Goal: Task Accomplishment & Management: Complete application form

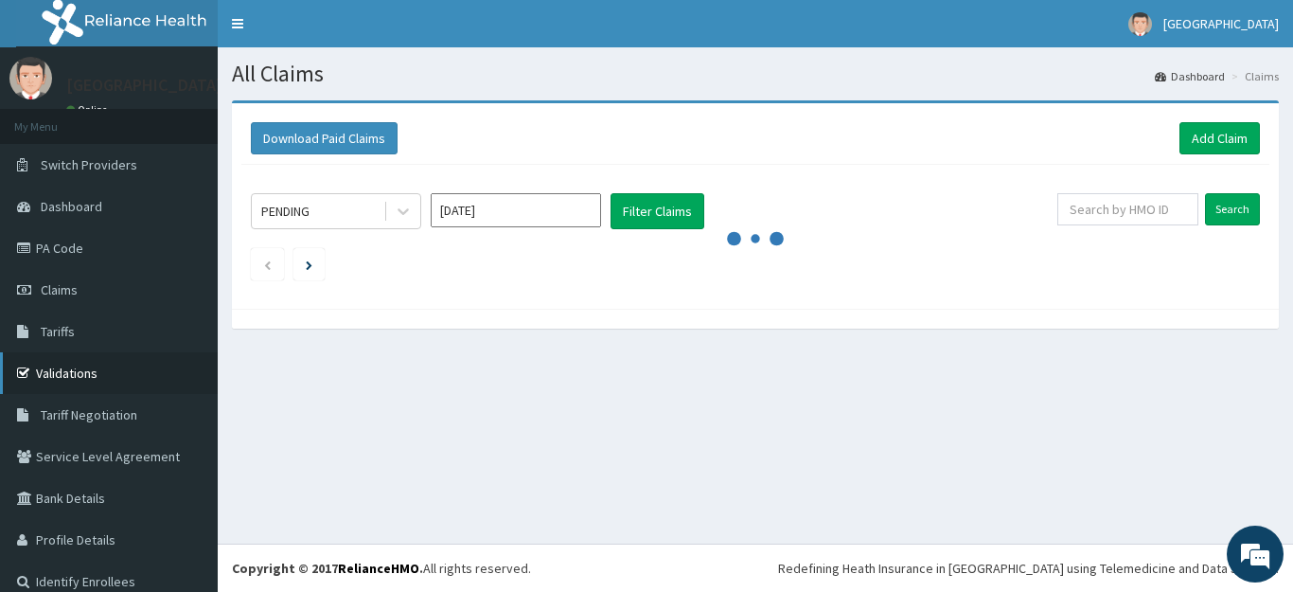
click at [67, 378] on link "Validations" at bounding box center [109, 373] width 218 height 42
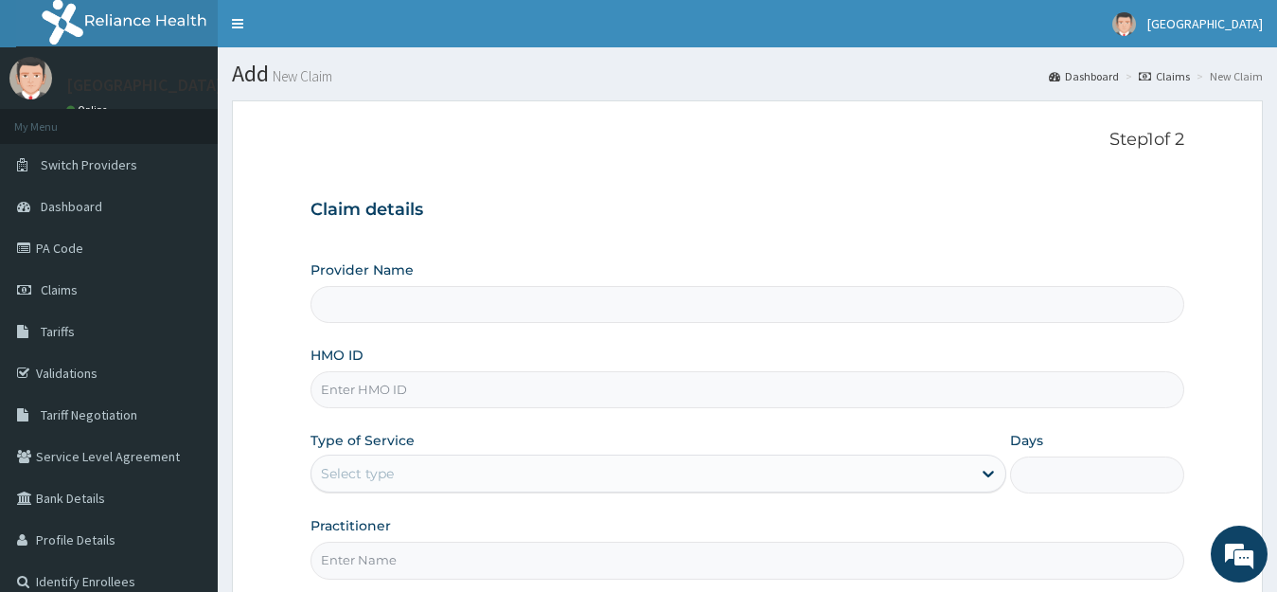
click at [417, 388] on input "HMO ID" at bounding box center [747, 389] width 875 height 37
type input "BTR"
type input "[GEOGRAPHIC_DATA]"
type input "BTR/10090/D"
click at [438, 470] on div "Select type" at bounding box center [641, 473] width 661 height 30
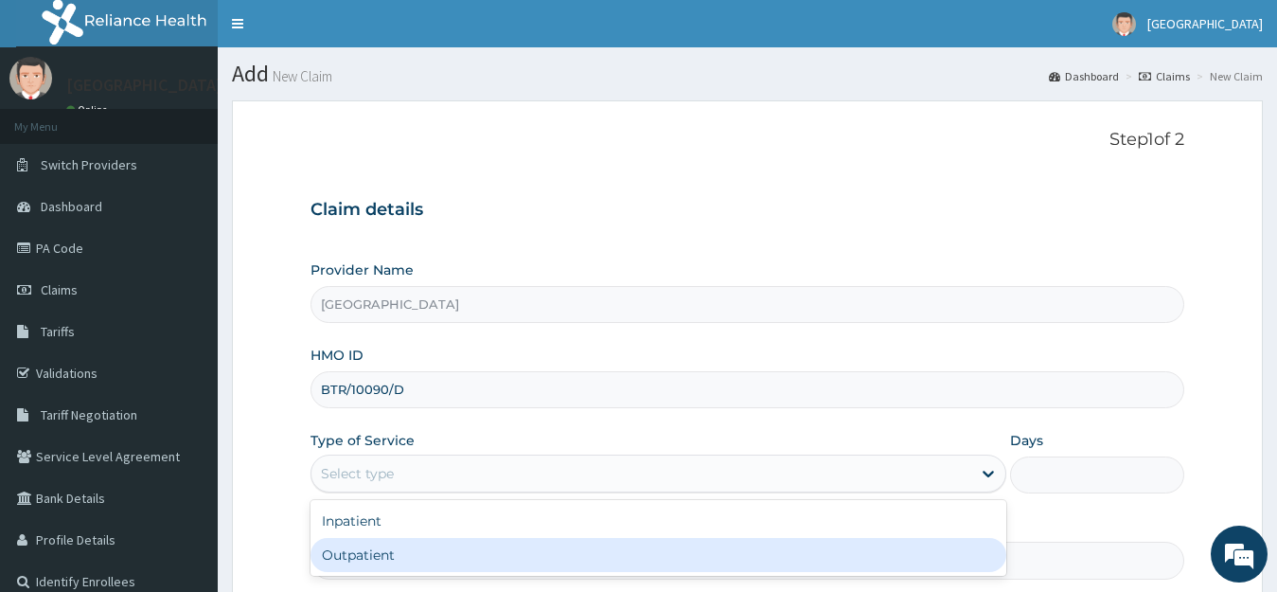
click at [410, 553] on div "Outpatient" at bounding box center [658, 555] width 697 height 34
type input "1"
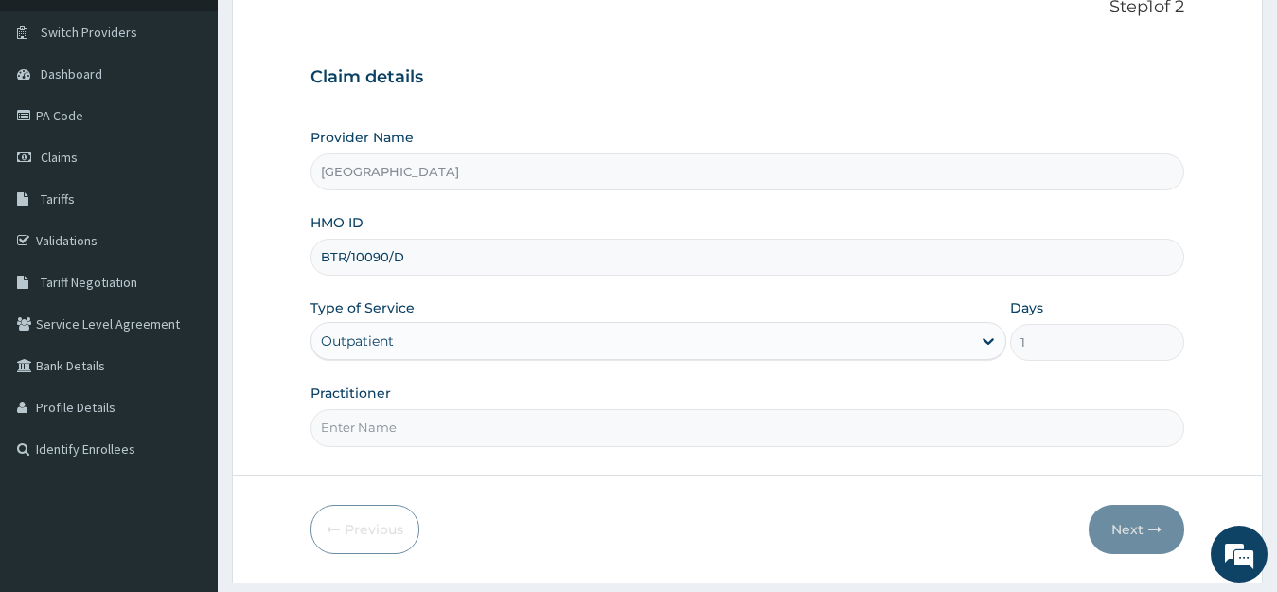
scroll to position [151, 0]
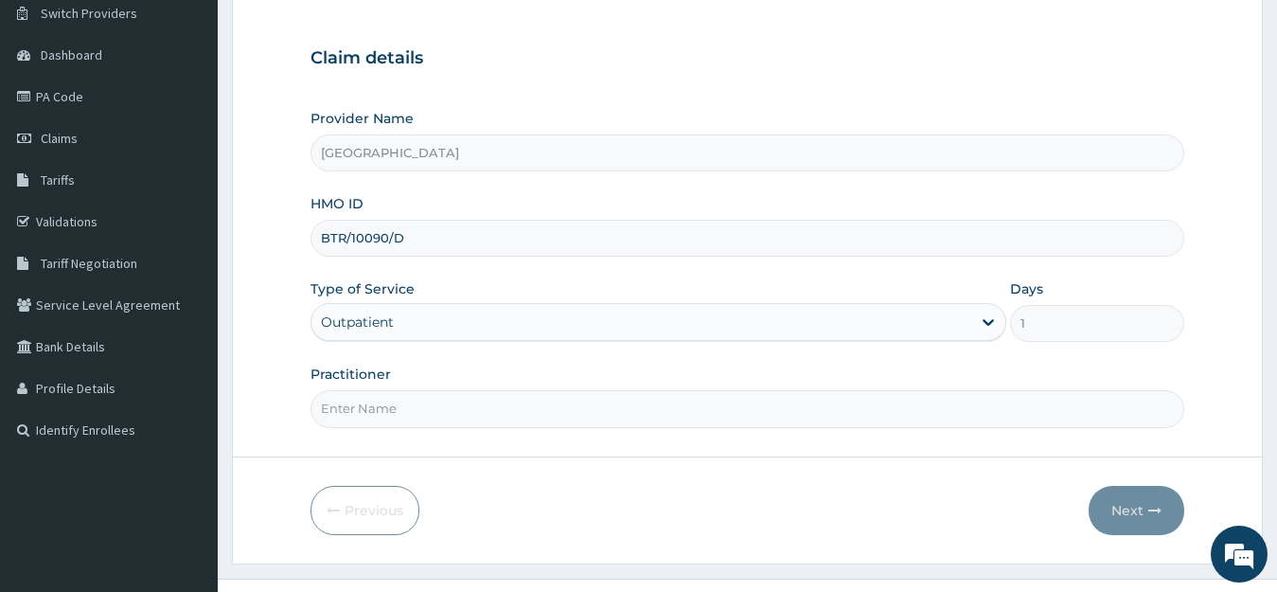
click at [523, 409] on input "Practitioner" at bounding box center [747, 408] width 875 height 37
type input "[PERSON_NAME]"
click at [1129, 509] on button "Next" at bounding box center [1136, 510] width 96 height 49
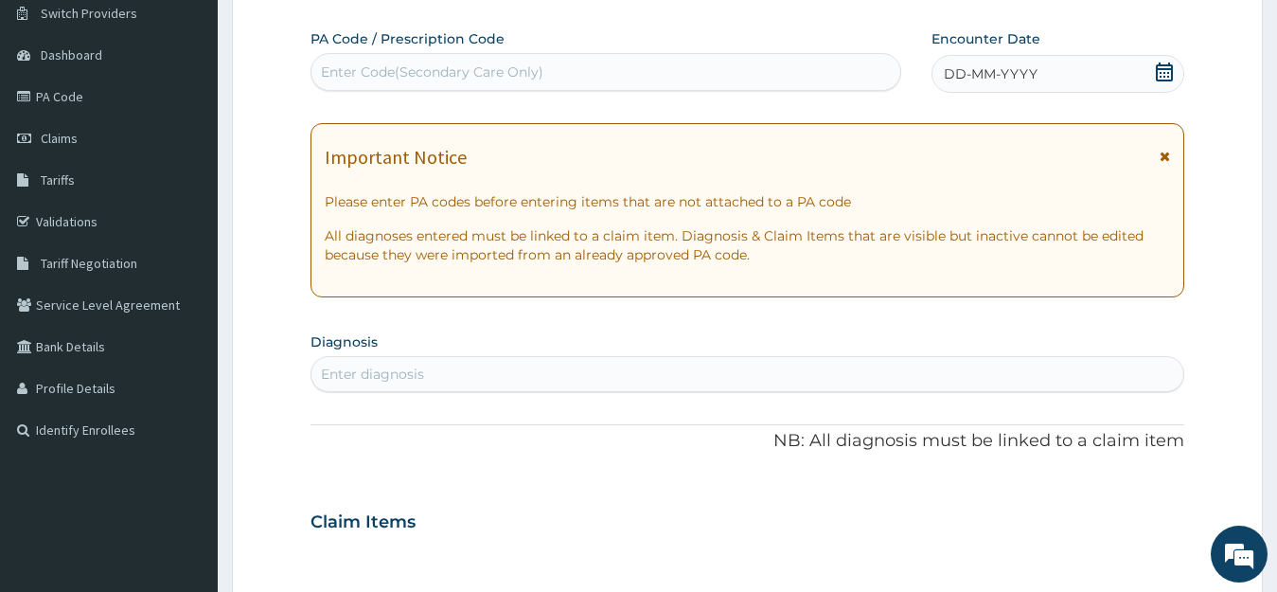
click at [1162, 72] on icon at bounding box center [1164, 71] width 19 height 19
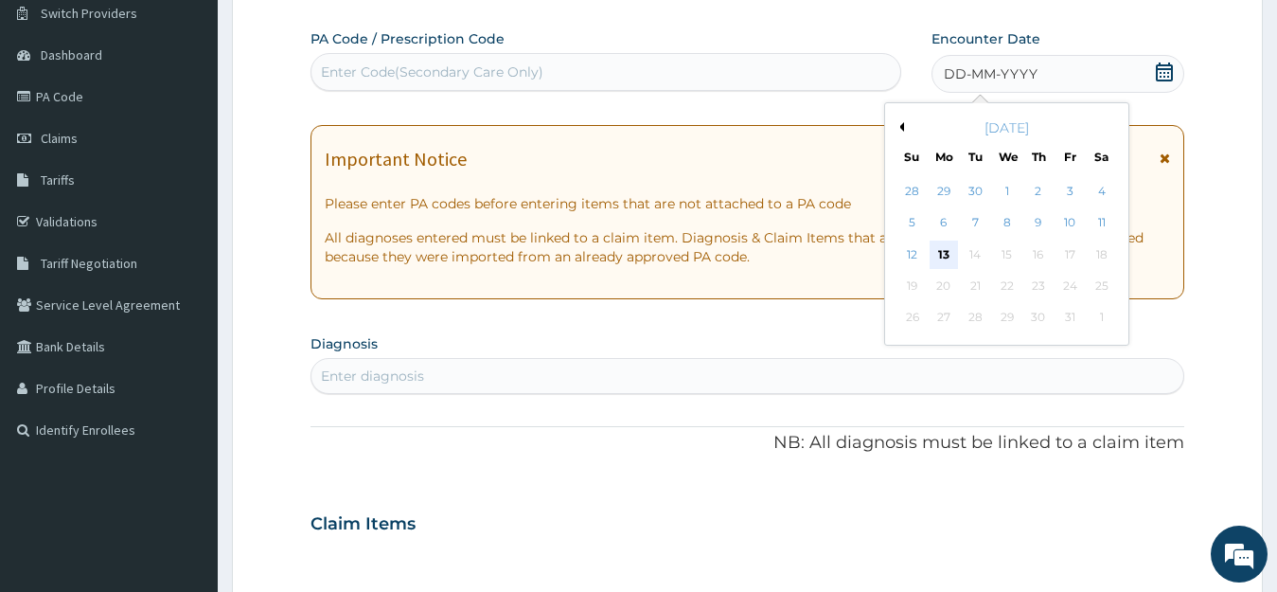
click at [942, 256] on div "13" at bounding box center [943, 254] width 28 height 28
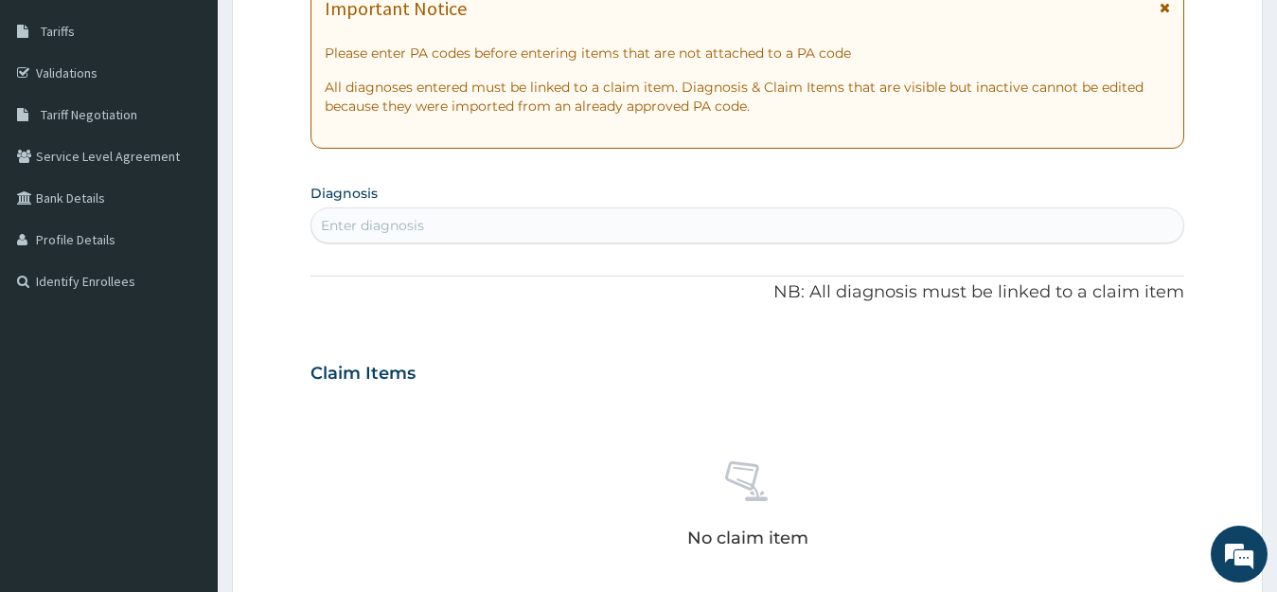
scroll to position [303, 0]
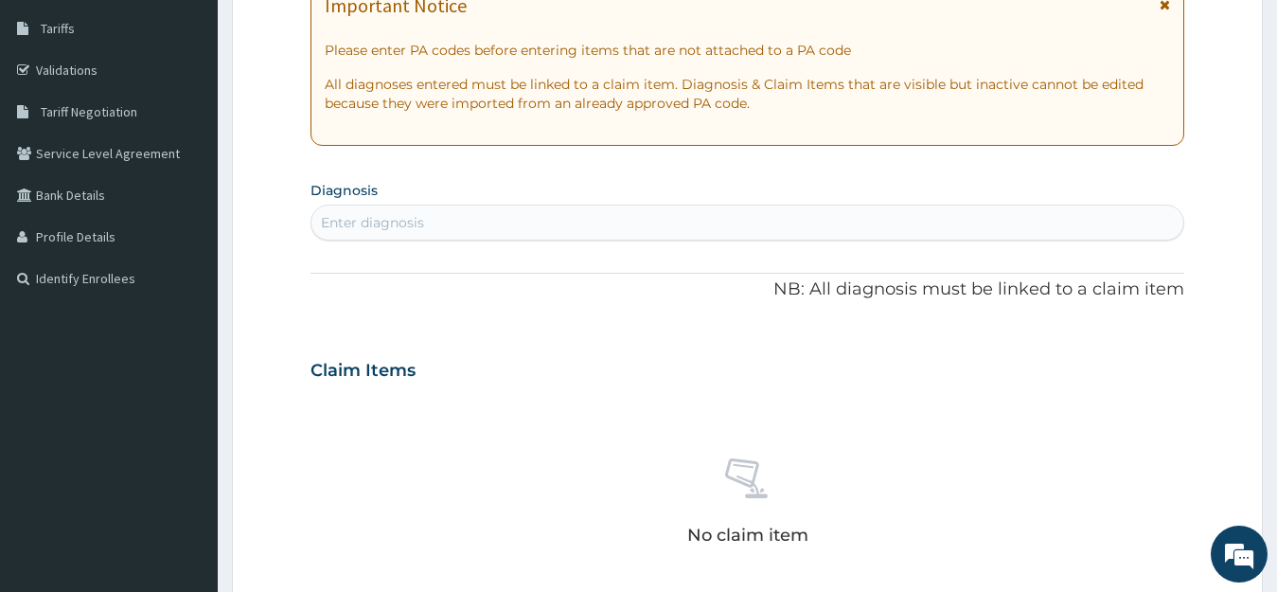
click at [610, 221] on div "Enter diagnosis" at bounding box center [747, 222] width 873 height 30
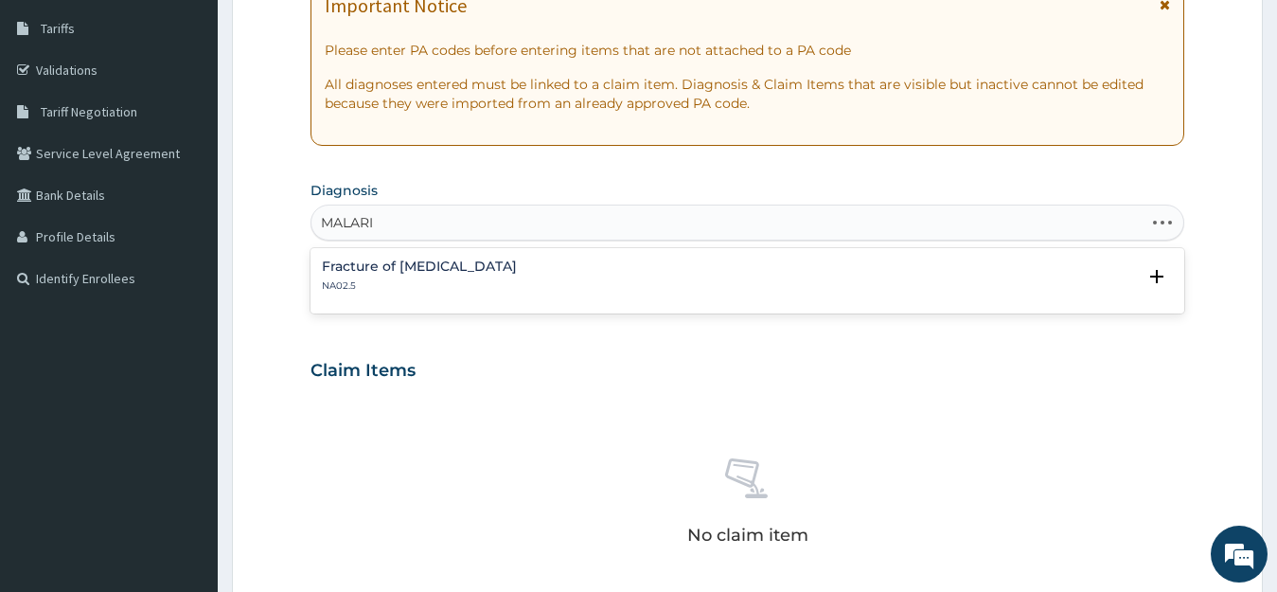
type input "MALARIA"
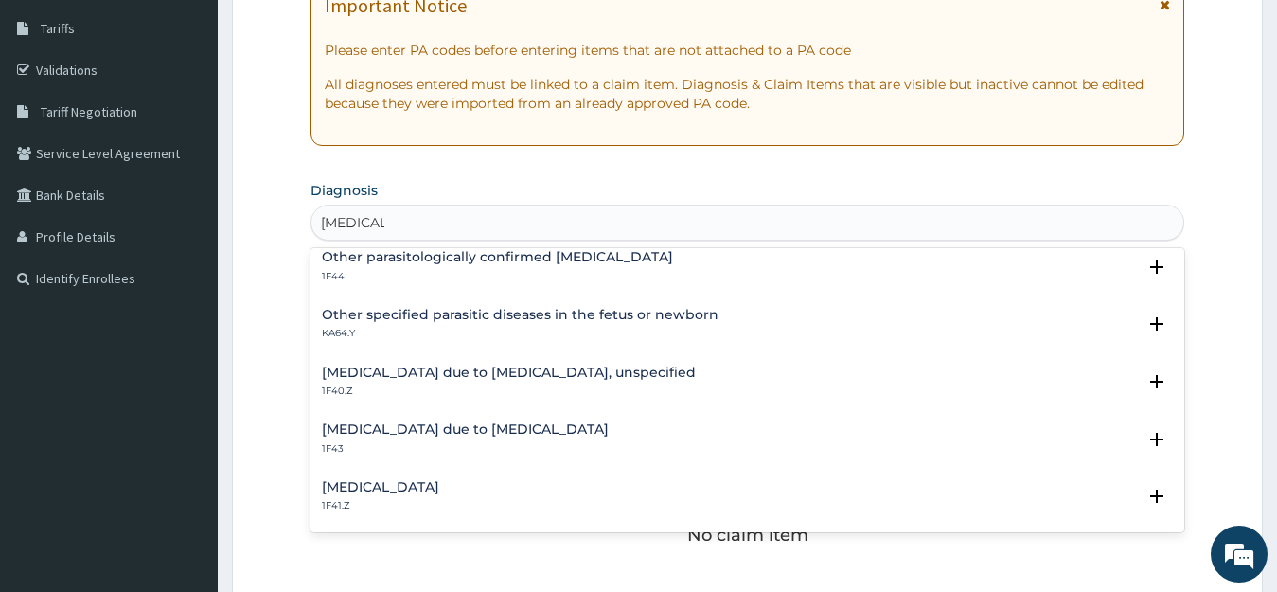
scroll to position [189, 0]
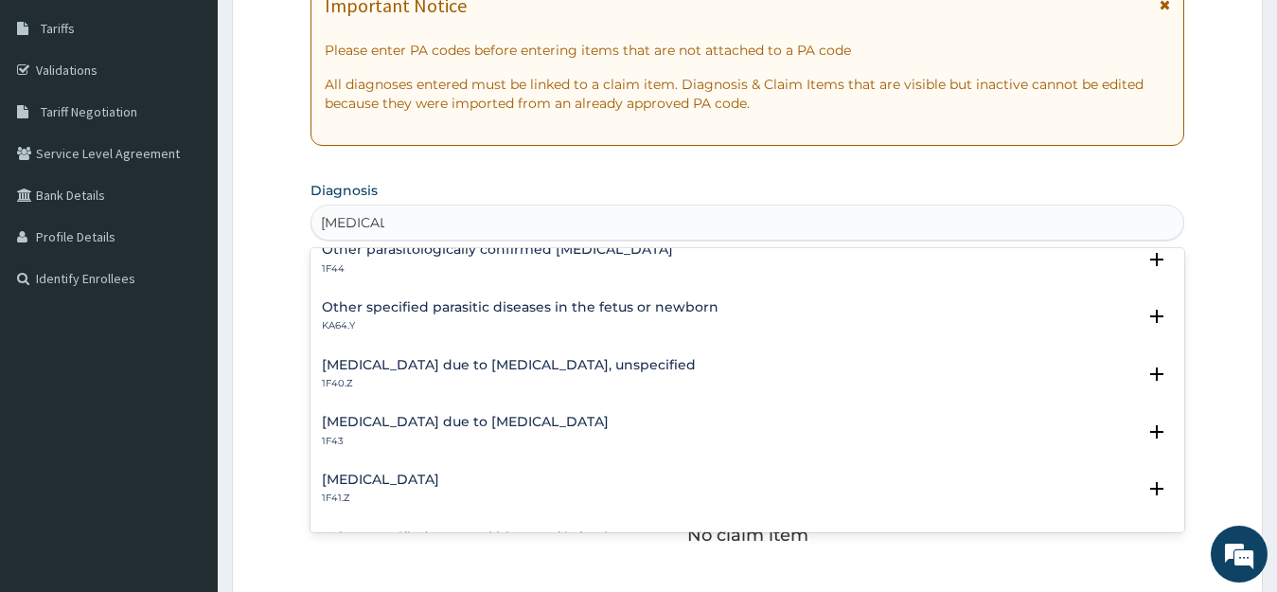
click at [402, 420] on h4 "Malaria due to Plasmodium ovale" at bounding box center [465, 422] width 287 height 14
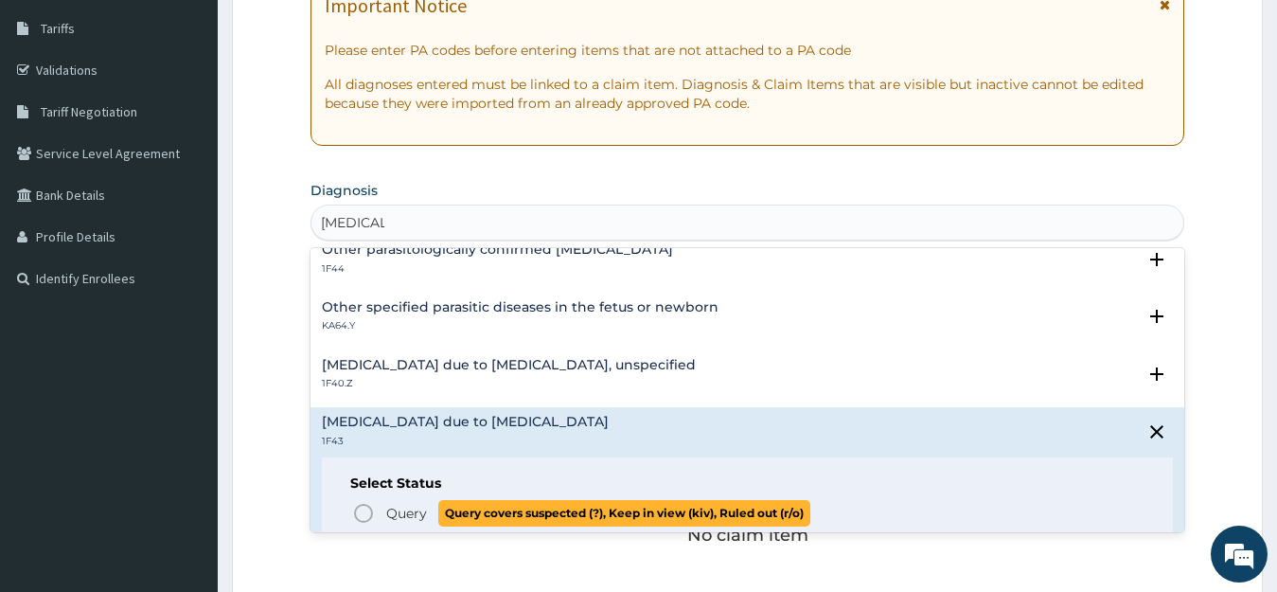
click at [362, 514] on icon "status option query" at bounding box center [363, 513] width 23 height 23
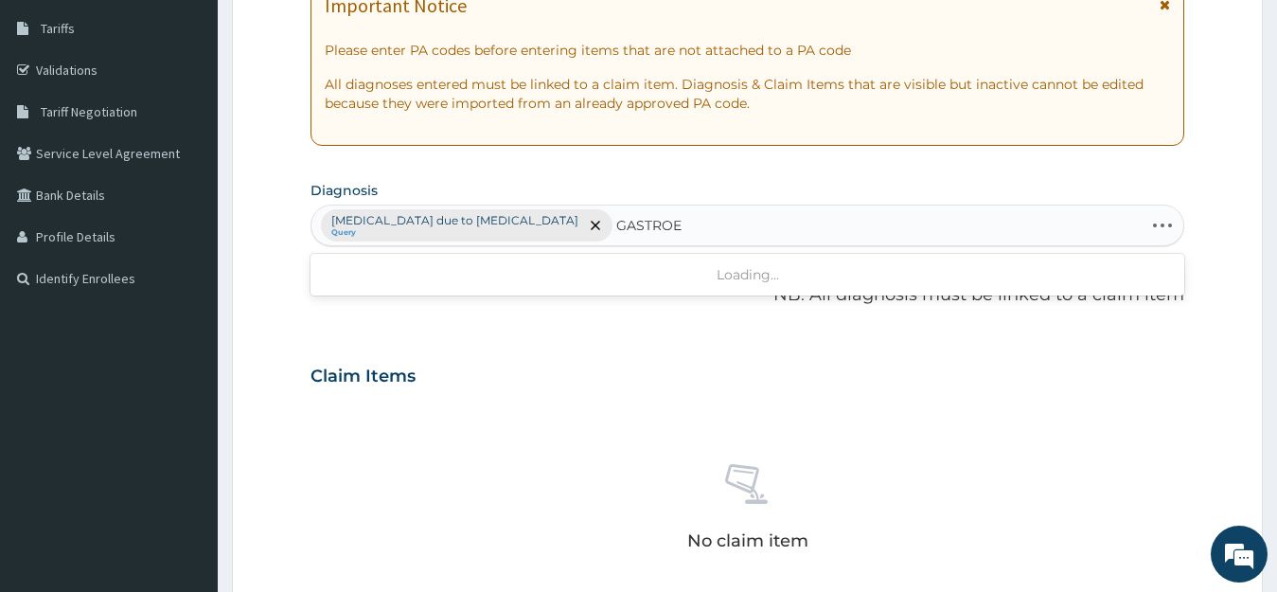
type input "GASTRO"
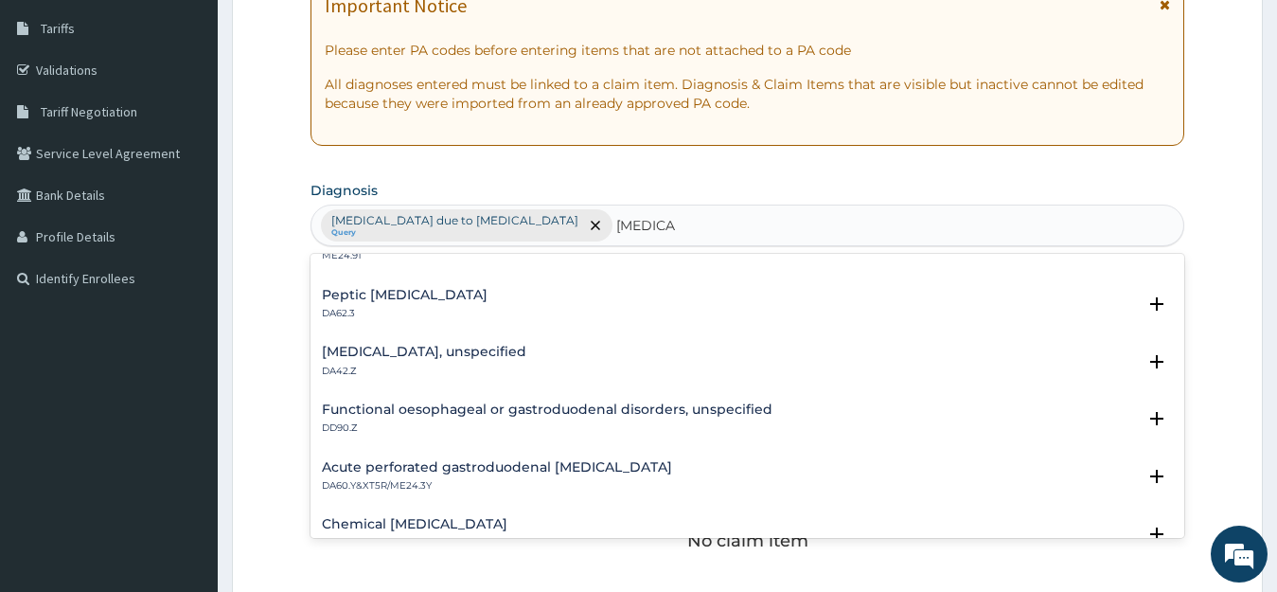
scroll to position [1817, 0]
click at [380, 345] on h4 "Gastritis, unspecified" at bounding box center [424, 350] width 204 height 14
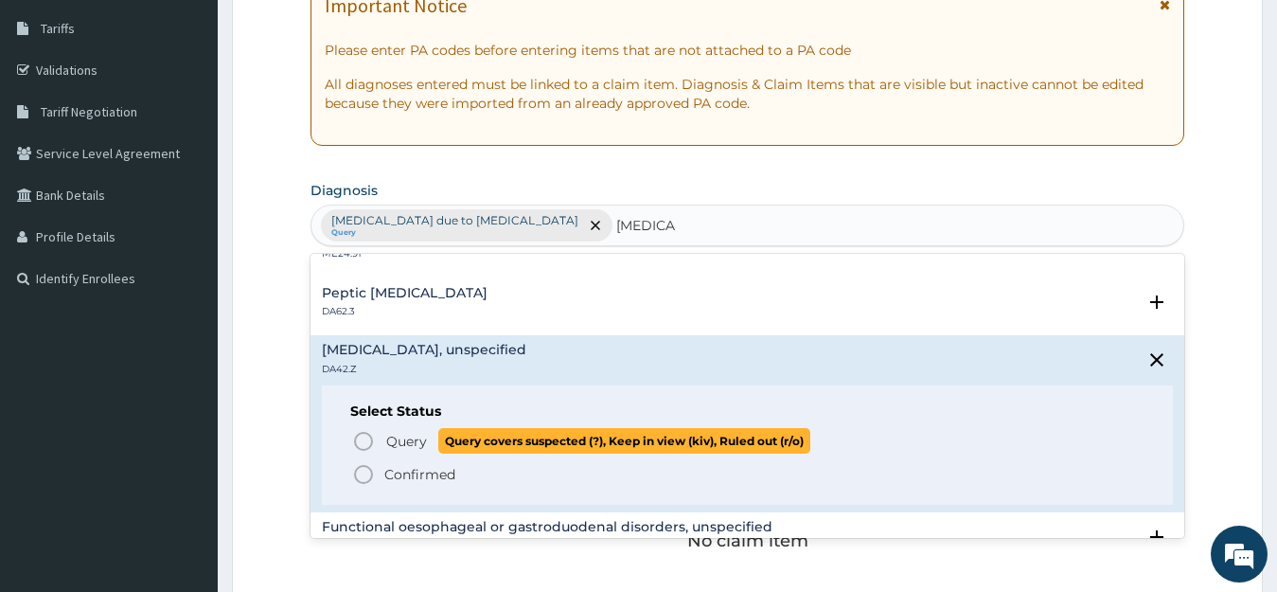
click at [362, 439] on icon "status option query" at bounding box center [363, 441] width 23 height 23
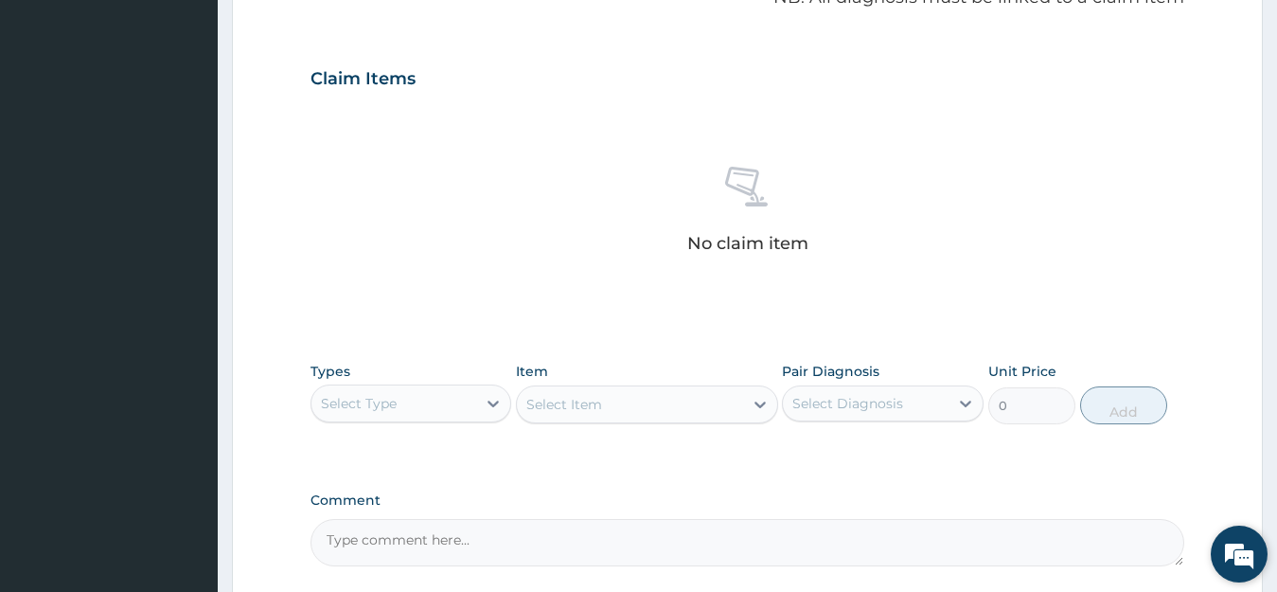
scroll to position [606, 0]
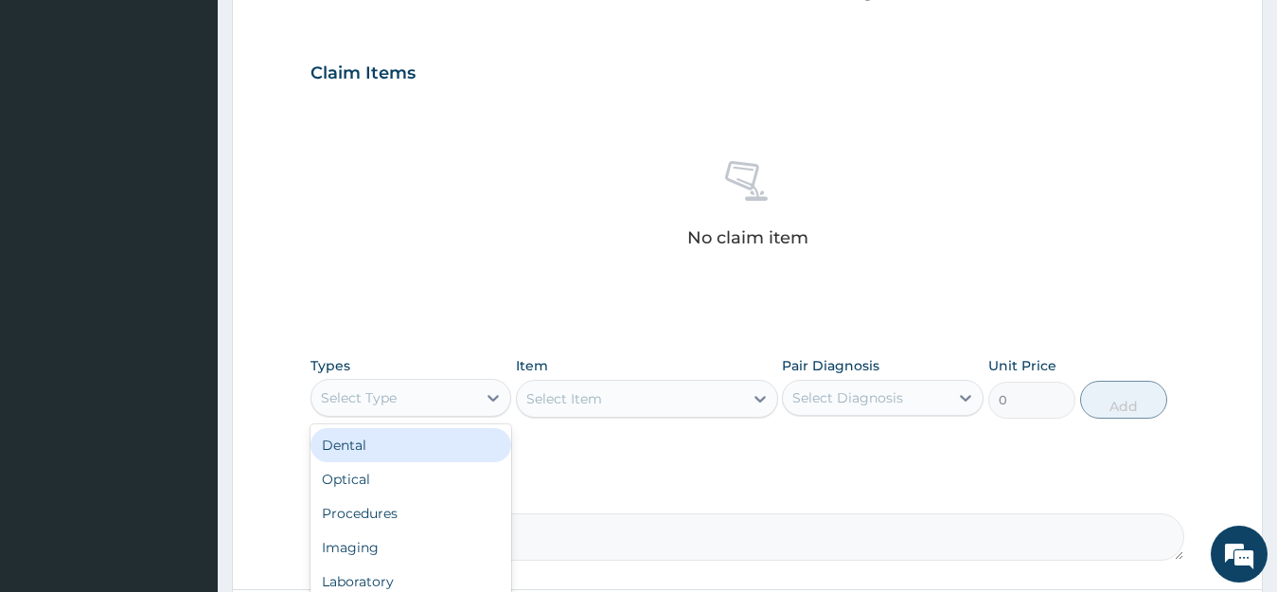
click at [474, 398] on div "Select Type" at bounding box center [394, 397] width 166 height 30
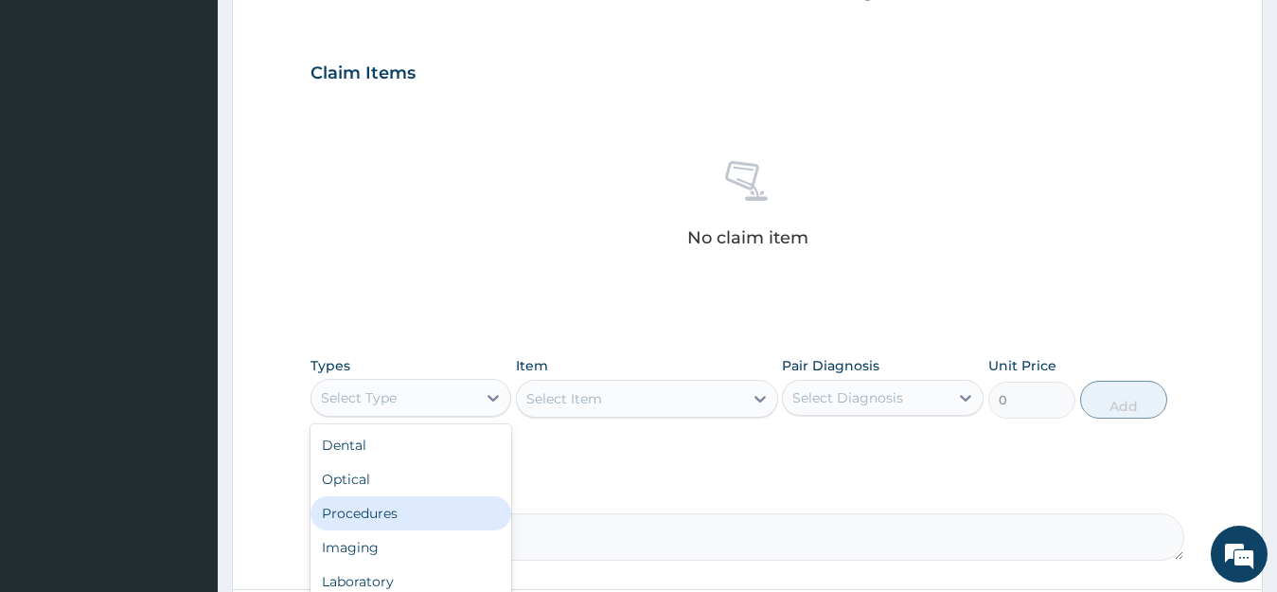
click at [385, 522] on div "Procedures" at bounding box center [411, 513] width 202 height 34
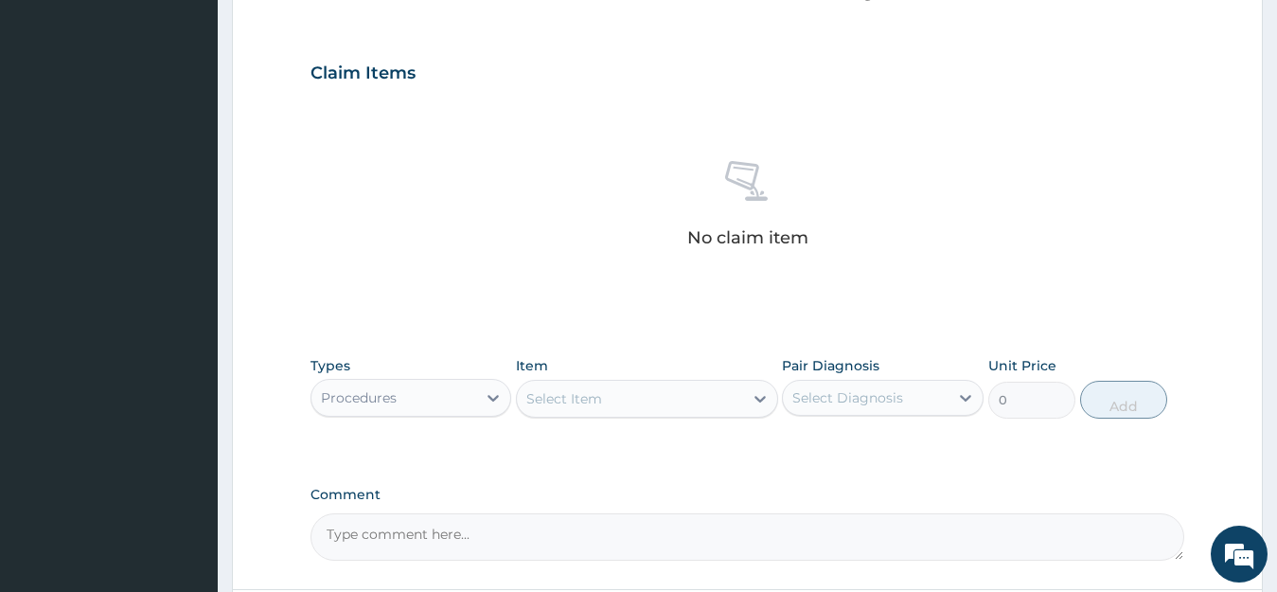
click at [685, 404] on div "Select Item" at bounding box center [630, 398] width 226 height 30
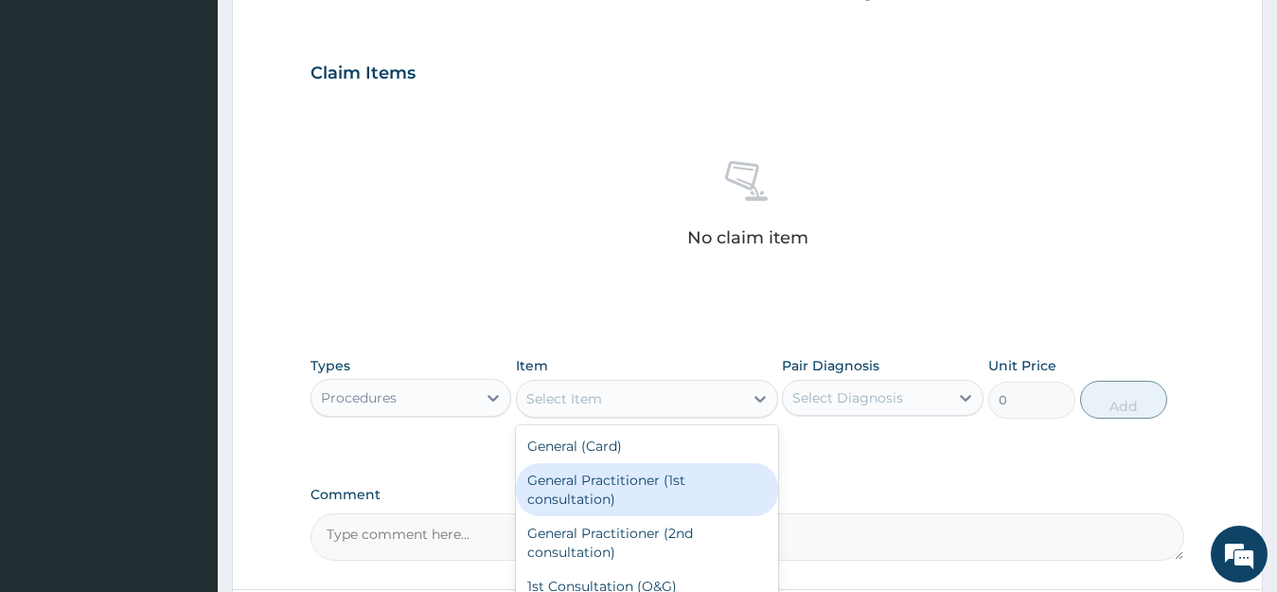
click at [634, 487] on div "General Practitioner (1st consultation)" at bounding box center [647, 489] width 262 height 53
type input "2500"
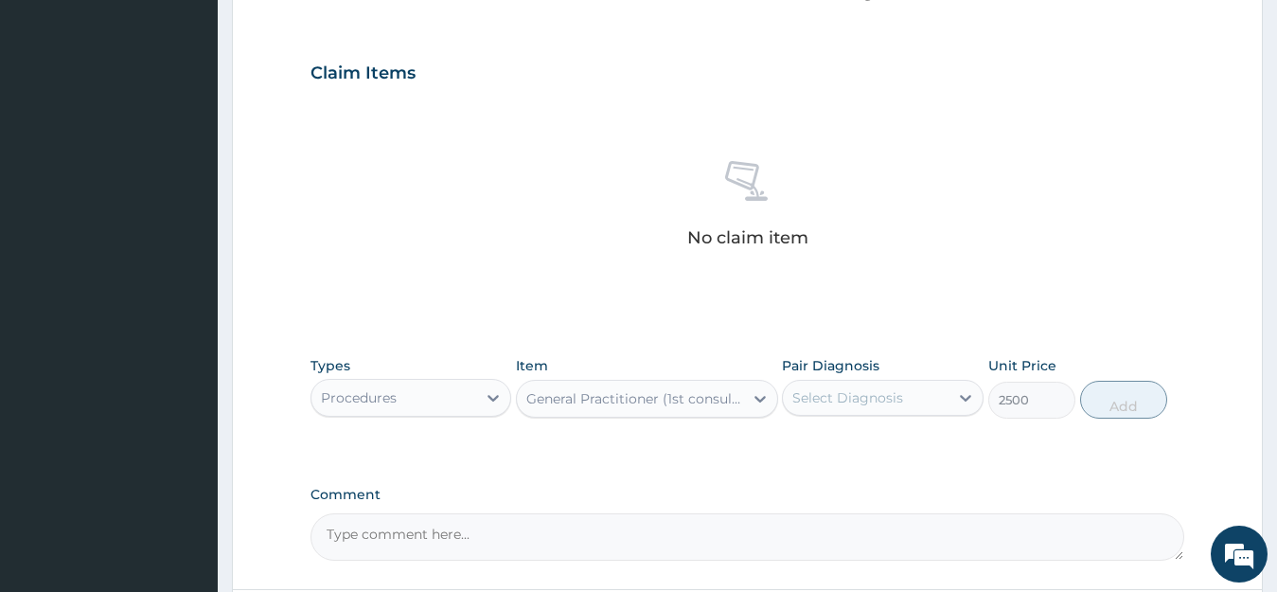
click at [916, 395] on div "Select Diagnosis" at bounding box center [866, 397] width 166 height 30
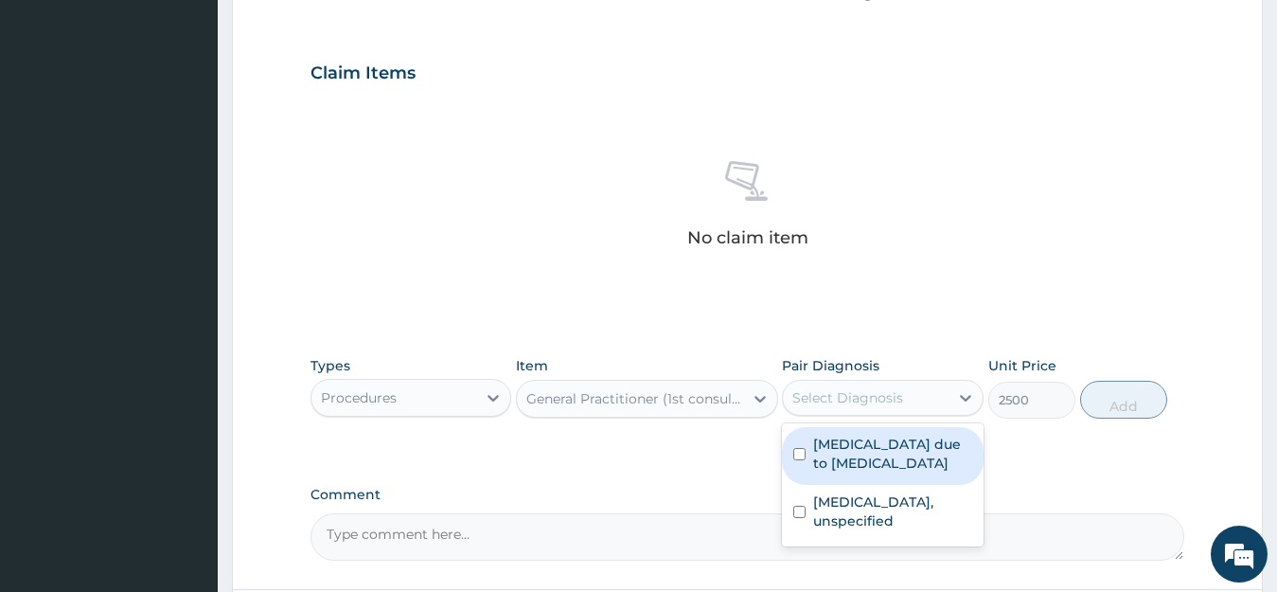
click at [851, 461] on label "Malaria due to Plasmodium ovale" at bounding box center [892, 453] width 159 height 38
checkbox input "true"
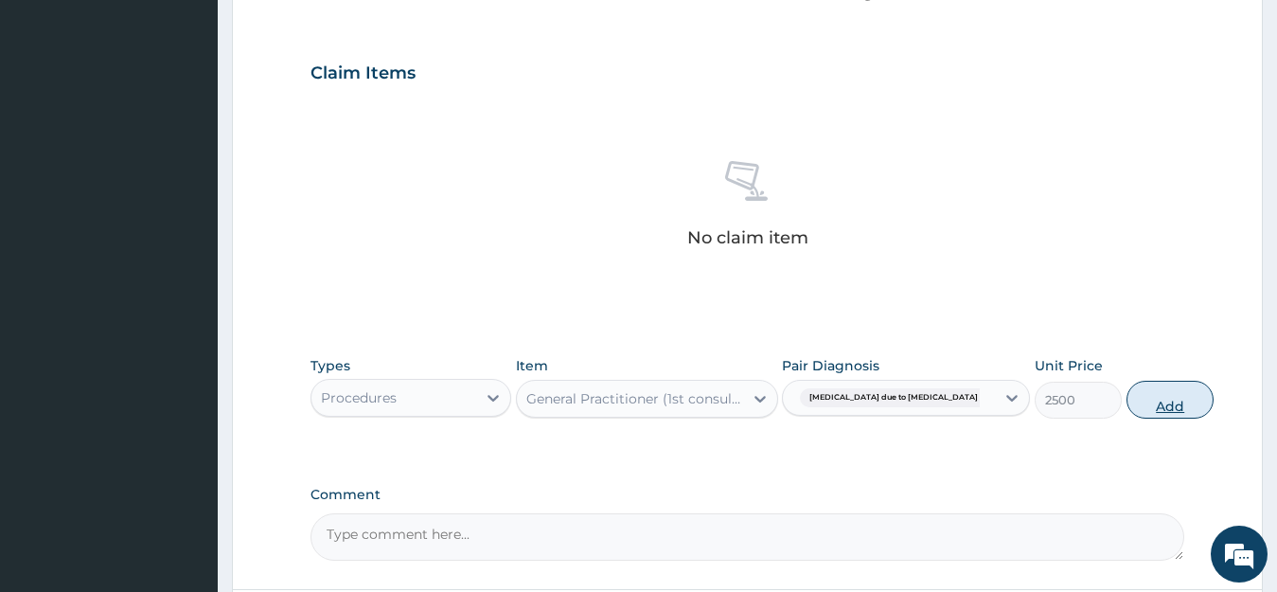
click at [1126, 405] on button "Add" at bounding box center [1169, 399] width 87 height 38
type input "0"
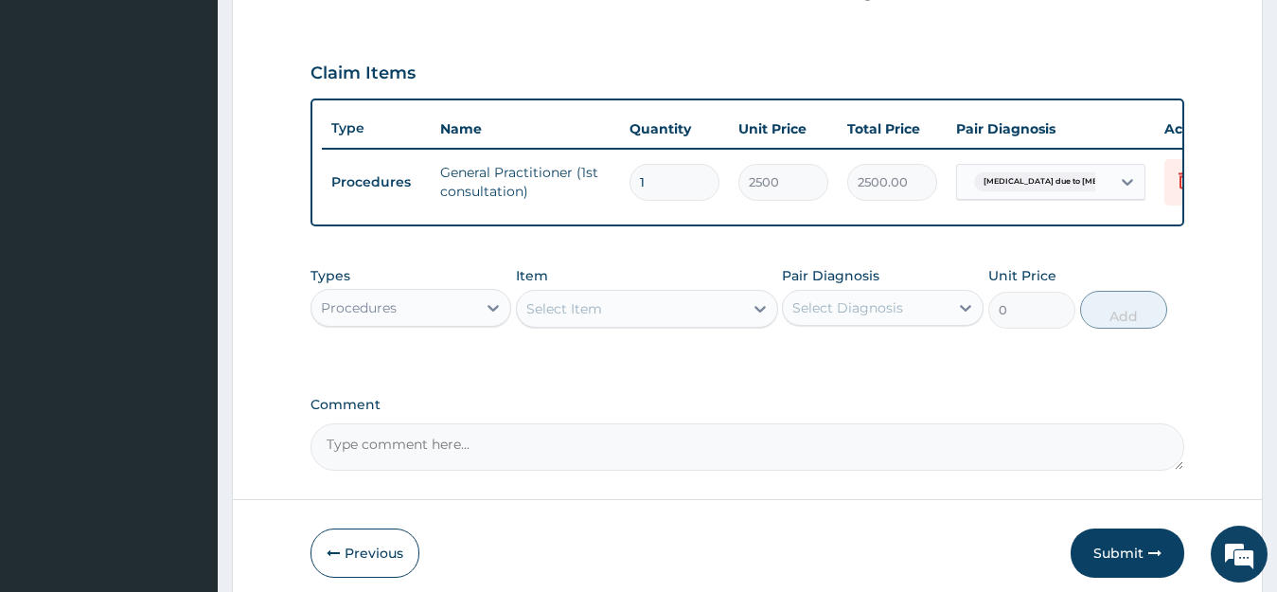
click at [448, 323] on div "Procedures" at bounding box center [394, 307] width 166 height 30
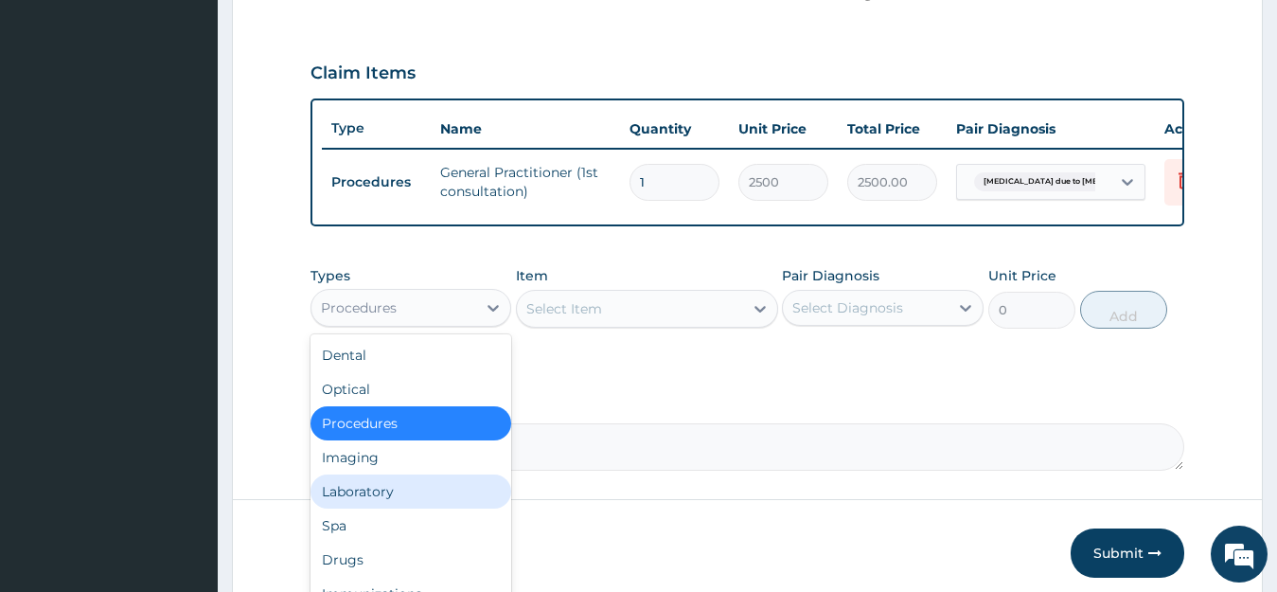
click at [370, 508] on div "Laboratory" at bounding box center [411, 491] width 202 height 34
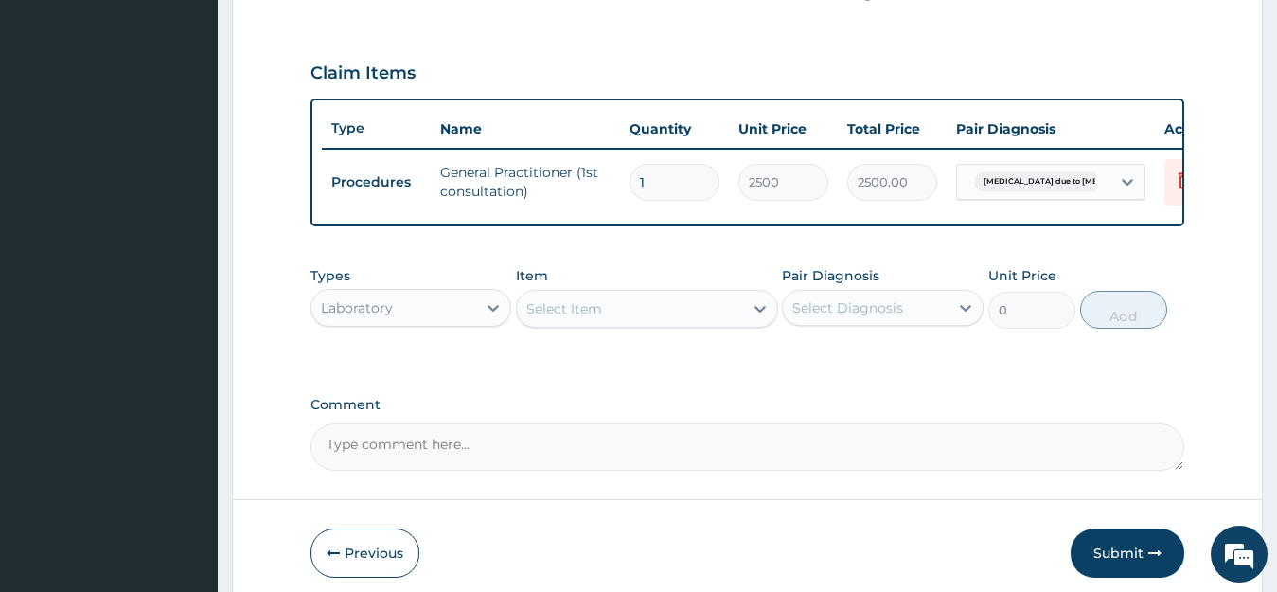
click at [630, 324] on div "Select Item" at bounding box center [630, 308] width 226 height 30
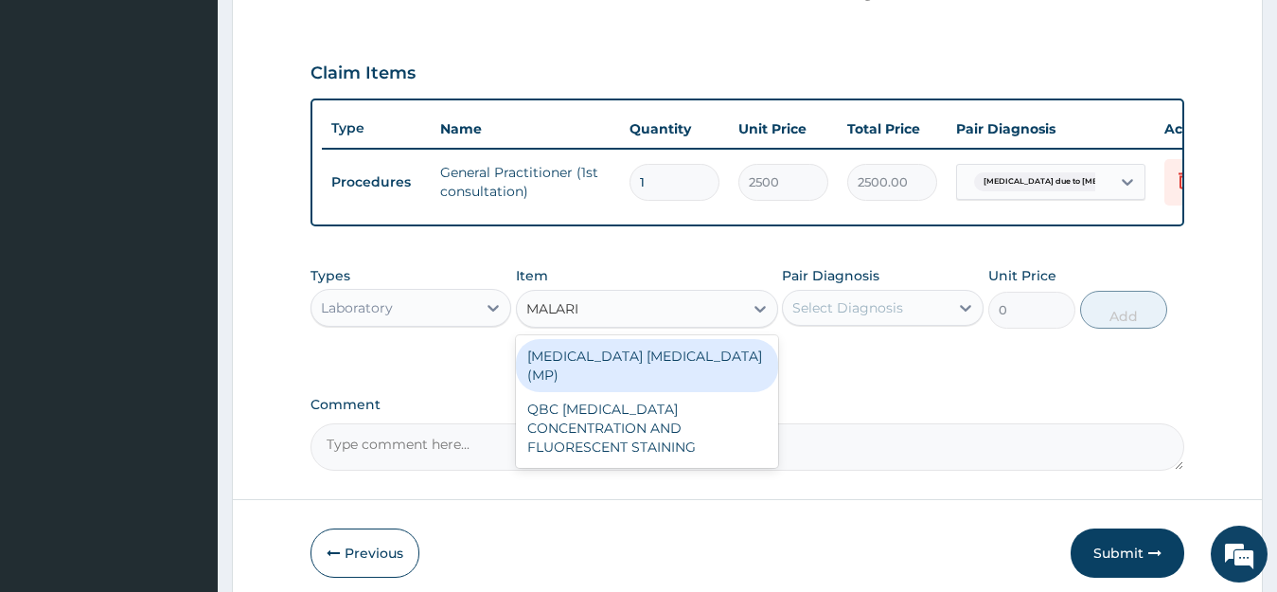
type input "MALARIA"
click at [610, 368] on div "MALARIA PARASITE (MP)" at bounding box center [647, 365] width 262 height 53
type input "1400"
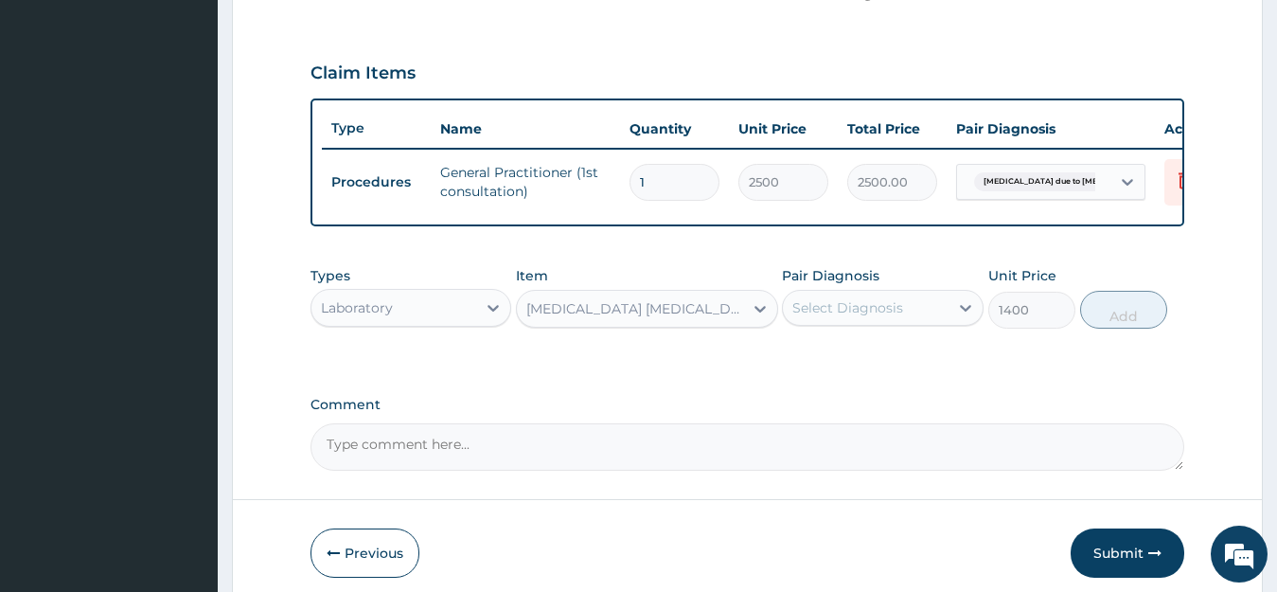
click at [848, 317] on div "Select Diagnosis" at bounding box center [847, 307] width 111 height 19
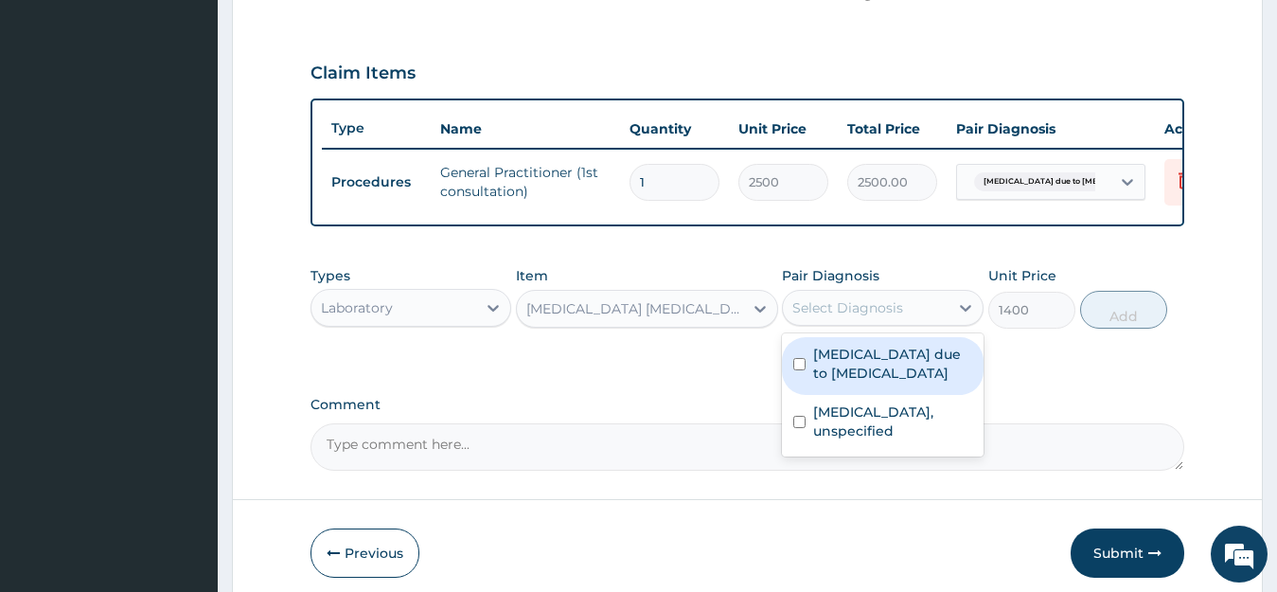
click at [832, 375] on label "Malaria due to Plasmodium ovale" at bounding box center [892, 364] width 159 height 38
checkbox input "true"
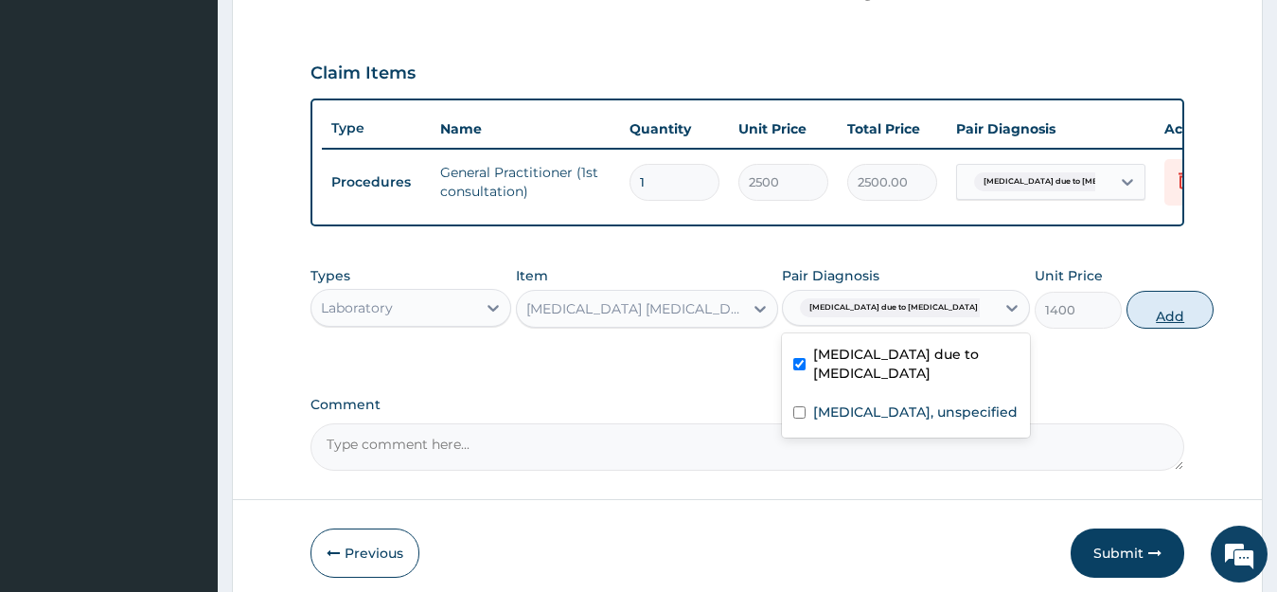
click at [1126, 326] on button "Add" at bounding box center [1169, 310] width 87 height 38
type input "0"
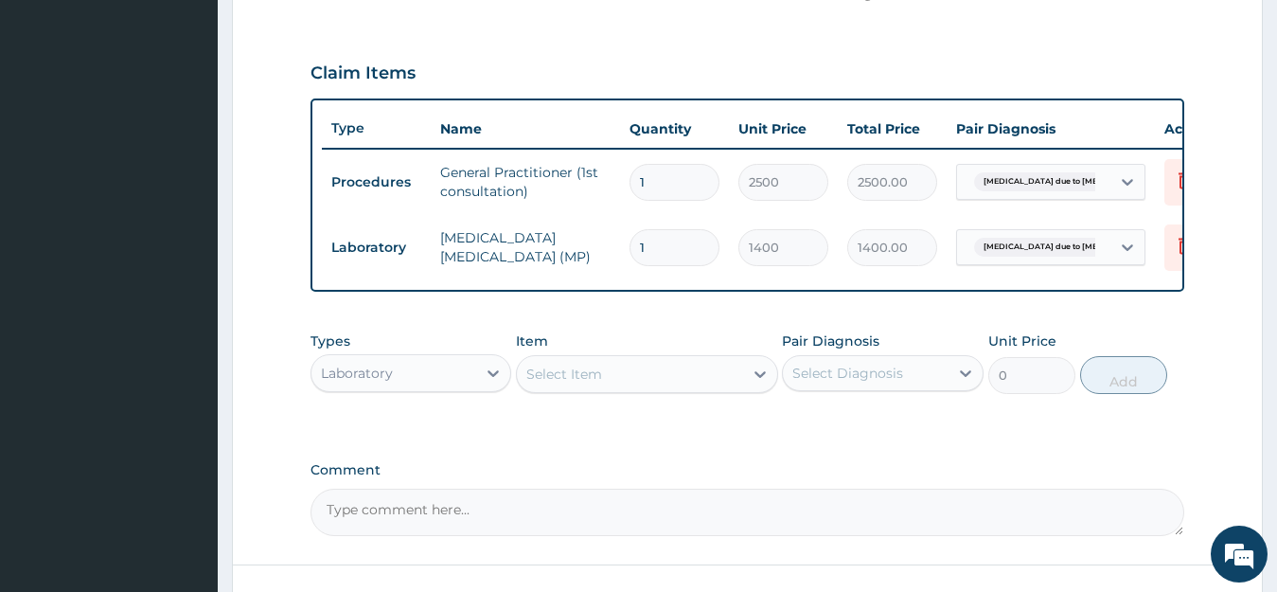
click at [610, 389] on div "Select Item" at bounding box center [630, 374] width 226 height 30
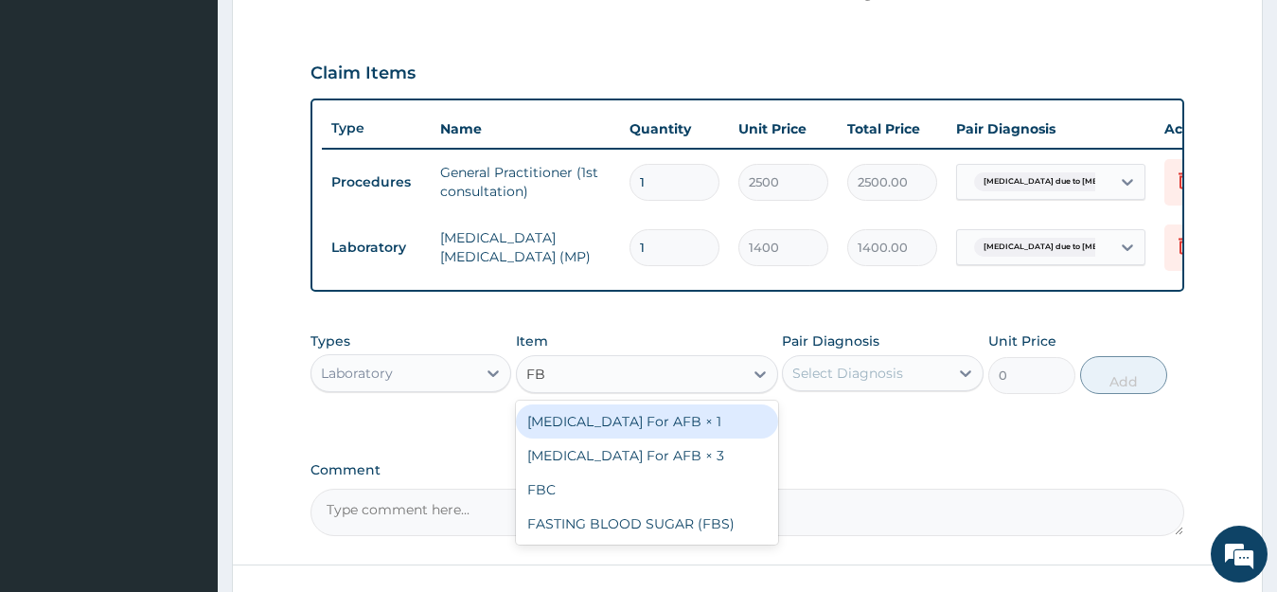
type input "FBC"
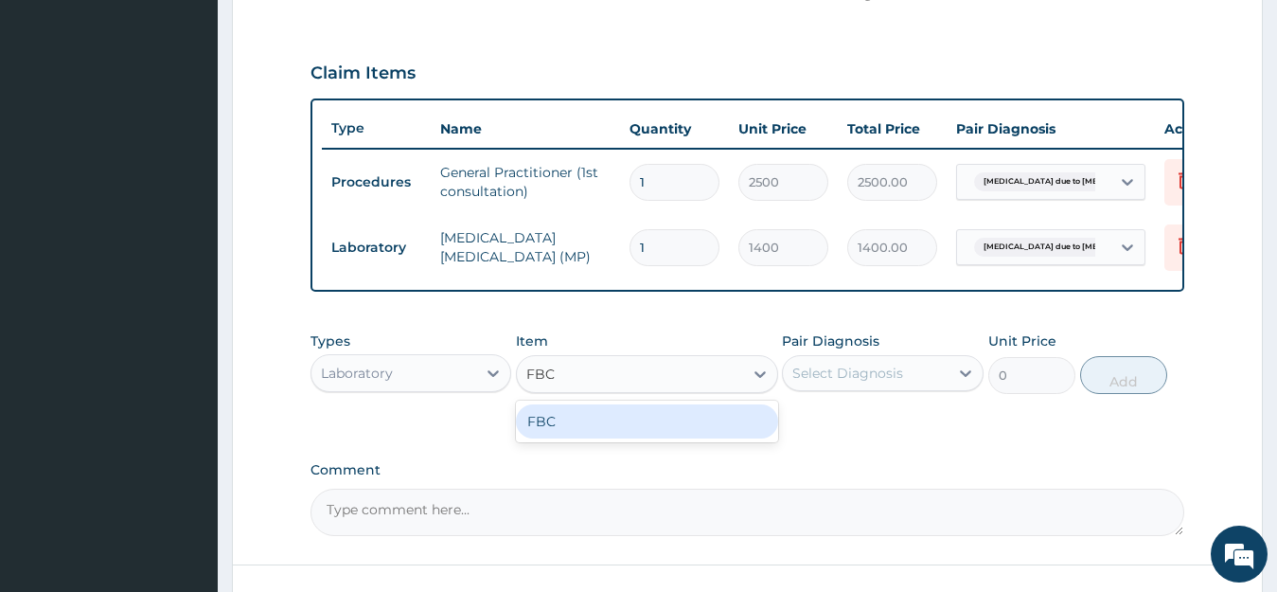
click at [572, 438] on div "FBC" at bounding box center [647, 421] width 262 height 34
type input "4000"
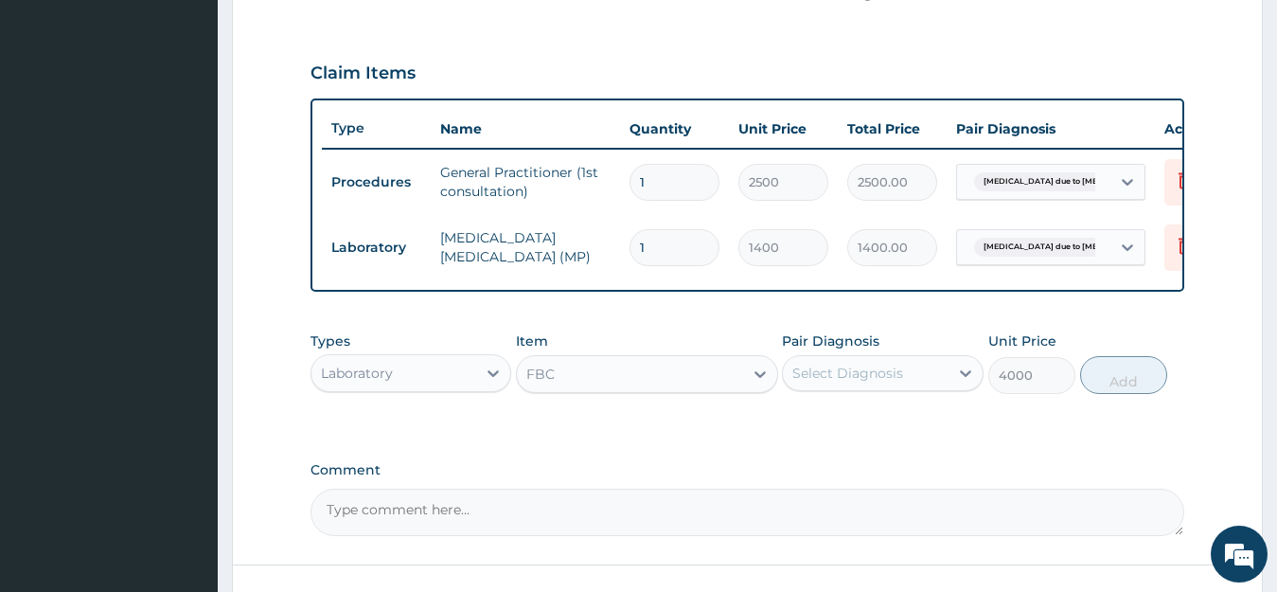
click at [862, 382] on div "Select Diagnosis" at bounding box center [847, 372] width 111 height 19
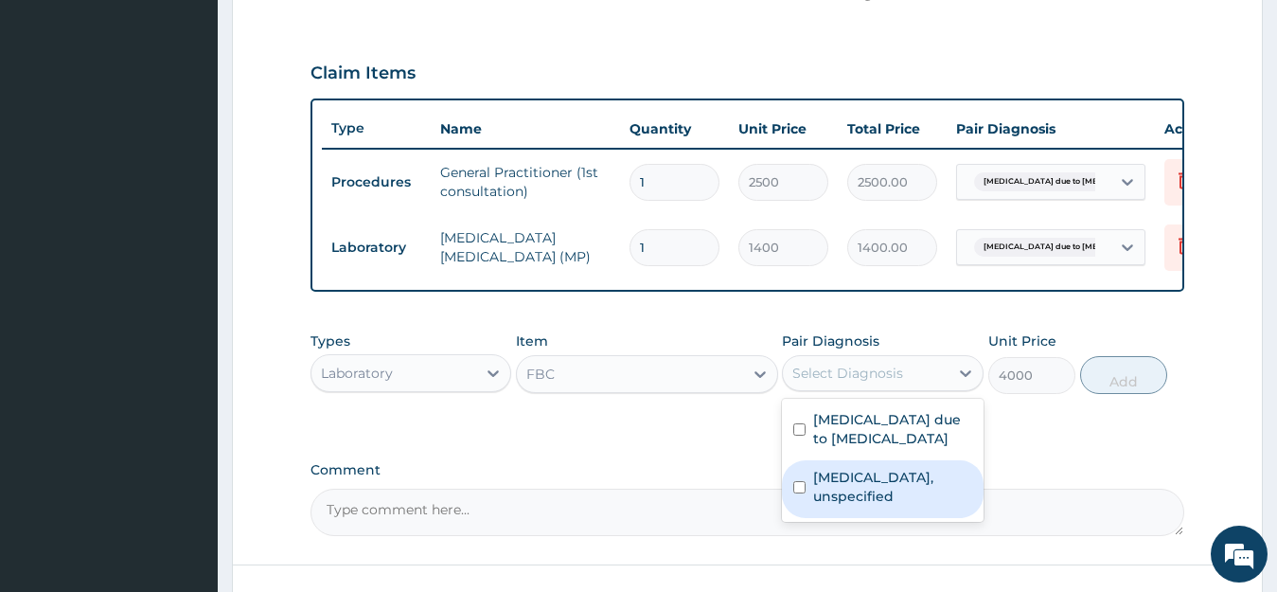
click at [840, 503] on div "Gastritis, unspecified" at bounding box center [883, 489] width 202 height 58
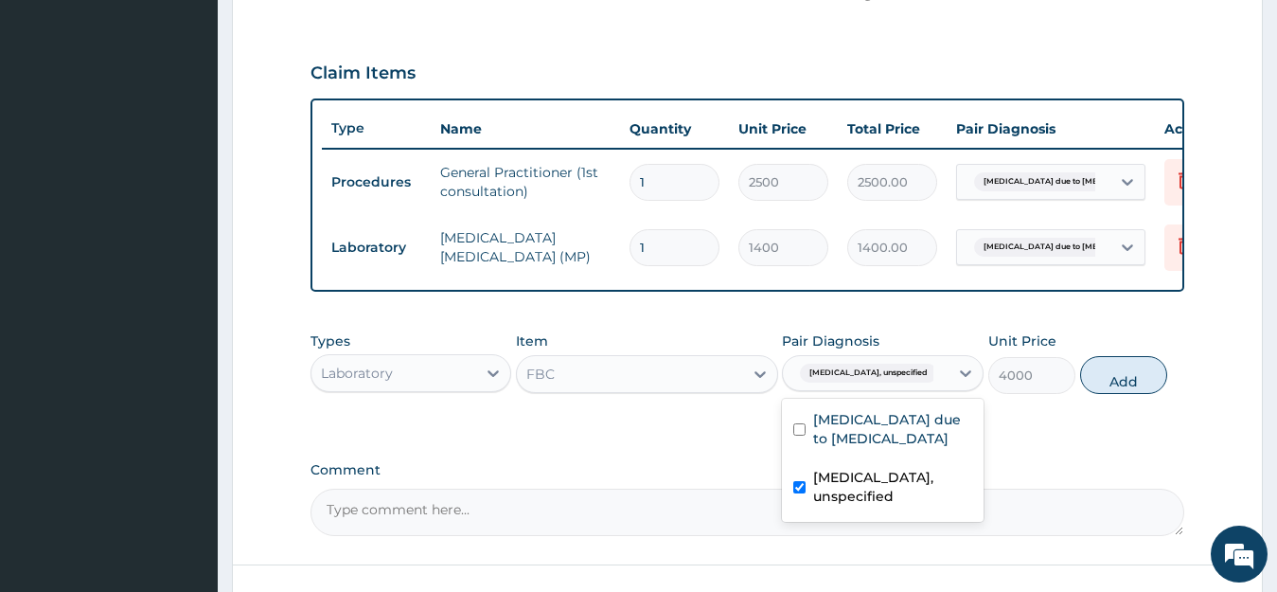
click at [840, 503] on div "Gastritis, unspecified" at bounding box center [883, 489] width 202 height 58
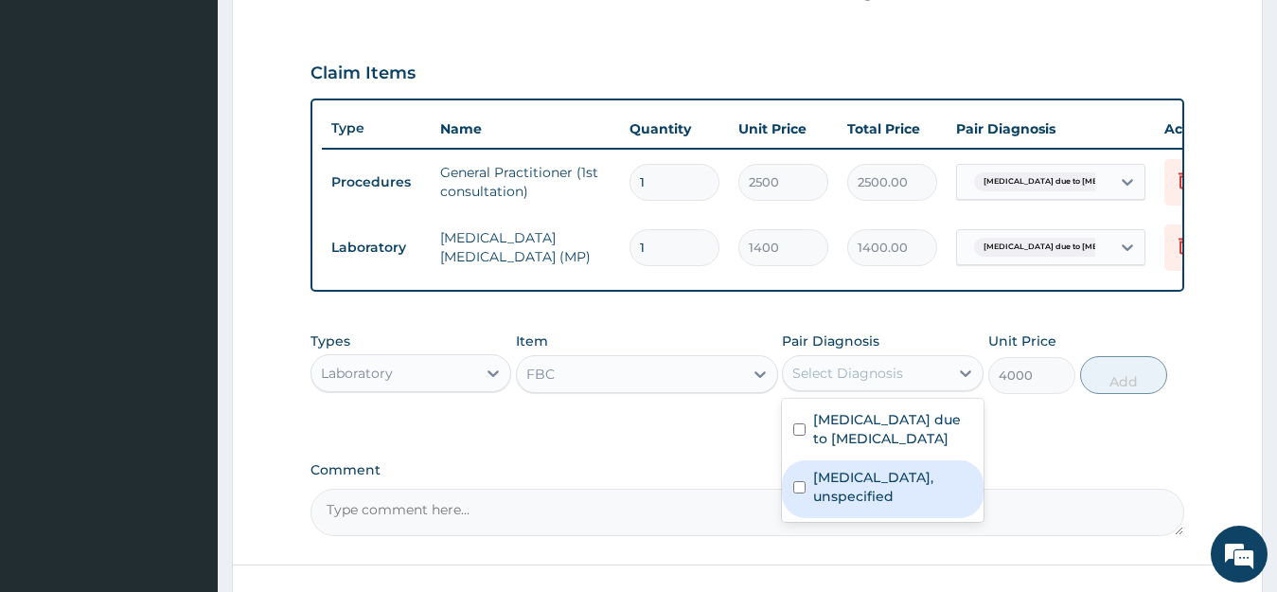
click at [885, 502] on label "Gastritis, unspecified" at bounding box center [892, 487] width 159 height 38
checkbox input "true"
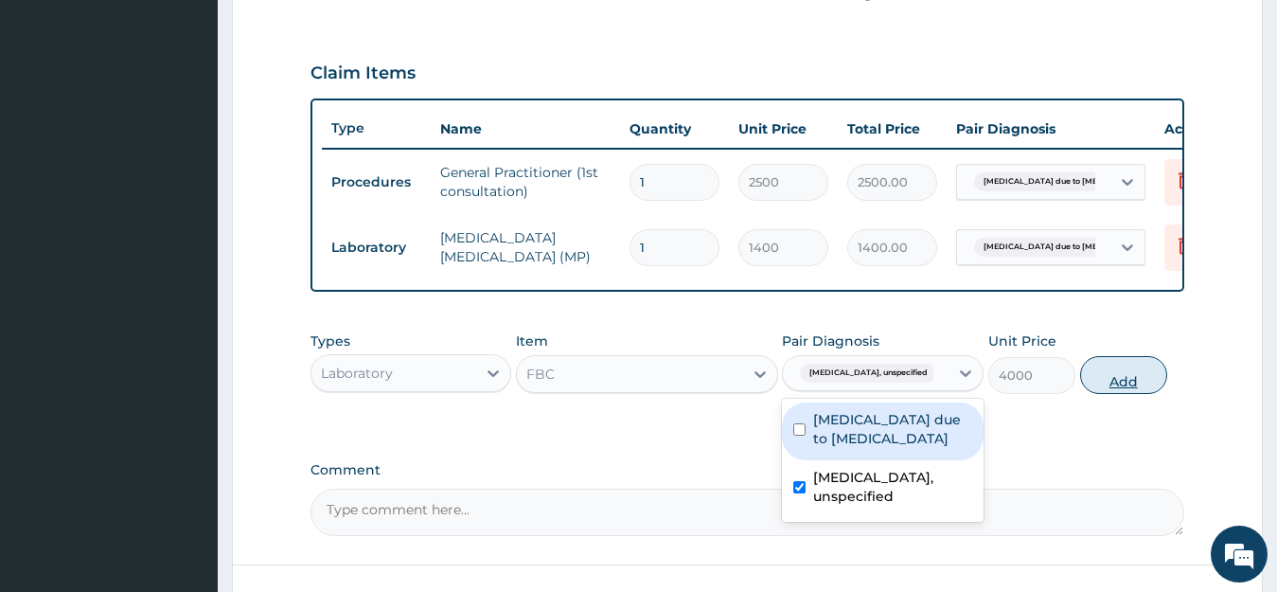
click at [1112, 392] on button "Add" at bounding box center [1123, 375] width 87 height 38
type input "0"
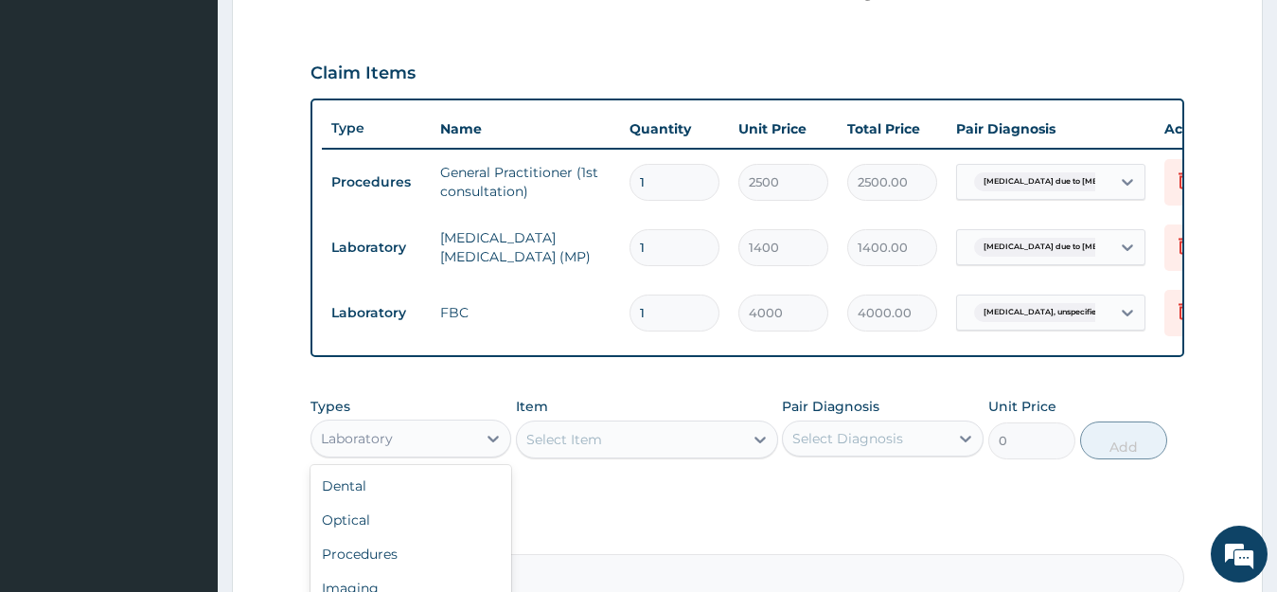
click at [420, 453] on div "Laboratory" at bounding box center [394, 438] width 166 height 30
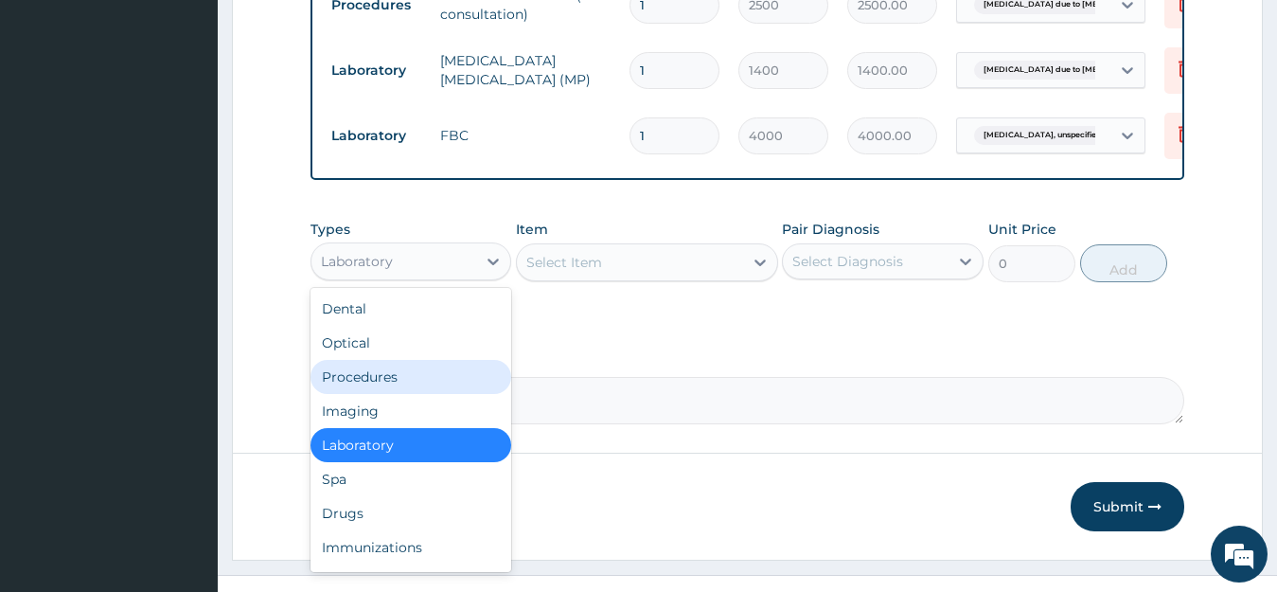
scroll to position [795, 0]
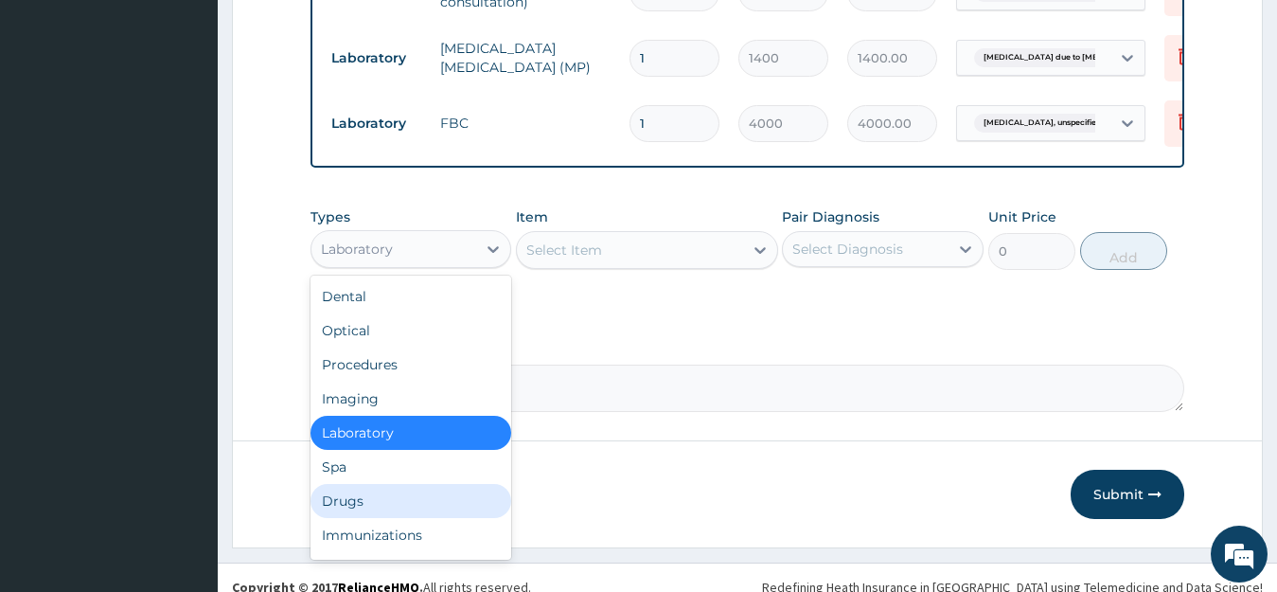
click at [410, 510] on div "Drugs" at bounding box center [411, 501] width 202 height 34
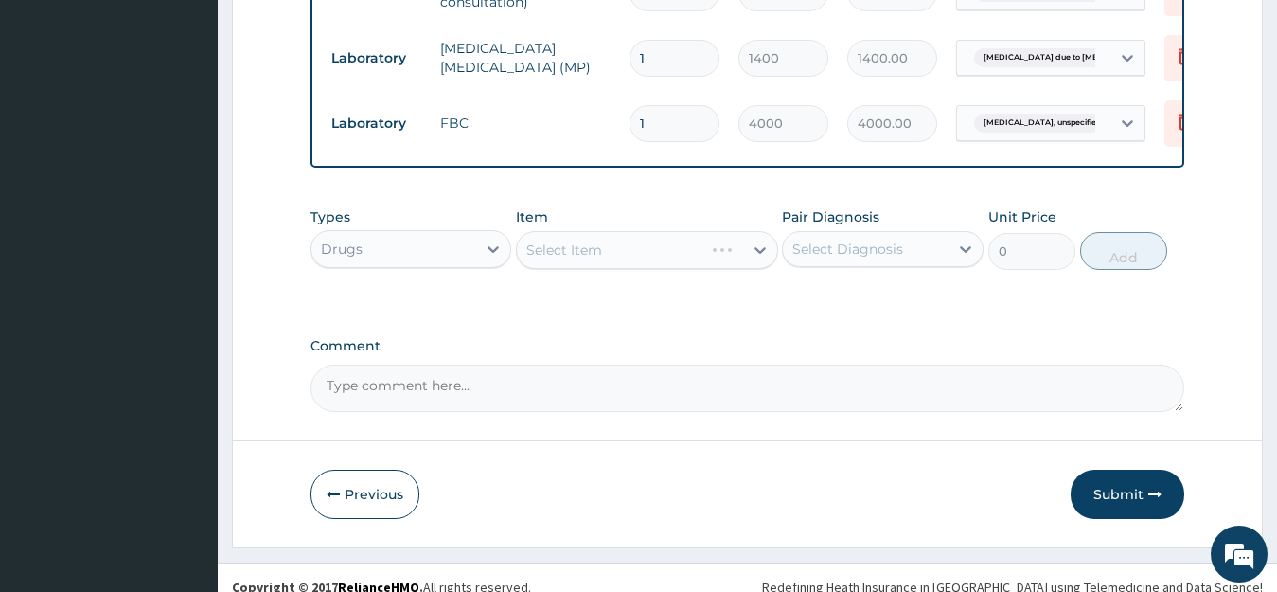
click at [672, 265] on div "Select Item" at bounding box center [610, 250] width 186 height 30
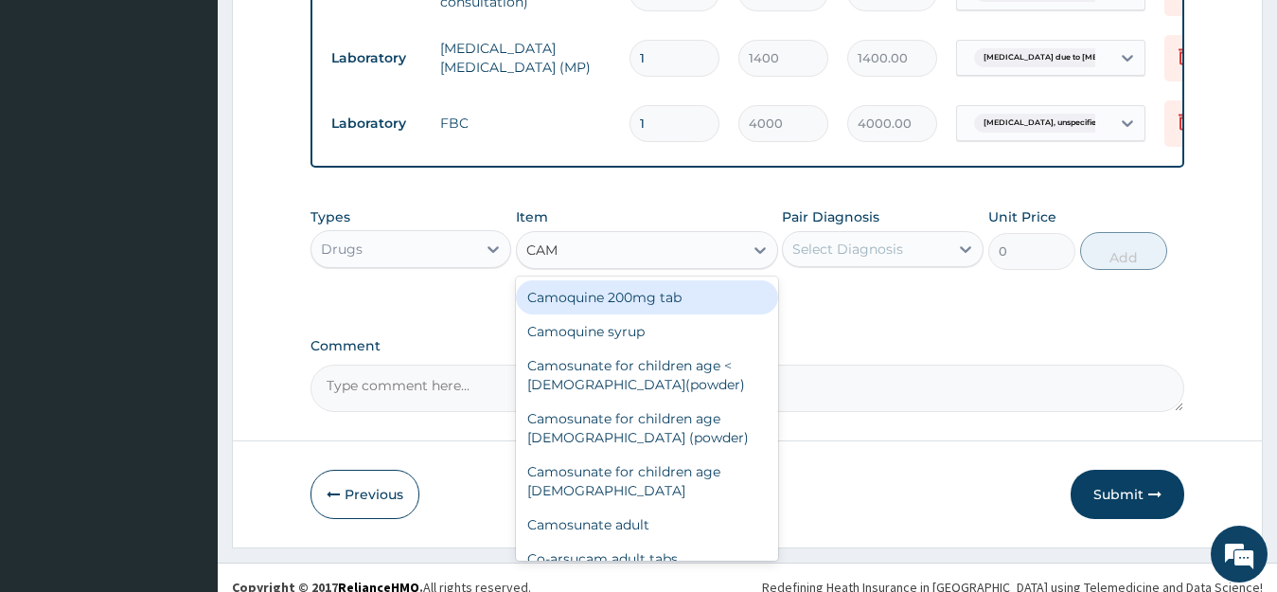
type input "CAMO"
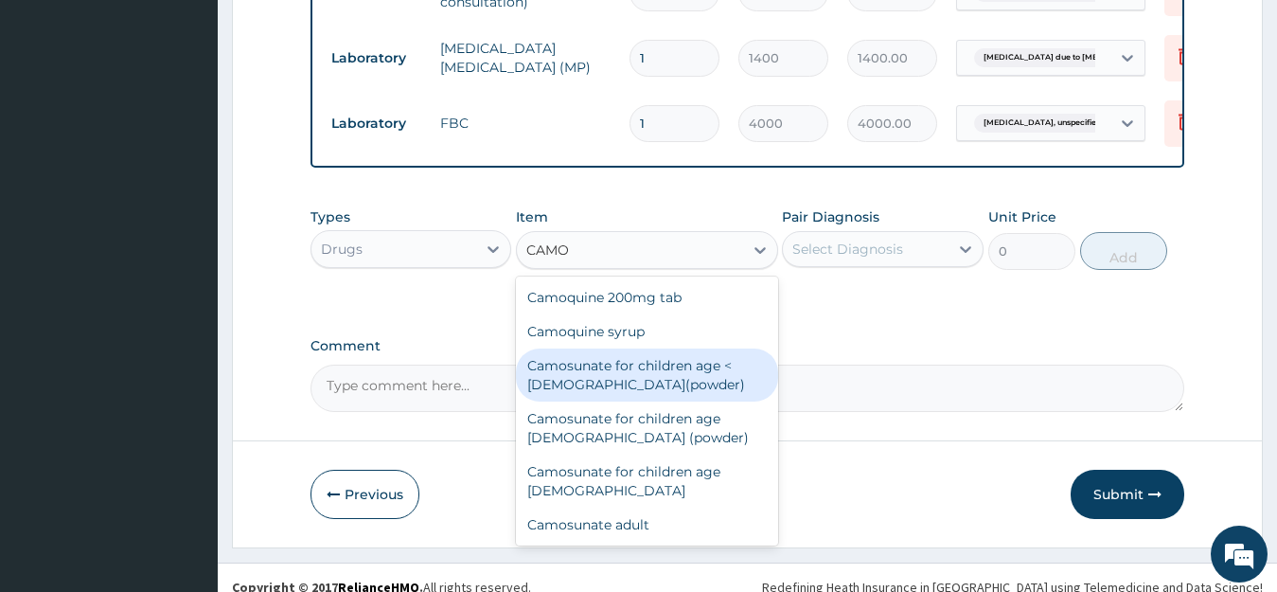
click at [671, 377] on div "Camosunate for children age < 1(powder)" at bounding box center [647, 374] width 262 height 53
type input "180"
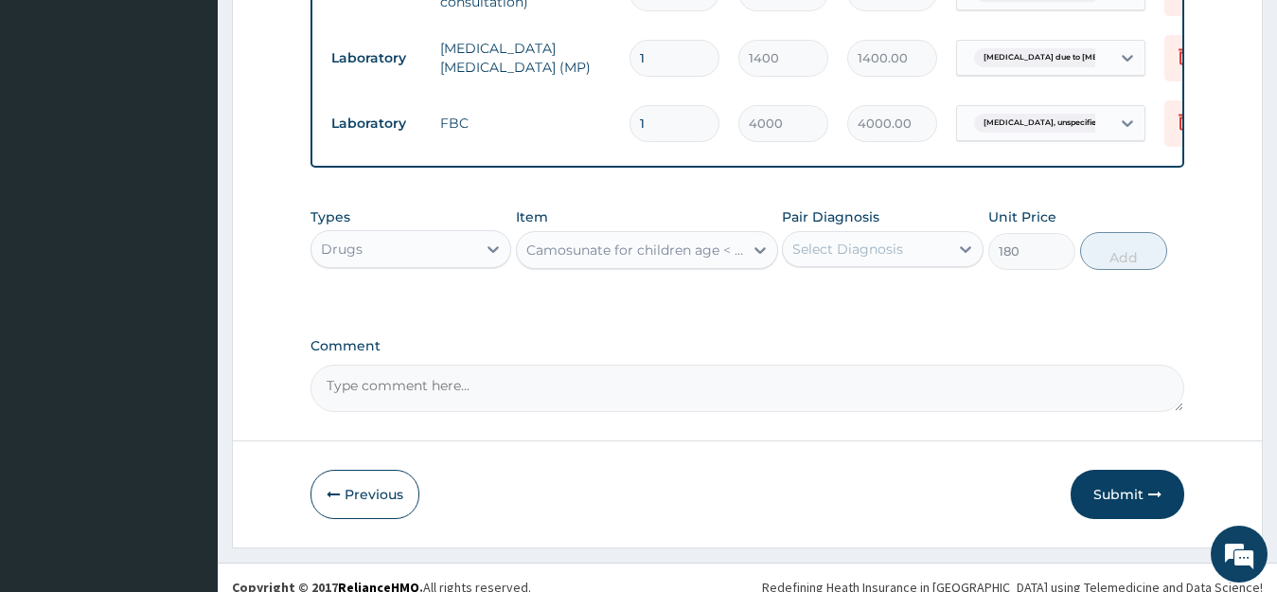
click at [853, 258] on div "Select Diagnosis" at bounding box center [847, 248] width 111 height 19
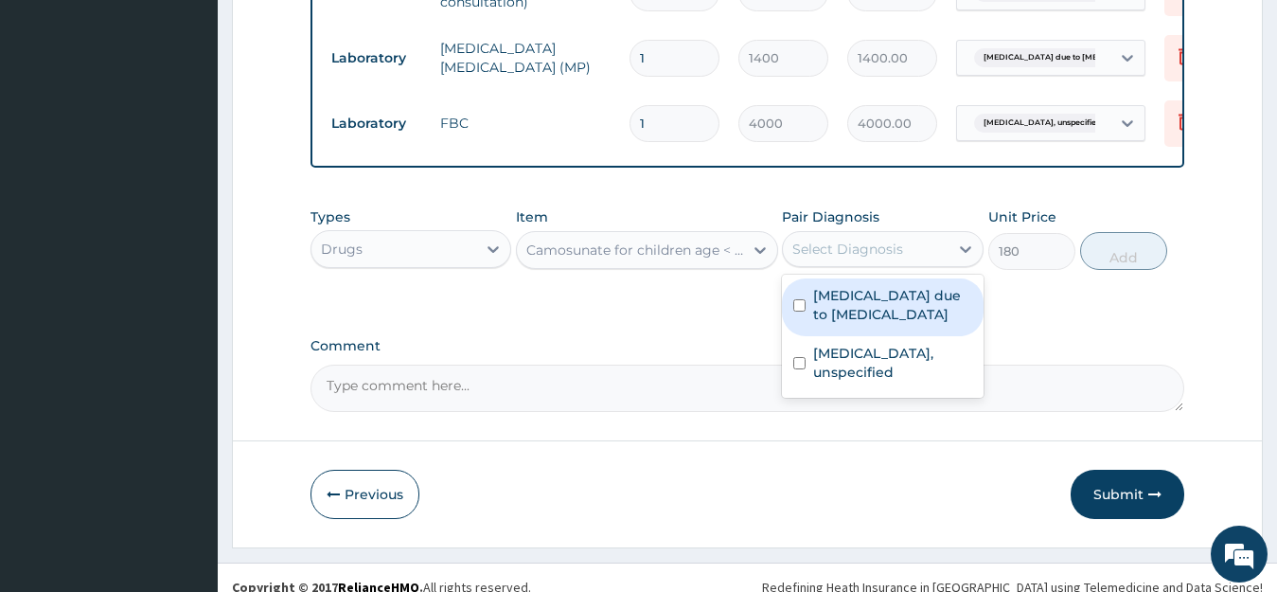
click at [841, 313] on label "Malaria due to Plasmodium ovale" at bounding box center [892, 305] width 159 height 38
checkbox input "true"
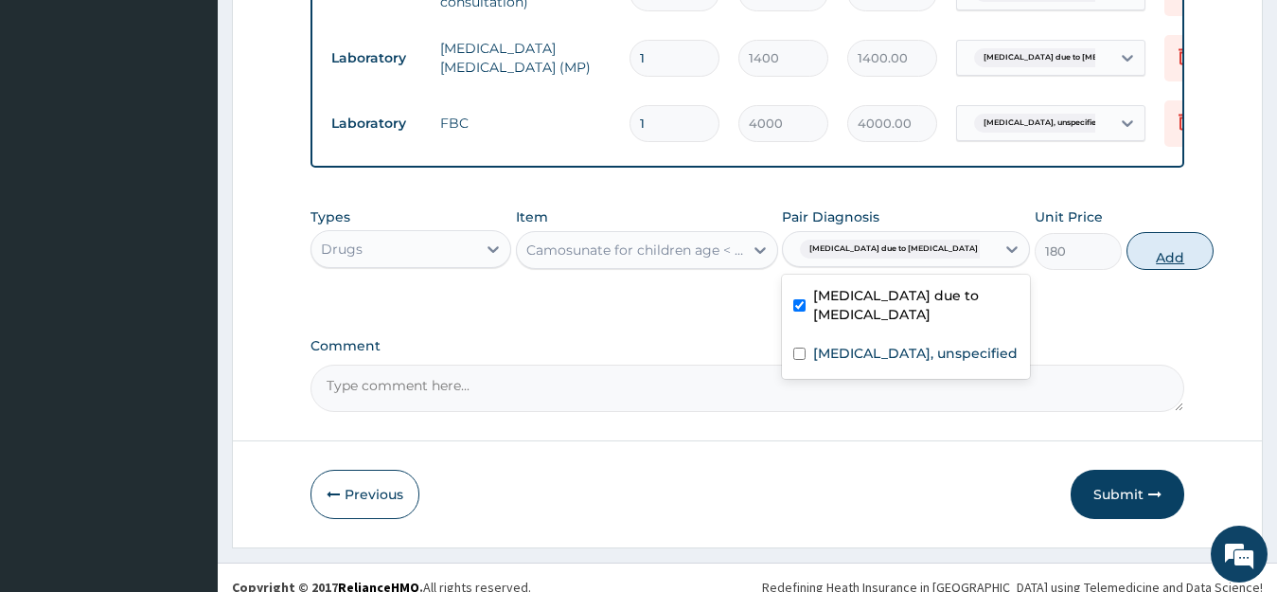
click at [1127, 269] on button "Add" at bounding box center [1169, 251] width 87 height 38
type input "0"
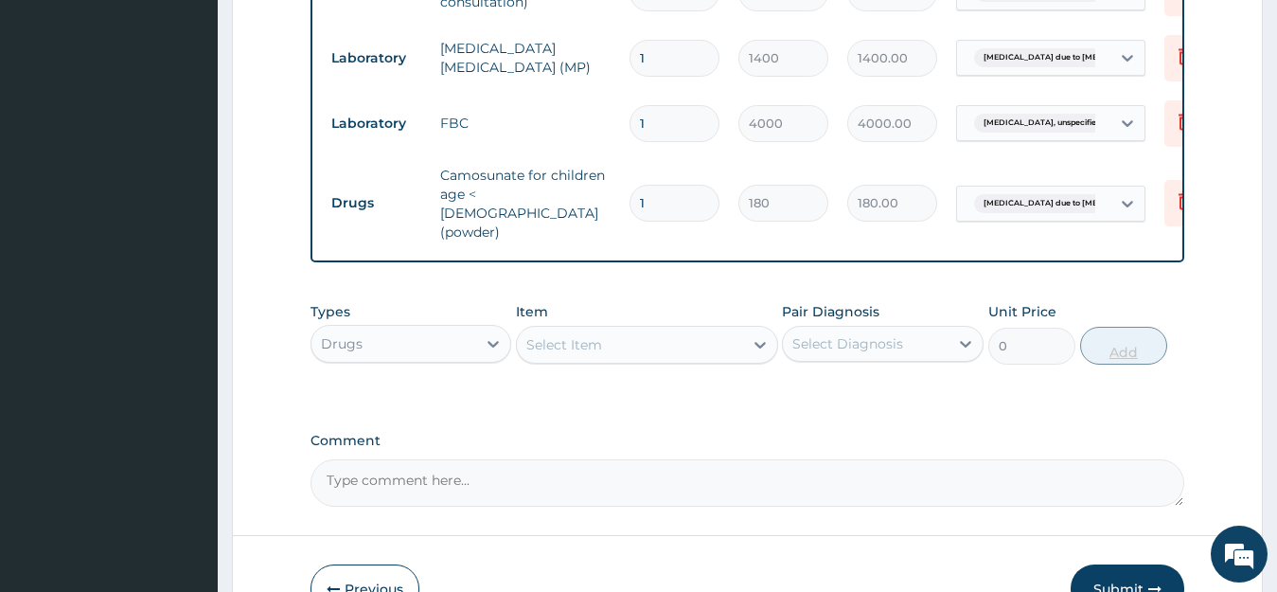
type input "0.00"
type input "6"
type input "1080.00"
type input "6"
click at [621, 331] on div "Select Item" at bounding box center [630, 344] width 226 height 30
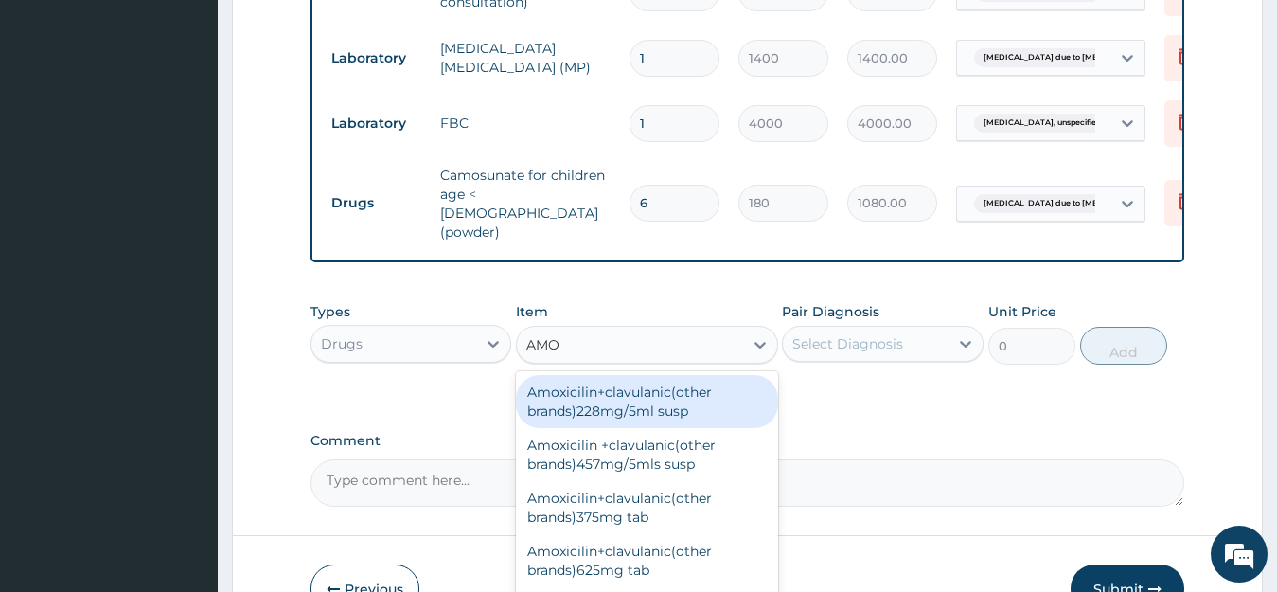
type input "AMOX"
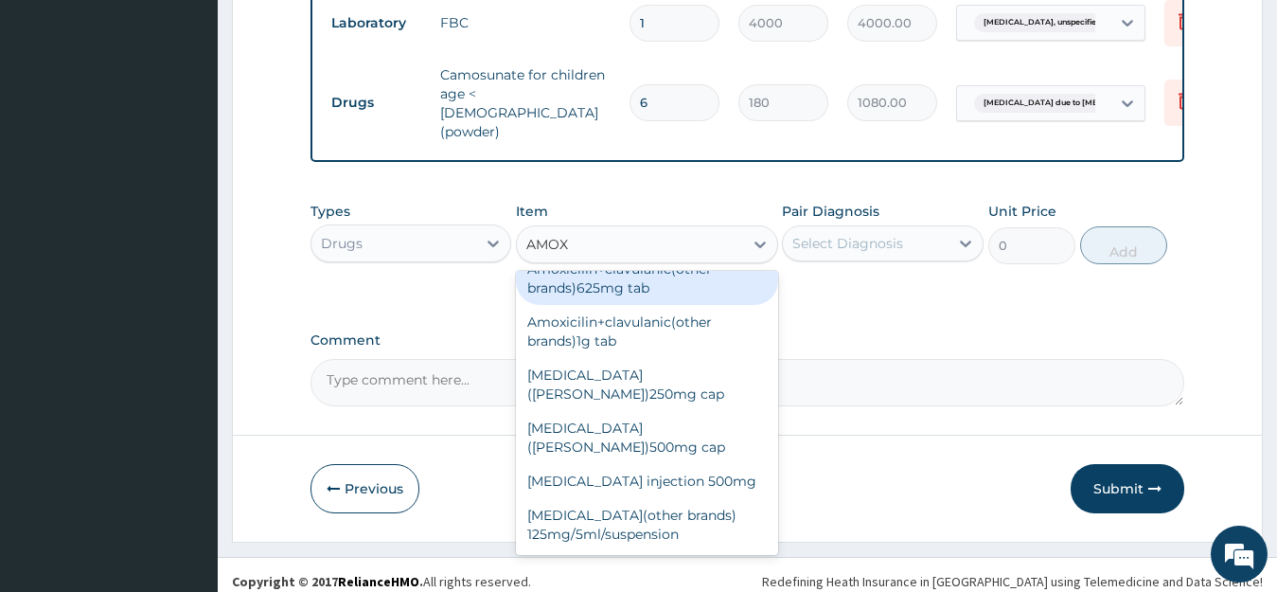
scroll to position [189, 0]
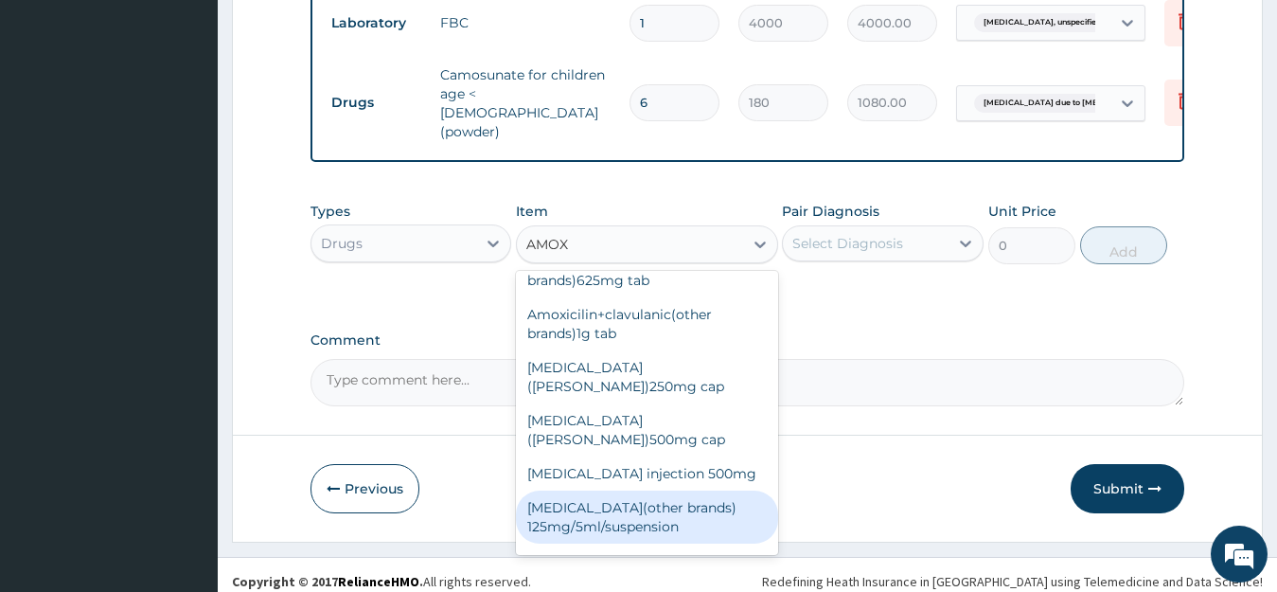
click at [676, 490] on div "Amoxycillin(other brands) 125mg/5ml/suspension" at bounding box center [647, 516] width 262 height 53
type input "960"
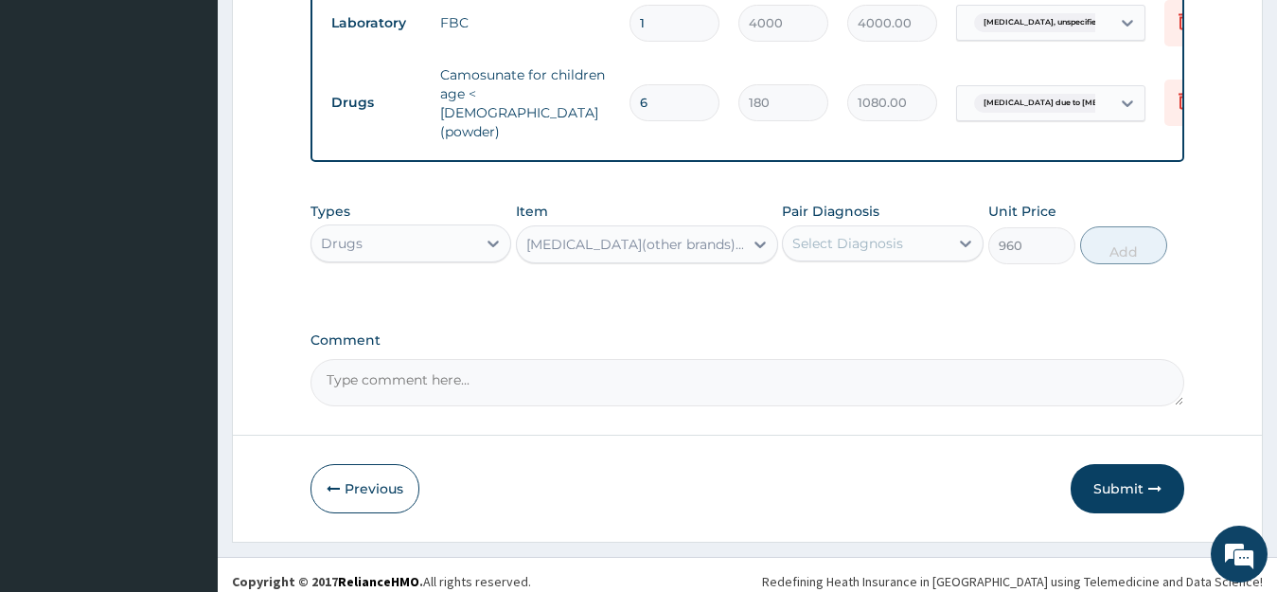
click at [870, 234] on div "Select Diagnosis" at bounding box center [847, 243] width 111 height 19
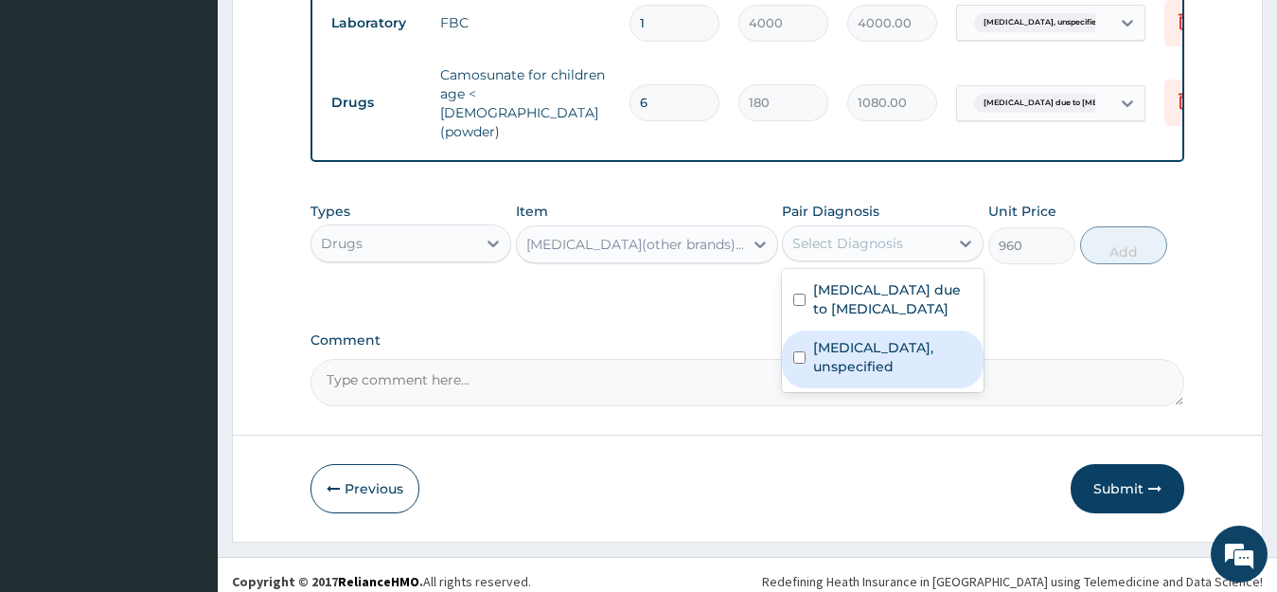
click at [831, 346] on div "Gastritis, unspecified" at bounding box center [883, 359] width 202 height 58
checkbox input "true"
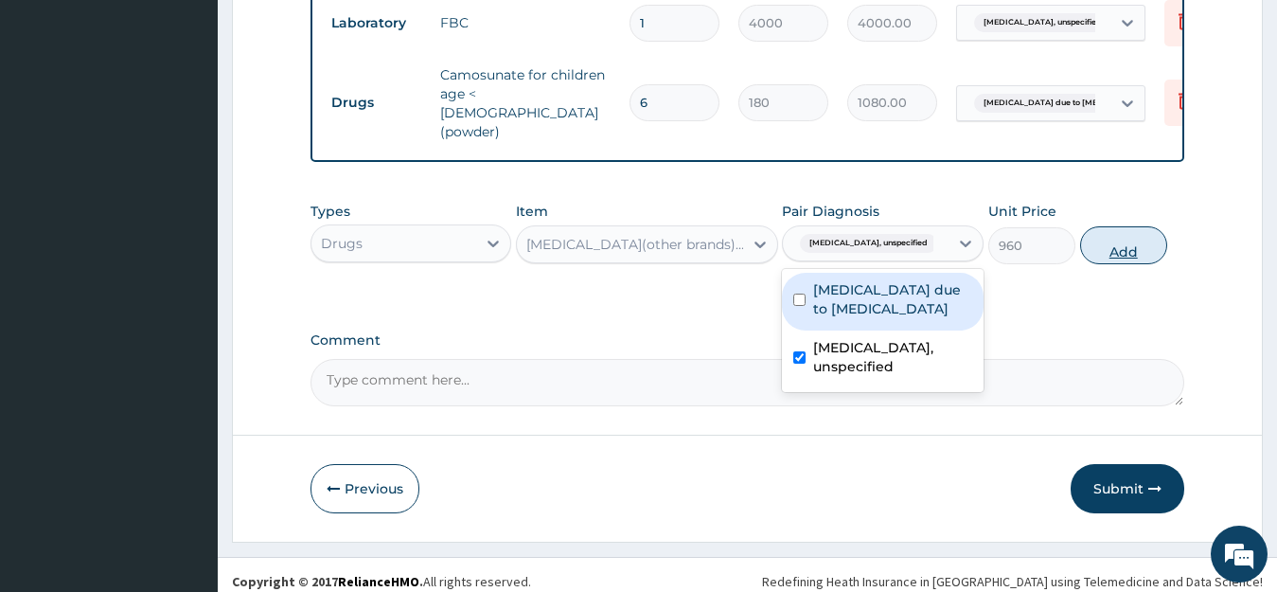
click at [1098, 235] on button "Add" at bounding box center [1123, 245] width 87 height 38
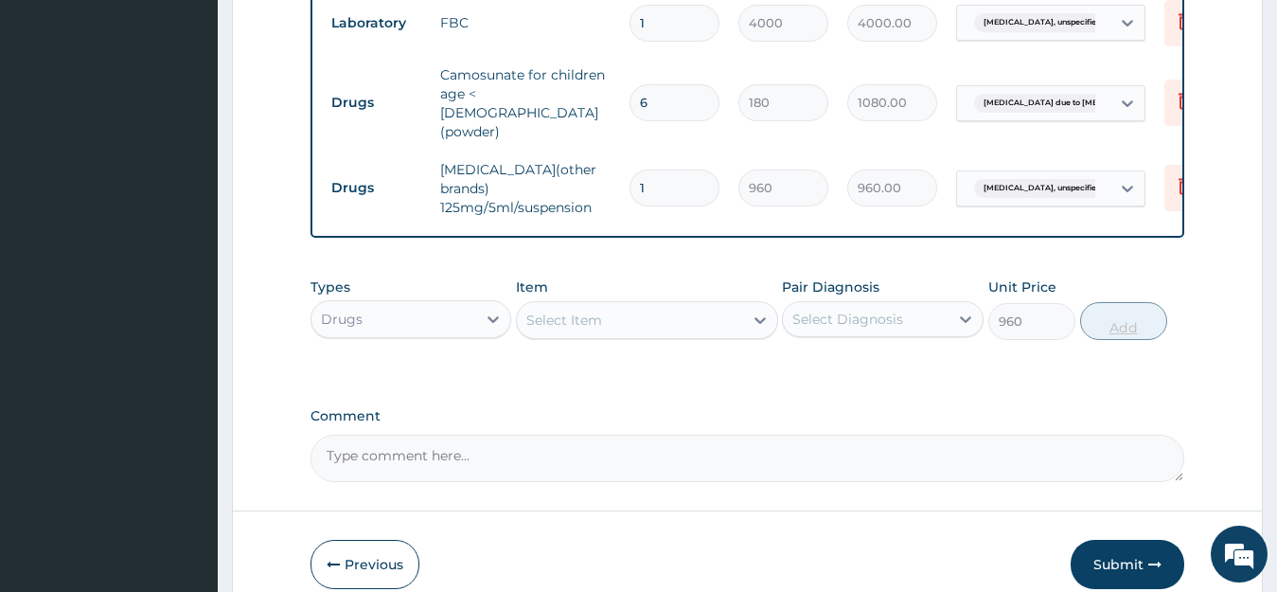
type input "0"
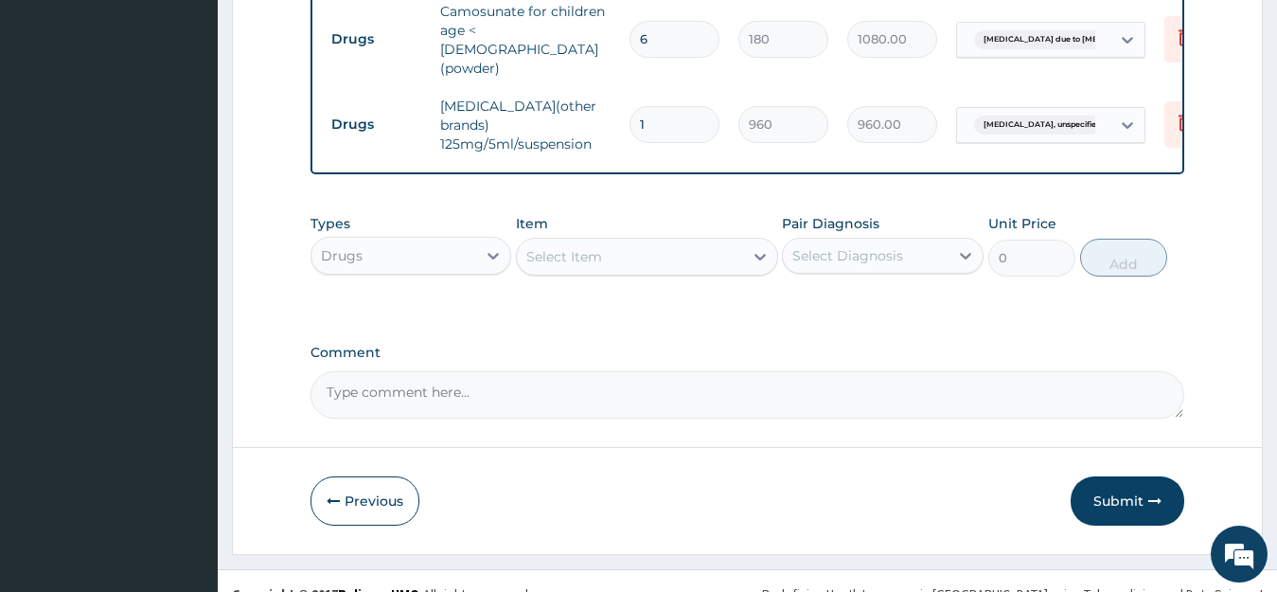
scroll to position [971, 0]
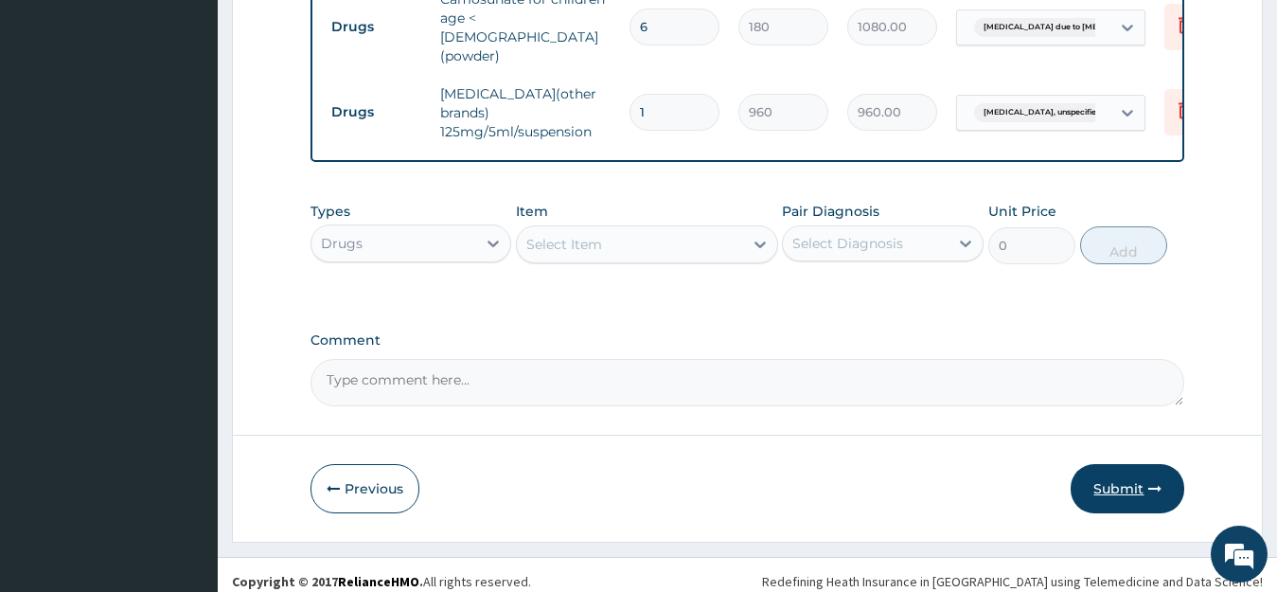
click at [1107, 478] on button "Submit" at bounding box center [1127, 488] width 114 height 49
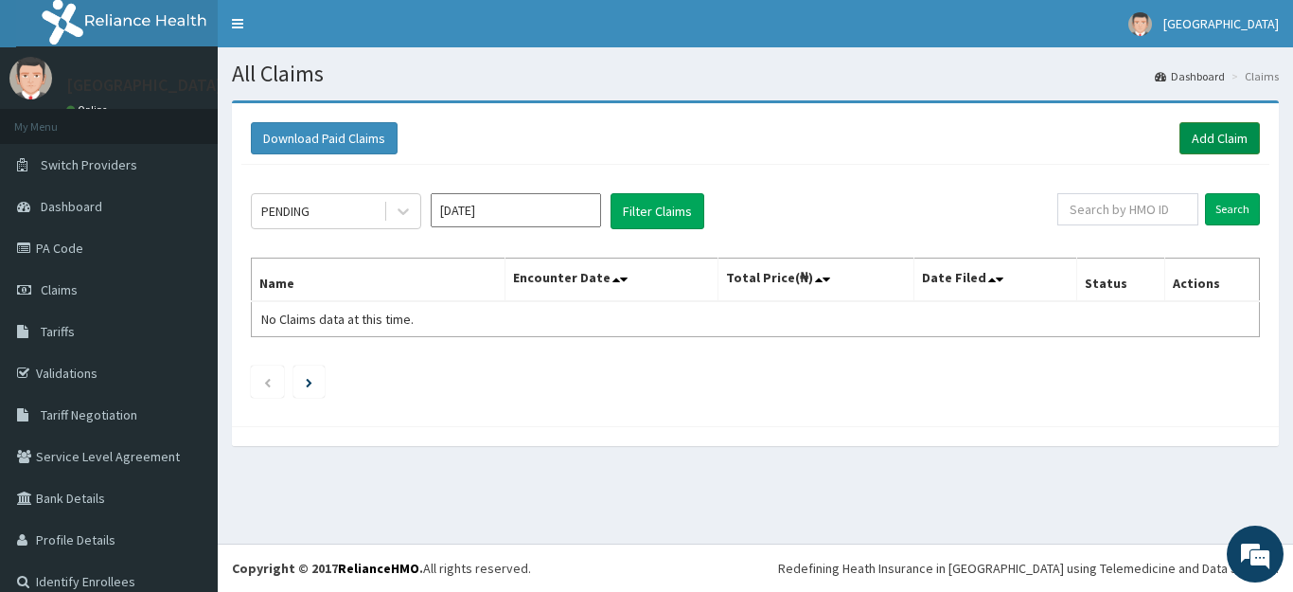
click at [1205, 137] on link "Add Claim" at bounding box center [1219, 138] width 80 height 32
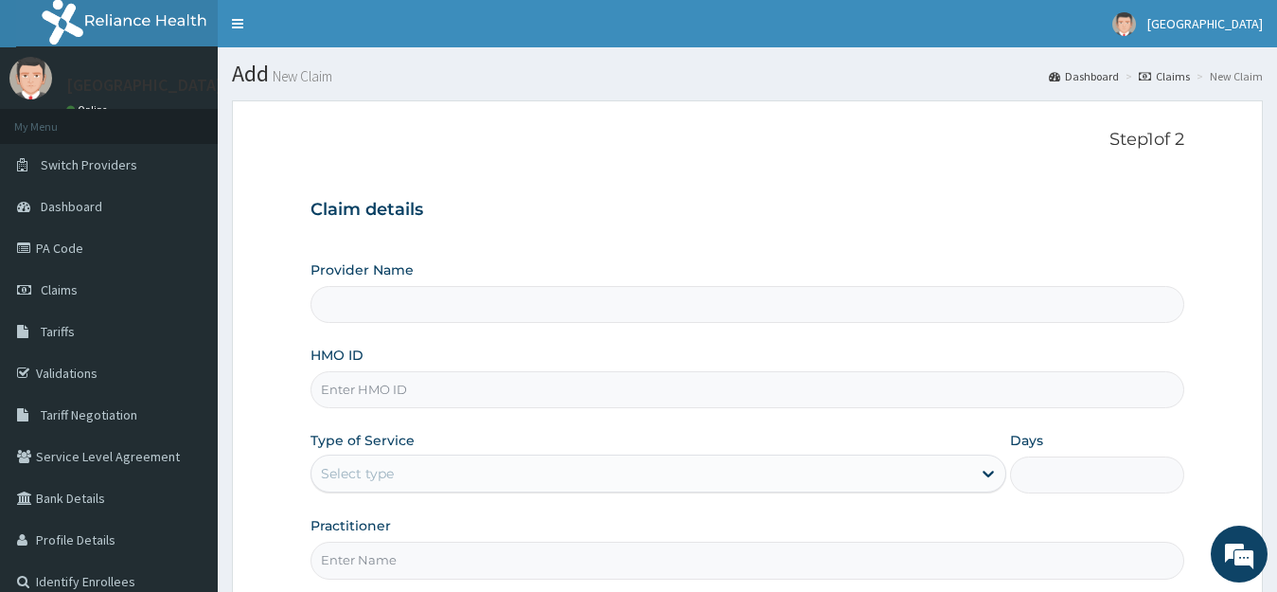
click at [670, 398] on input "HMO ID" at bounding box center [747, 389] width 875 height 37
type input "BTR/10090/C"
click at [398, 481] on div "Select type" at bounding box center [641, 473] width 661 height 30
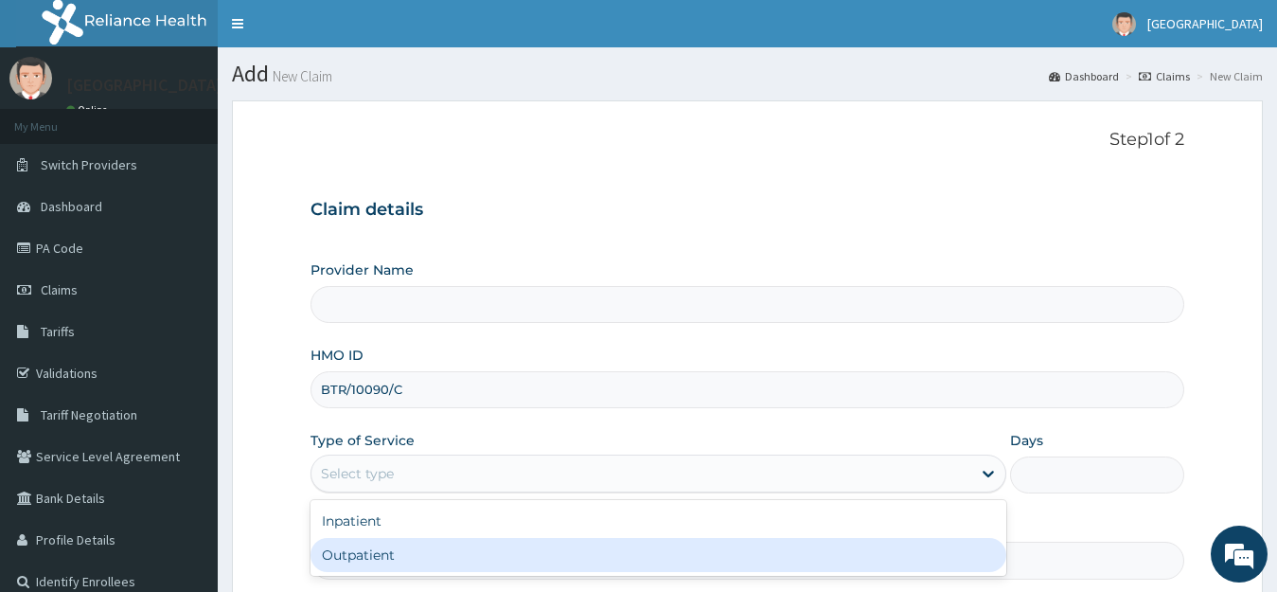
click at [359, 551] on div "Outpatient" at bounding box center [658, 555] width 697 height 34
type input "1"
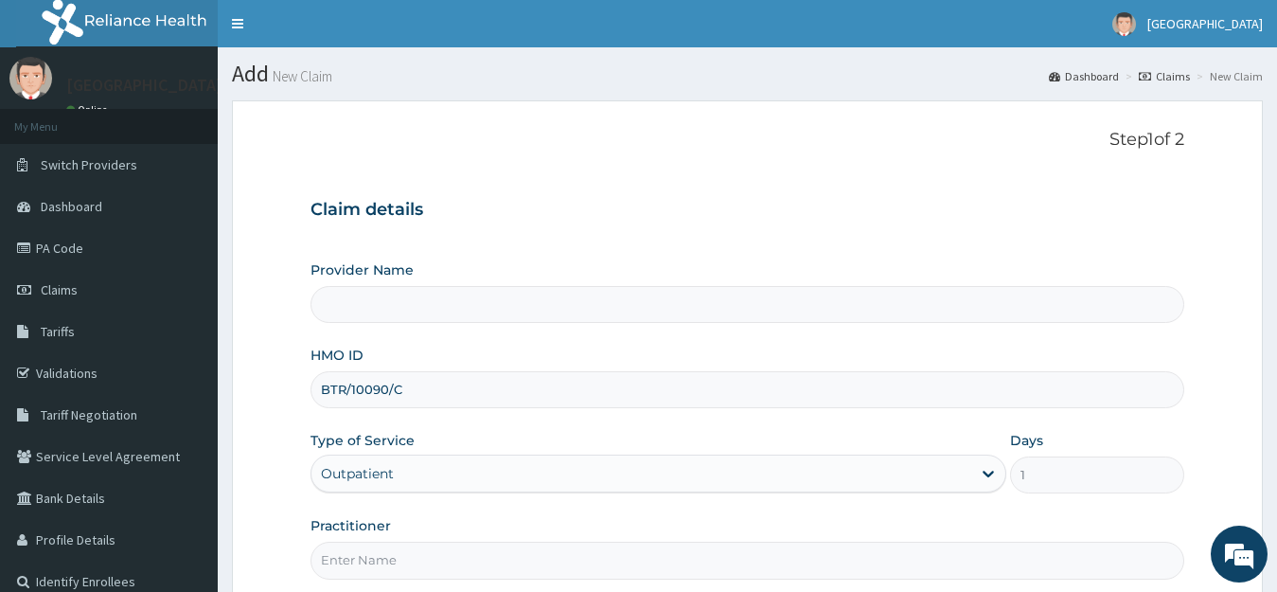
click at [472, 571] on input "Practitioner" at bounding box center [747, 559] width 875 height 37
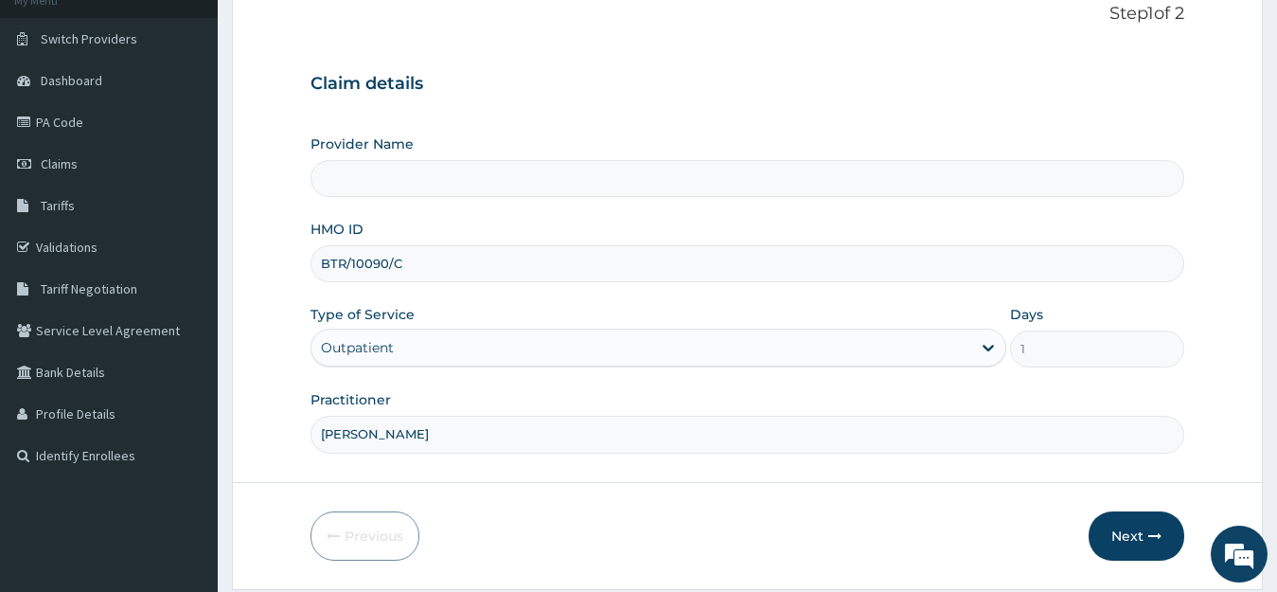
scroll to position [186, 0]
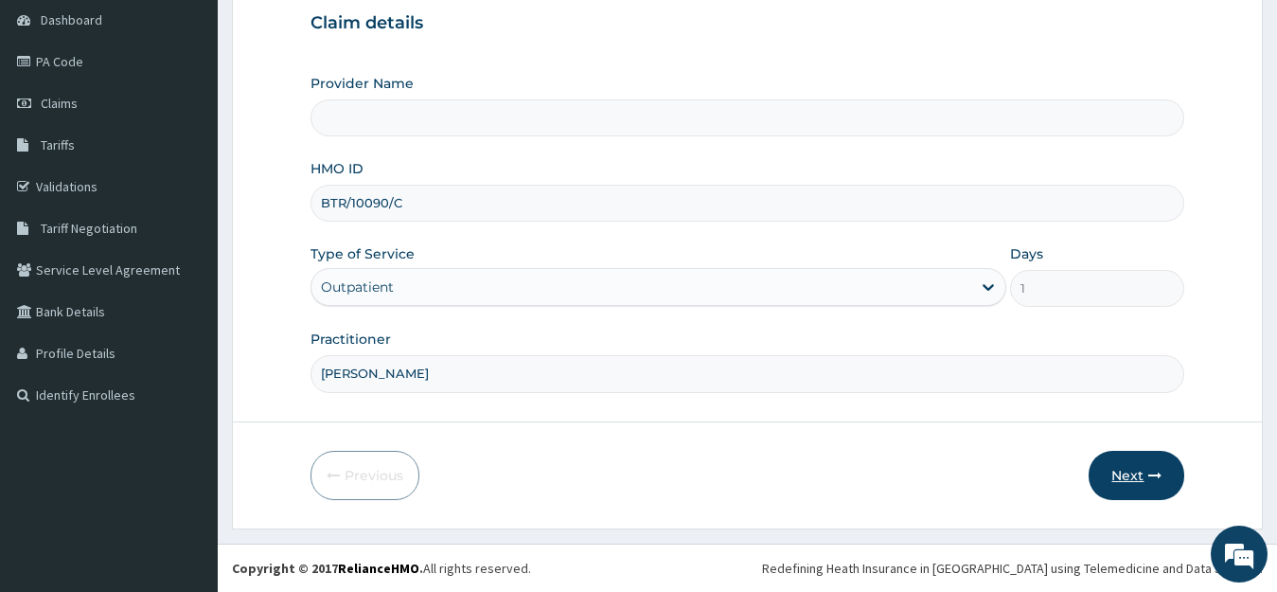
type input "DR ADEBIYI"
click at [1136, 469] on button "Next" at bounding box center [1136, 475] width 96 height 49
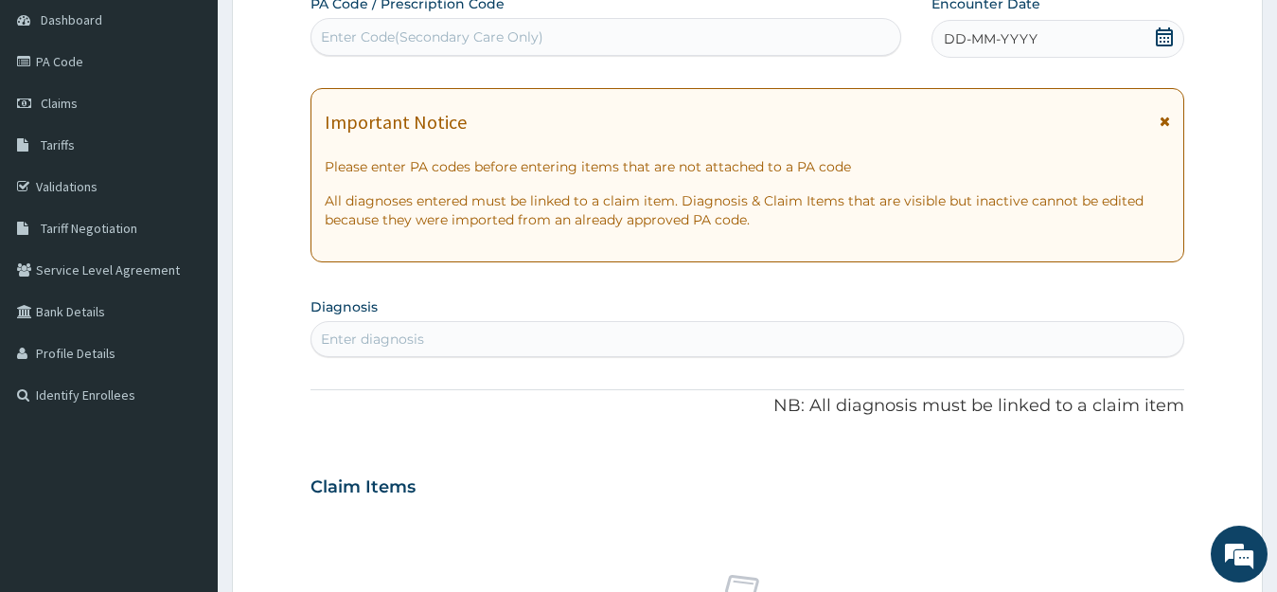
click at [1162, 35] on icon at bounding box center [1164, 36] width 19 height 19
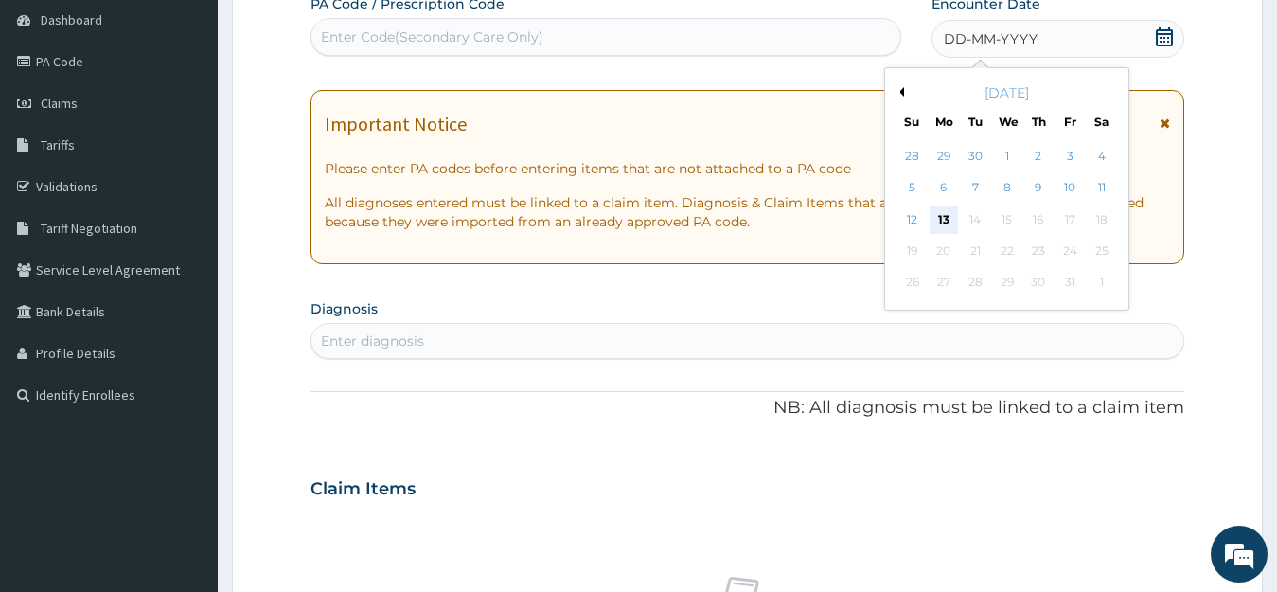
click at [945, 219] on div "13" at bounding box center [943, 219] width 28 height 28
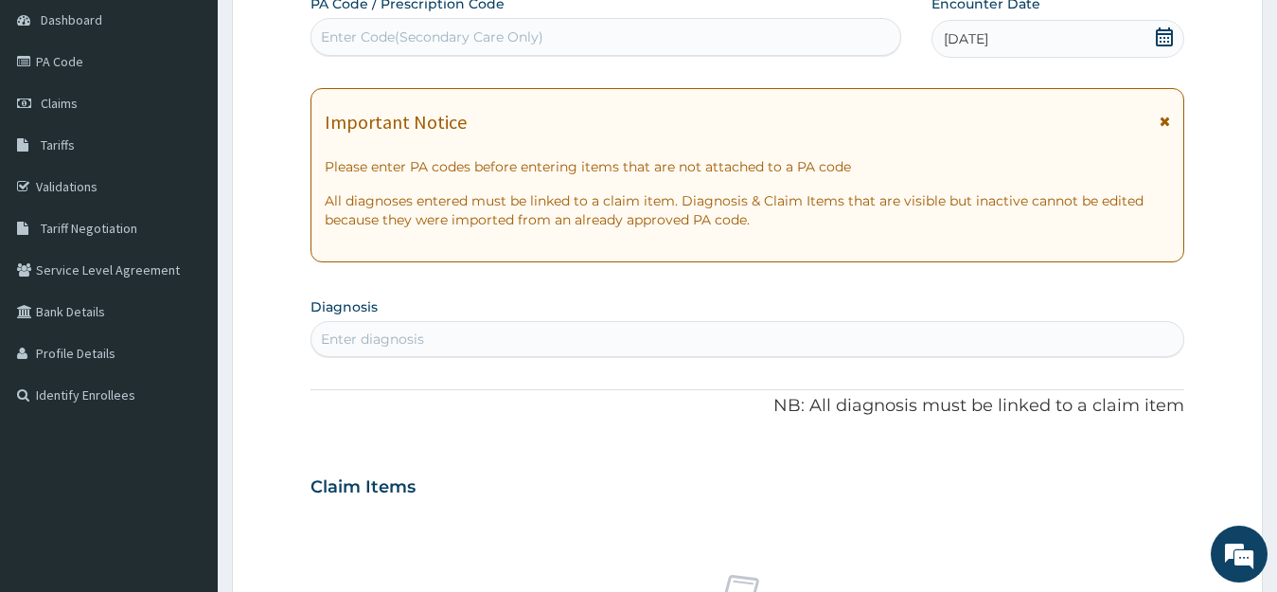
click at [693, 336] on div "Enter diagnosis" at bounding box center [747, 339] width 873 height 30
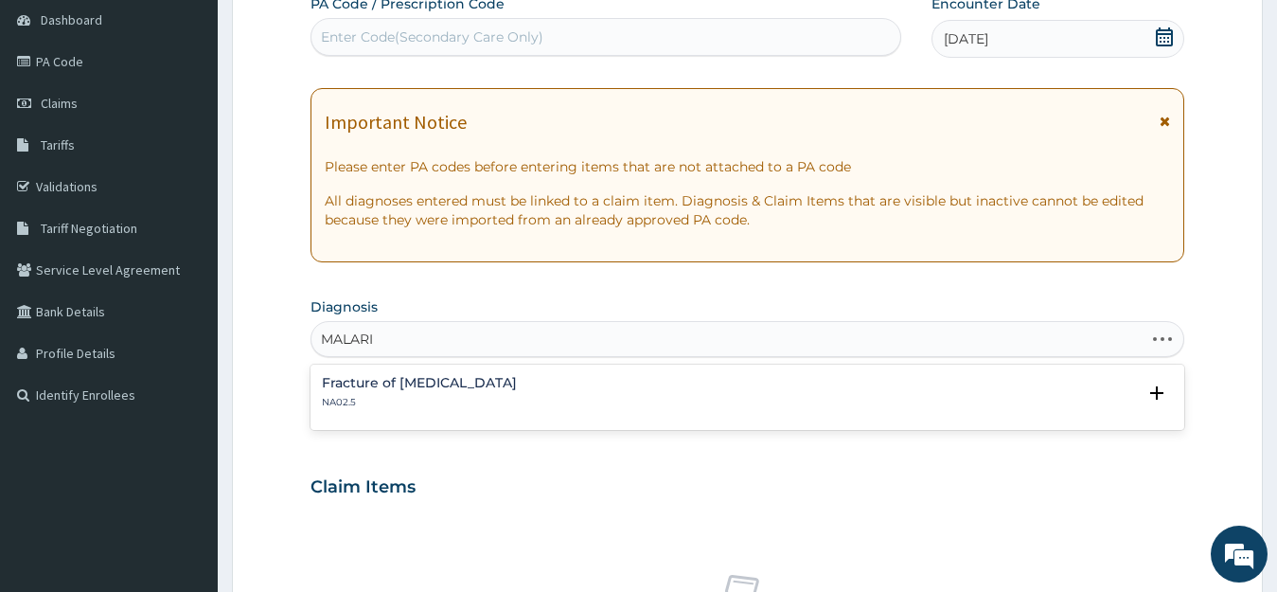
type input "MALARIA"
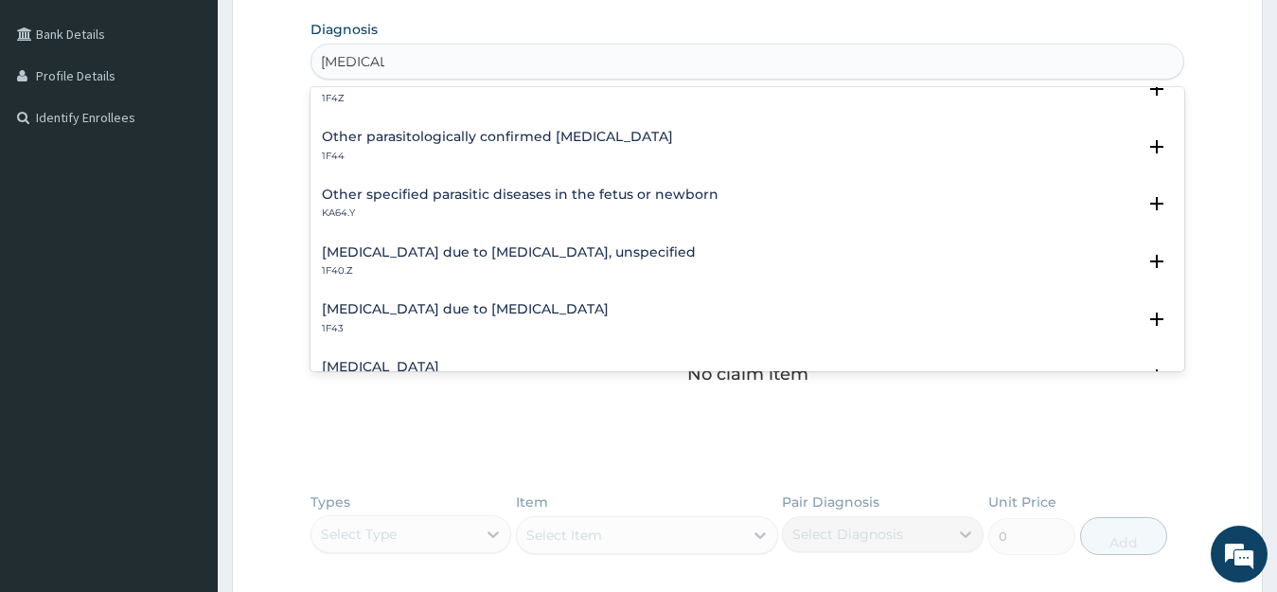
scroll to position [189, 0]
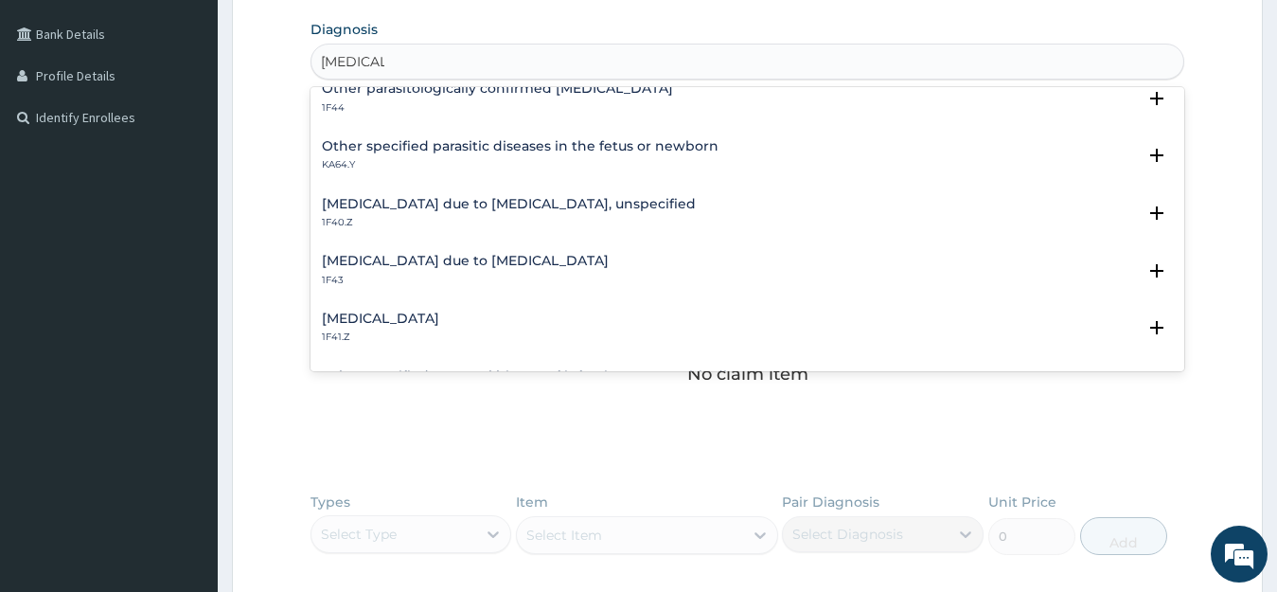
click at [482, 266] on h4 "Malaria due to Plasmodium ovale" at bounding box center [465, 261] width 287 height 14
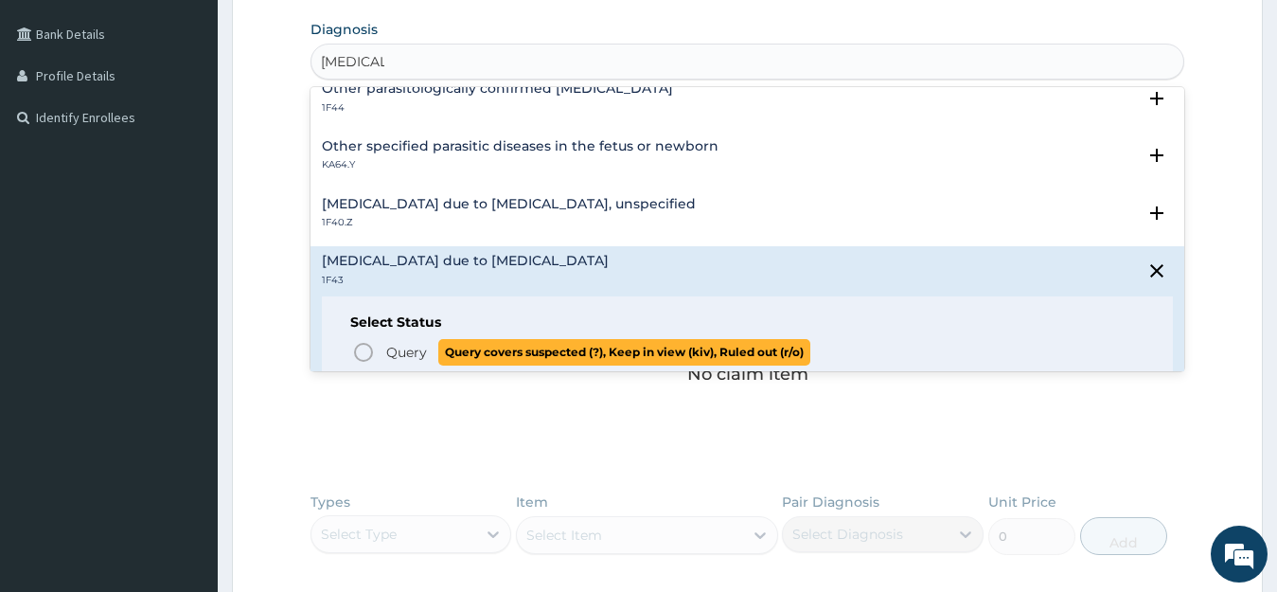
click at [358, 356] on icon "status option query" at bounding box center [363, 352] width 23 height 23
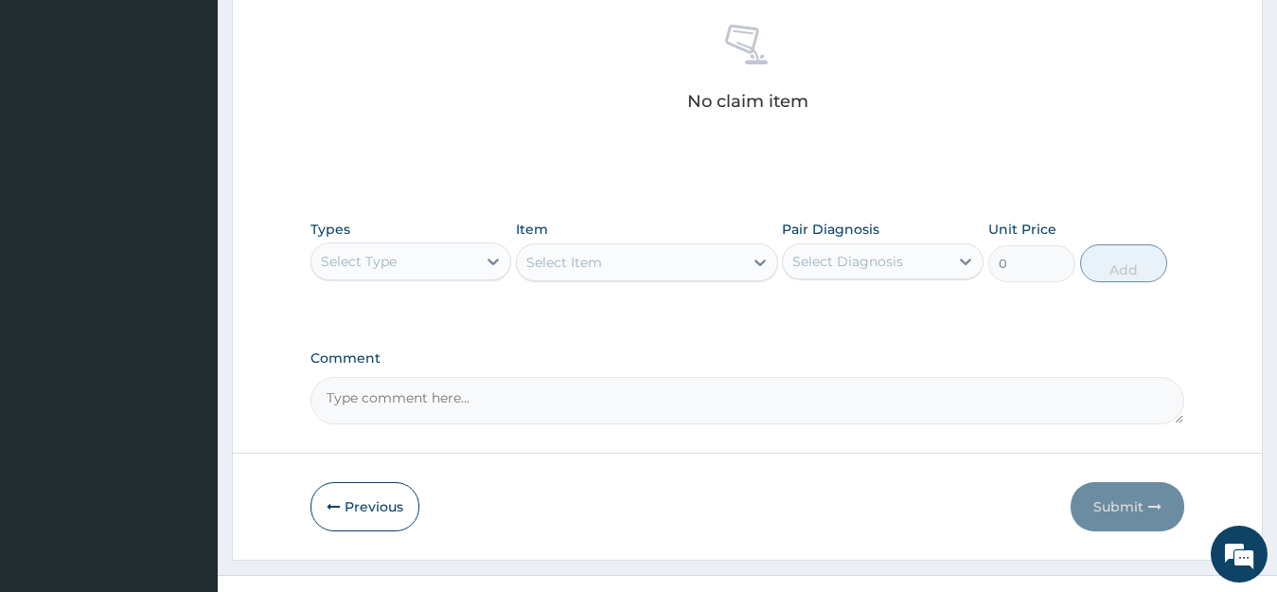
scroll to position [754, 0]
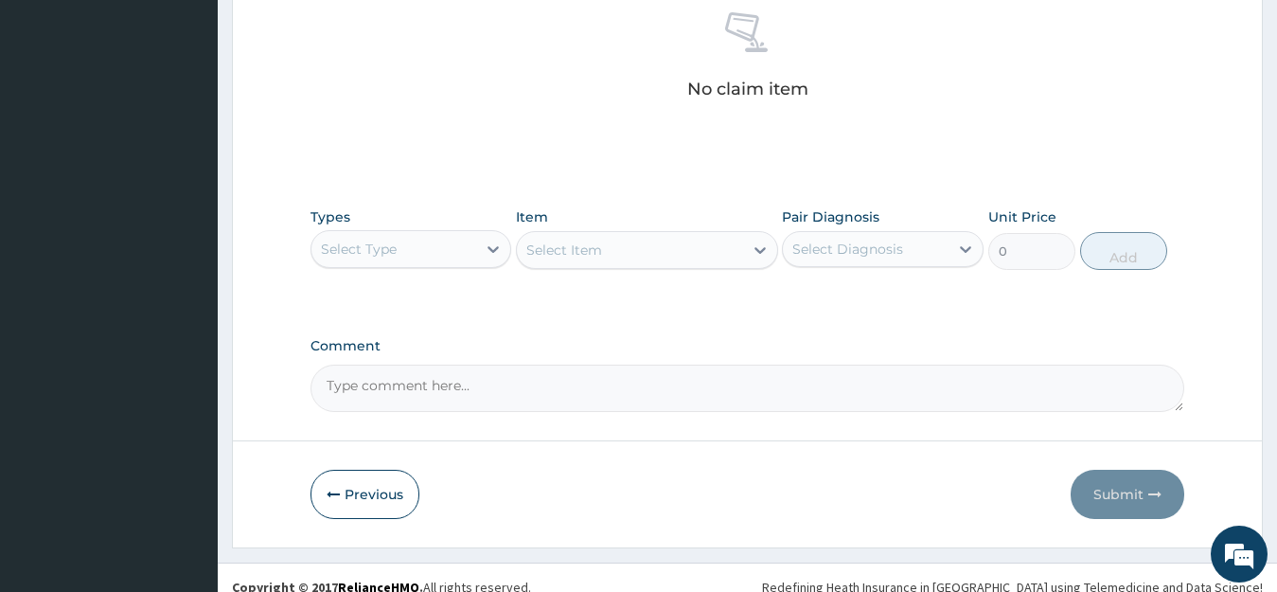
click at [436, 246] on div "Select Type" at bounding box center [394, 249] width 166 height 30
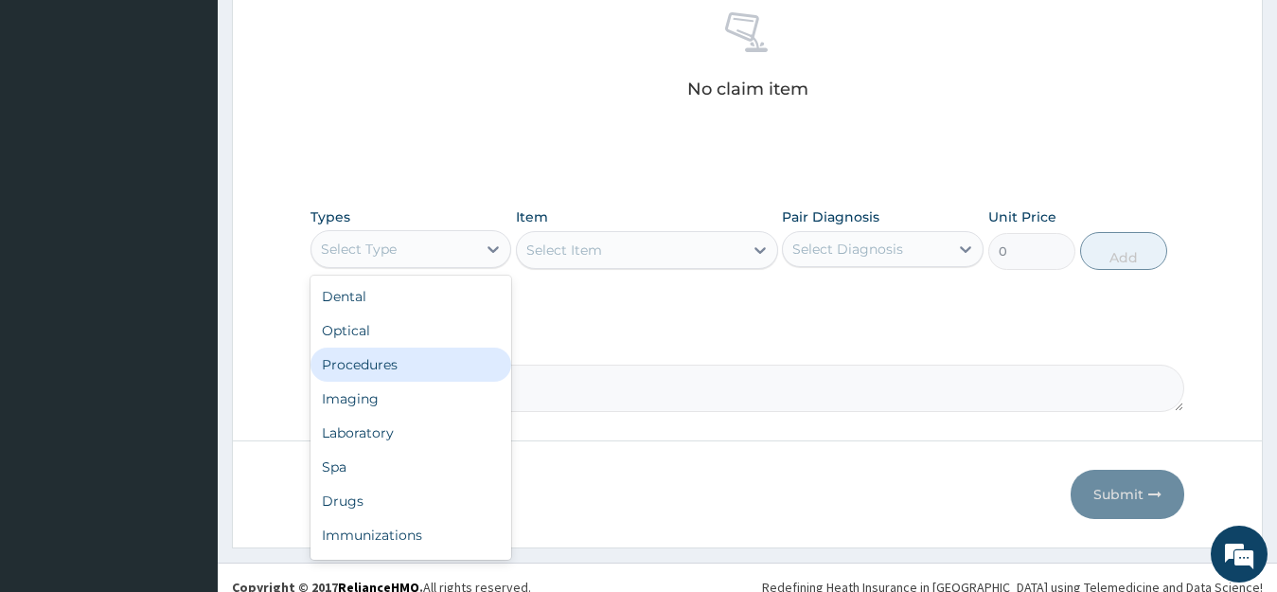
click at [374, 364] on div "Procedures" at bounding box center [411, 364] width 202 height 34
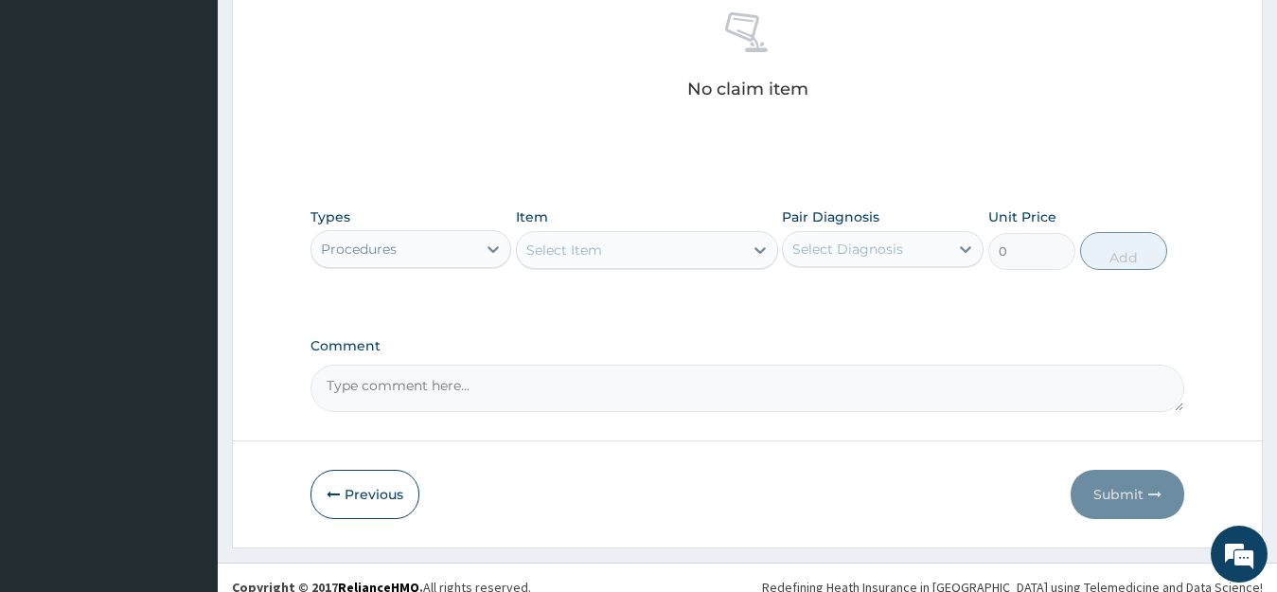
click at [703, 256] on div "Select Item" at bounding box center [630, 250] width 226 height 30
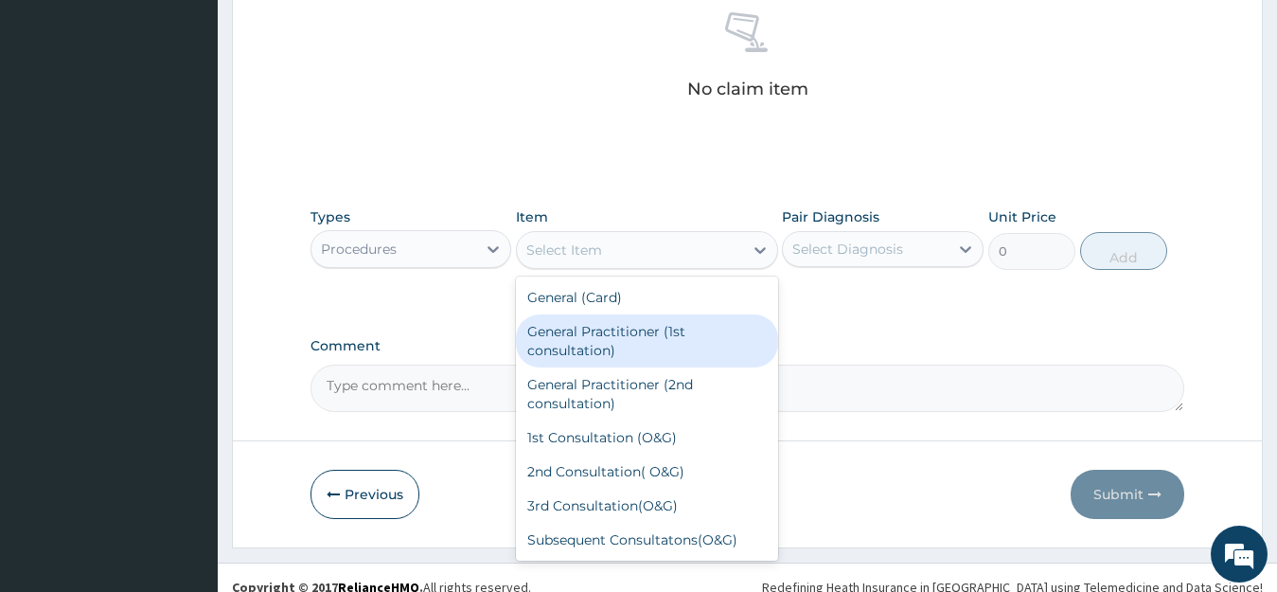
click at [660, 328] on div "General Practitioner (1st consultation)" at bounding box center [647, 340] width 262 height 53
type input "2500"
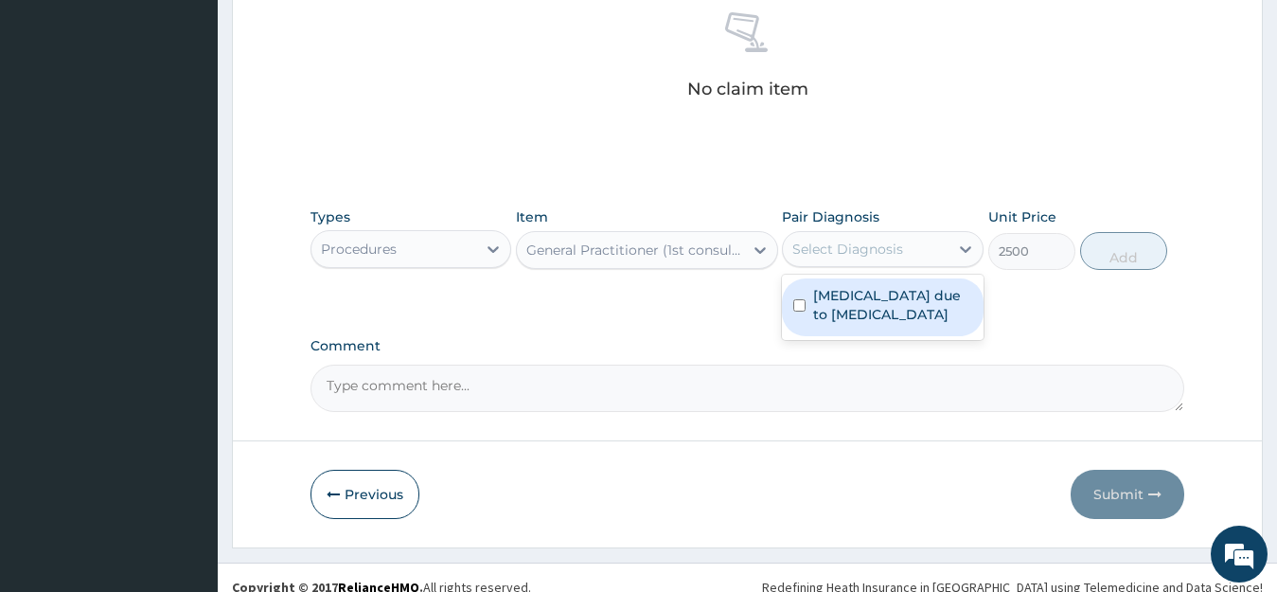
click at [923, 249] on div "Select Diagnosis" at bounding box center [866, 249] width 166 height 30
click at [903, 290] on label "Malaria due to Plasmodium ovale" at bounding box center [892, 305] width 159 height 38
checkbox input "true"
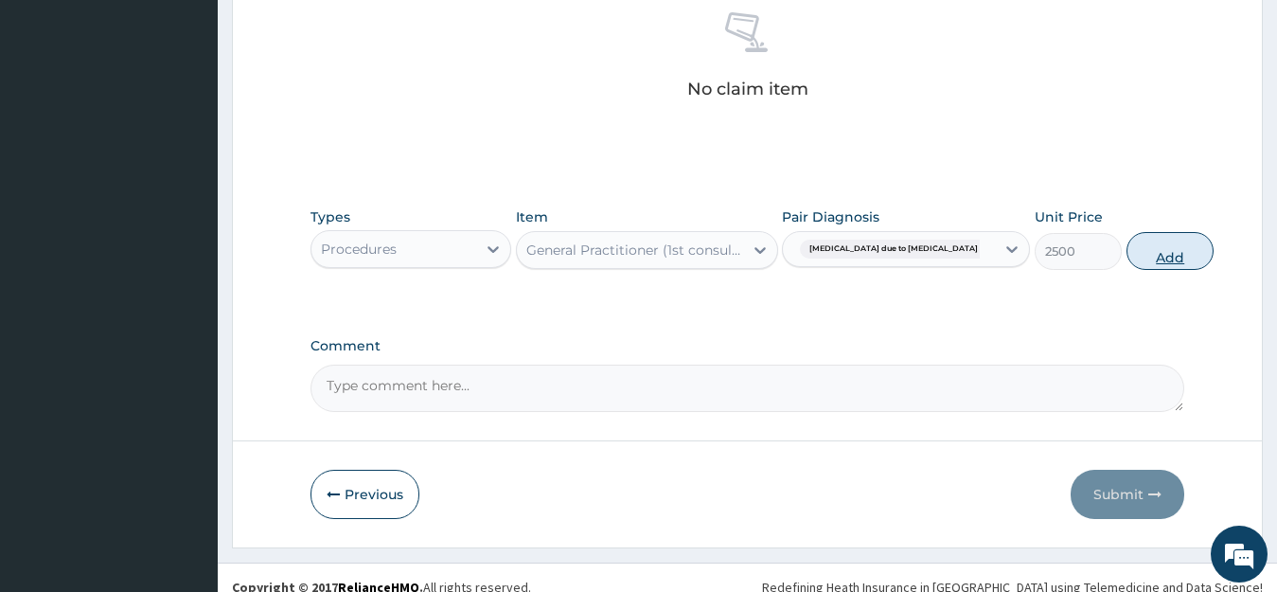
click at [1126, 256] on button "Add" at bounding box center [1169, 251] width 87 height 38
type input "0"
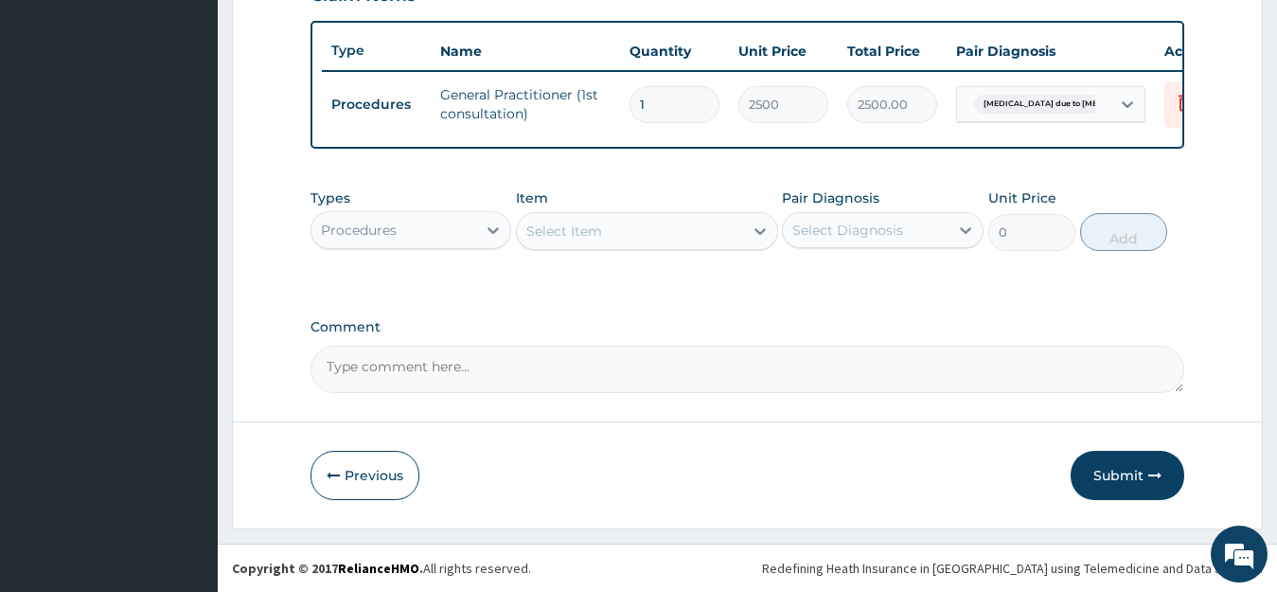
click at [456, 231] on div "Procedures" at bounding box center [394, 230] width 166 height 30
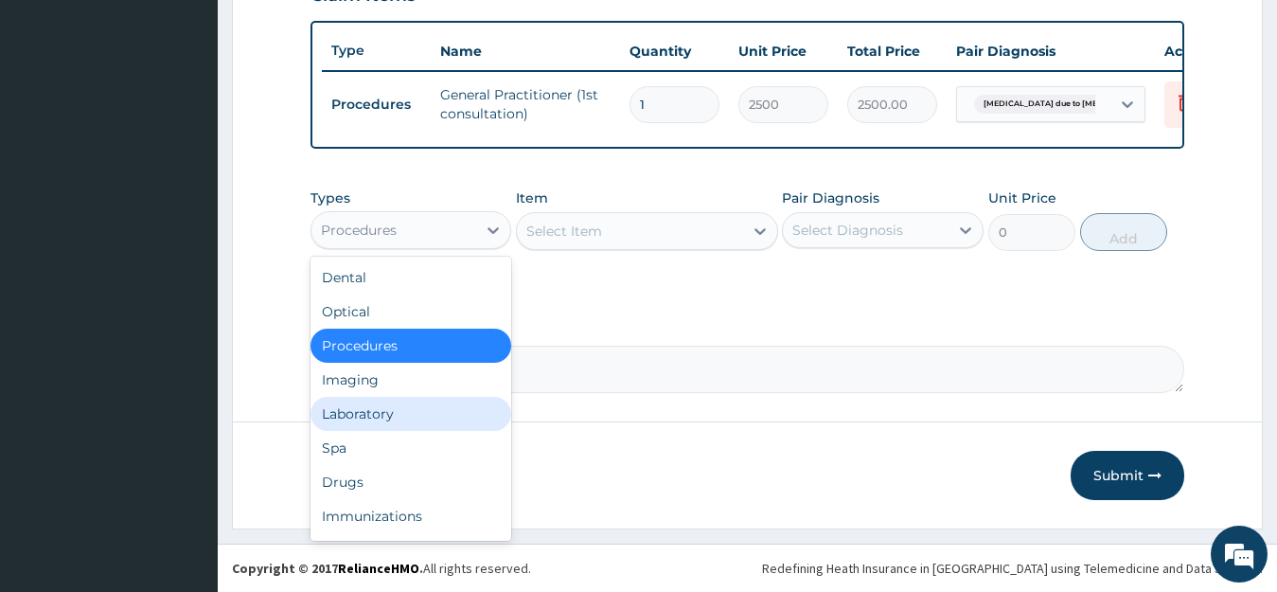
click at [372, 413] on div "Laboratory" at bounding box center [411, 414] width 202 height 34
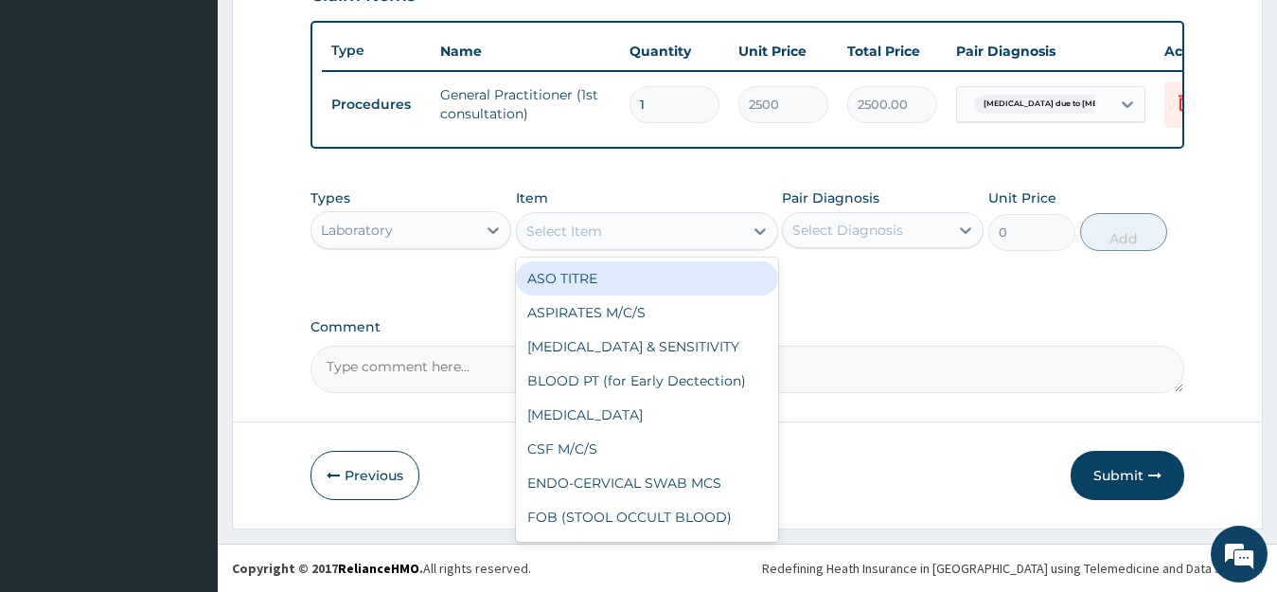
click at [682, 223] on div "Select Item" at bounding box center [630, 231] width 226 height 30
type input "A"
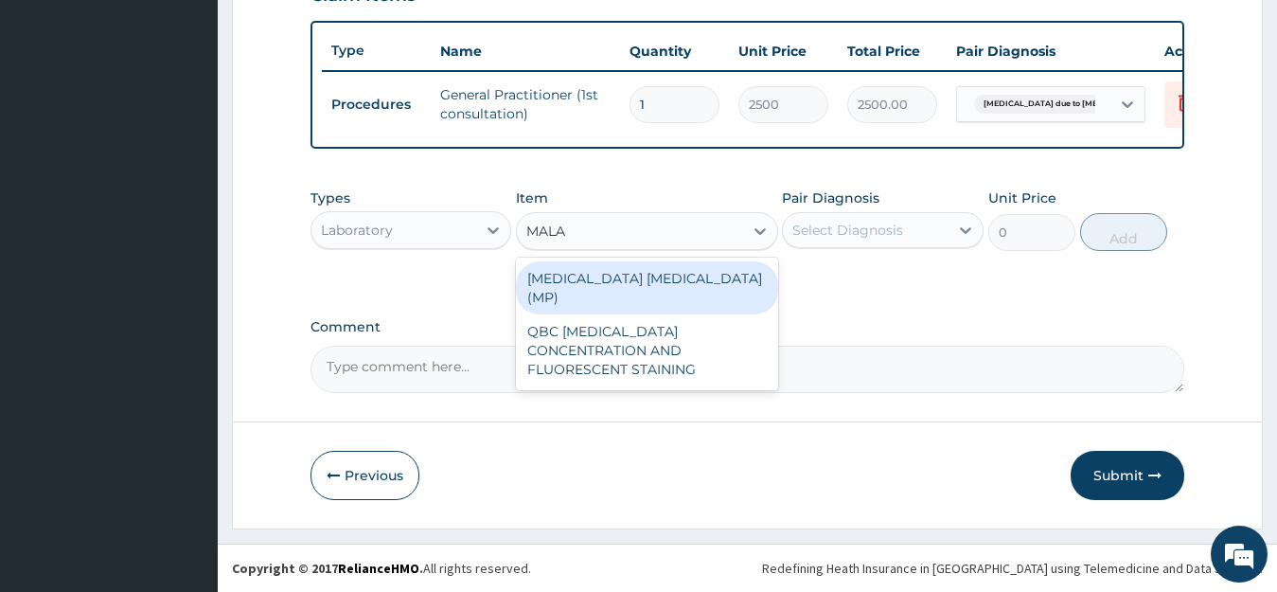
type input "MALAR"
click at [663, 279] on div "[MEDICAL_DATA] [MEDICAL_DATA] (MP)" at bounding box center [647, 287] width 262 height 53
type input "1400"
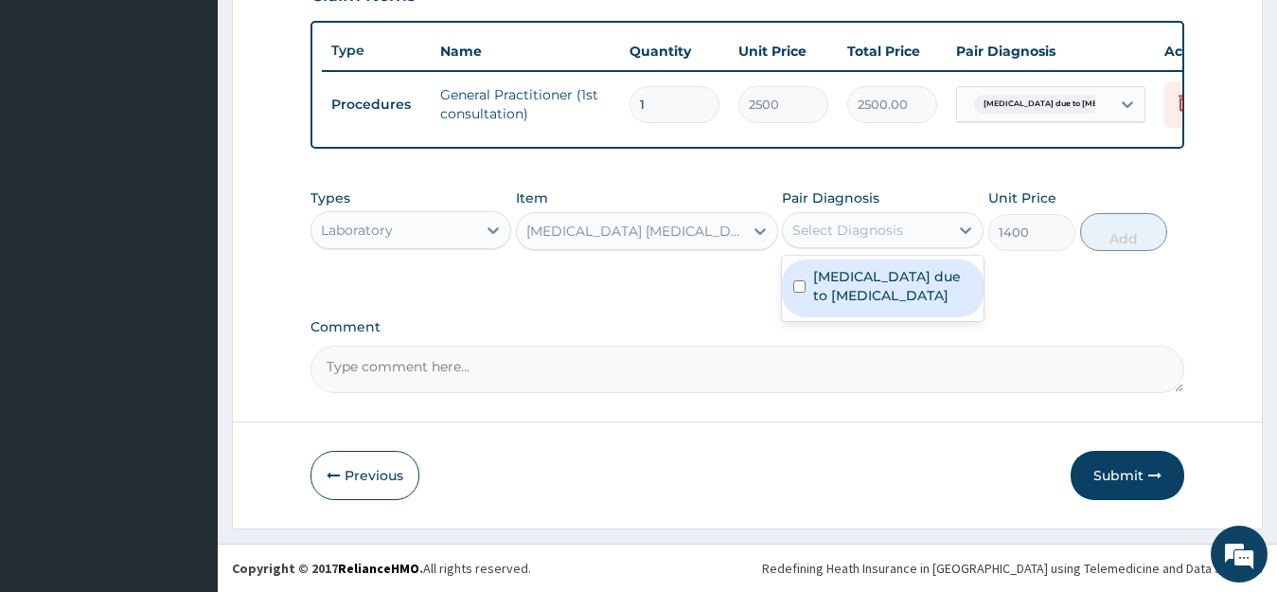
click at [893, 236] on div "Select Diagnosis" at bounding box center [847, 230] width 111 height 19
click at [873, 277] on label "[MEDICAL_DATA] due to [MEDICAL_DATA]" at bounding box center [892, 286] width 159 height 38
checkbox input "true"
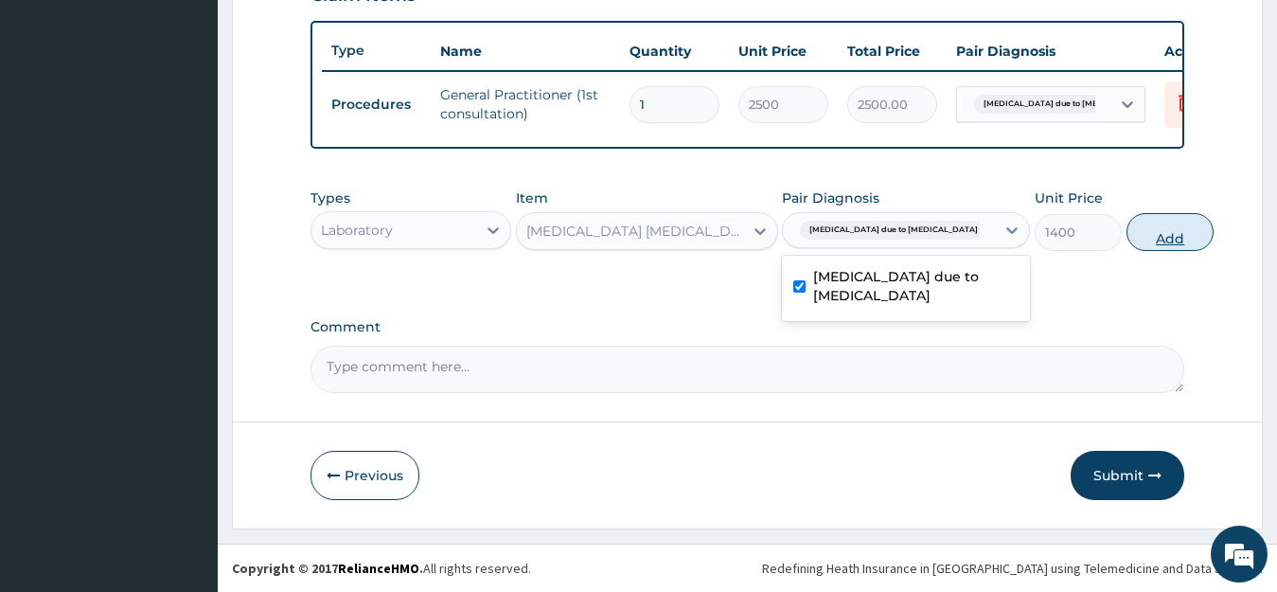
click at [1129, 238] on button "Add" at bounding box center [1169, 232] width 87 height 38
type input "0"
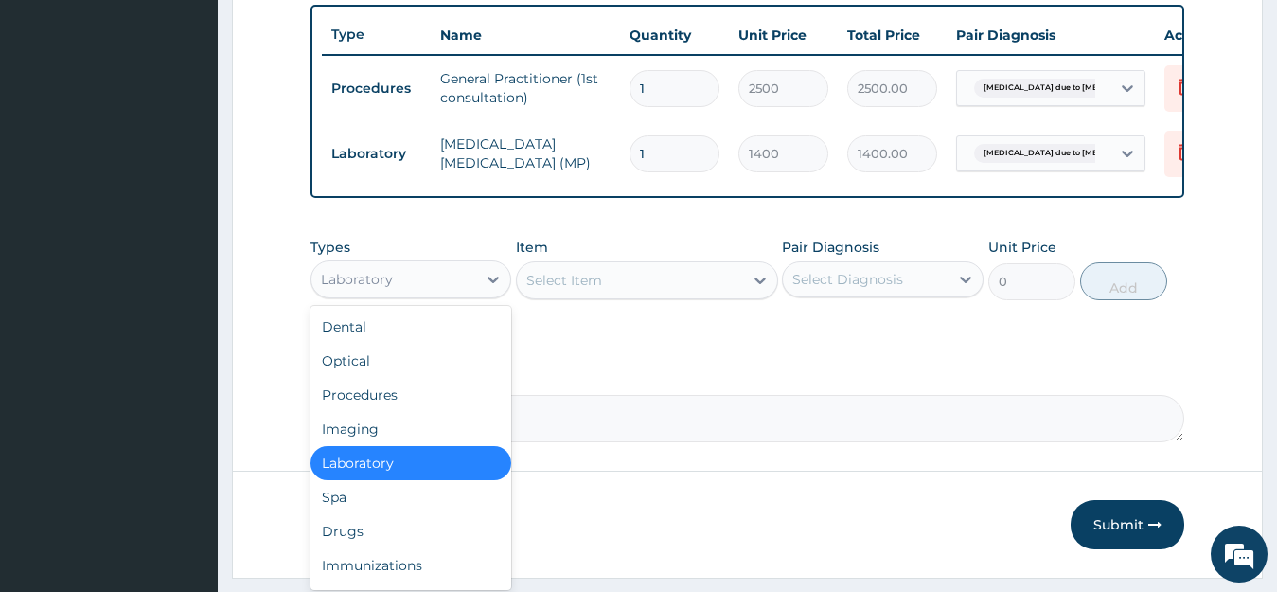
click at [466, 294] on div "Laboratory" at bounding box center [394, 279] width 166 height 30
click at [342, 548] on div "Drugs" at bounding box center [411, 531] width 202 height 34
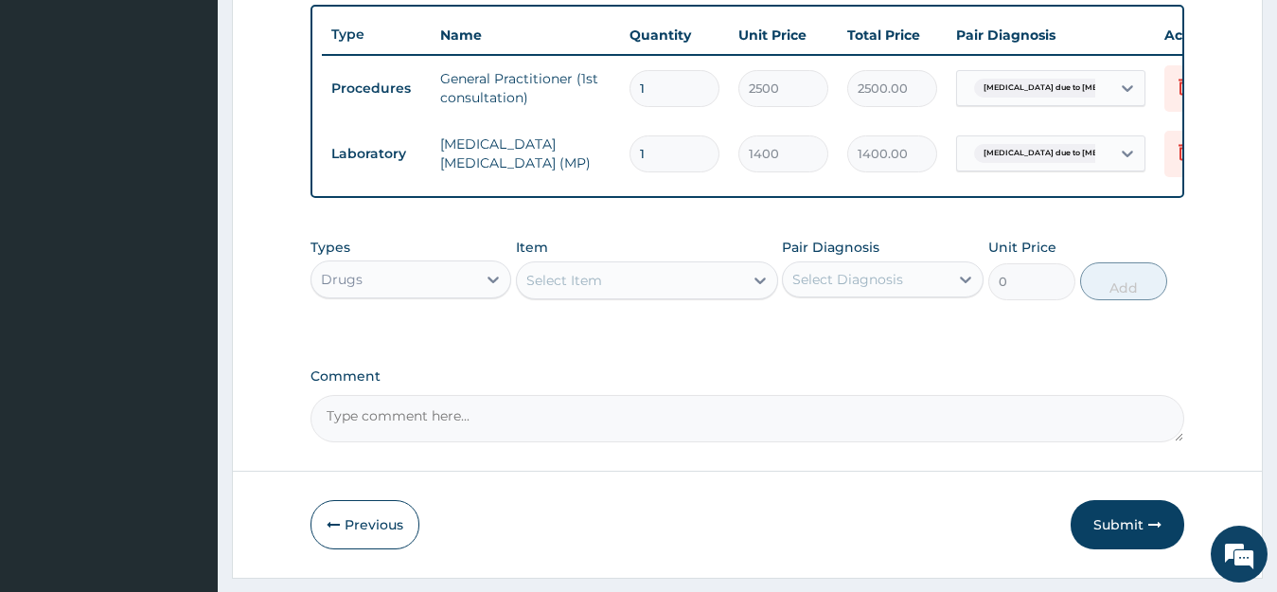
click at [655, 295] on div "Select Item" at bounding box center [630, 280] width 226 height 30
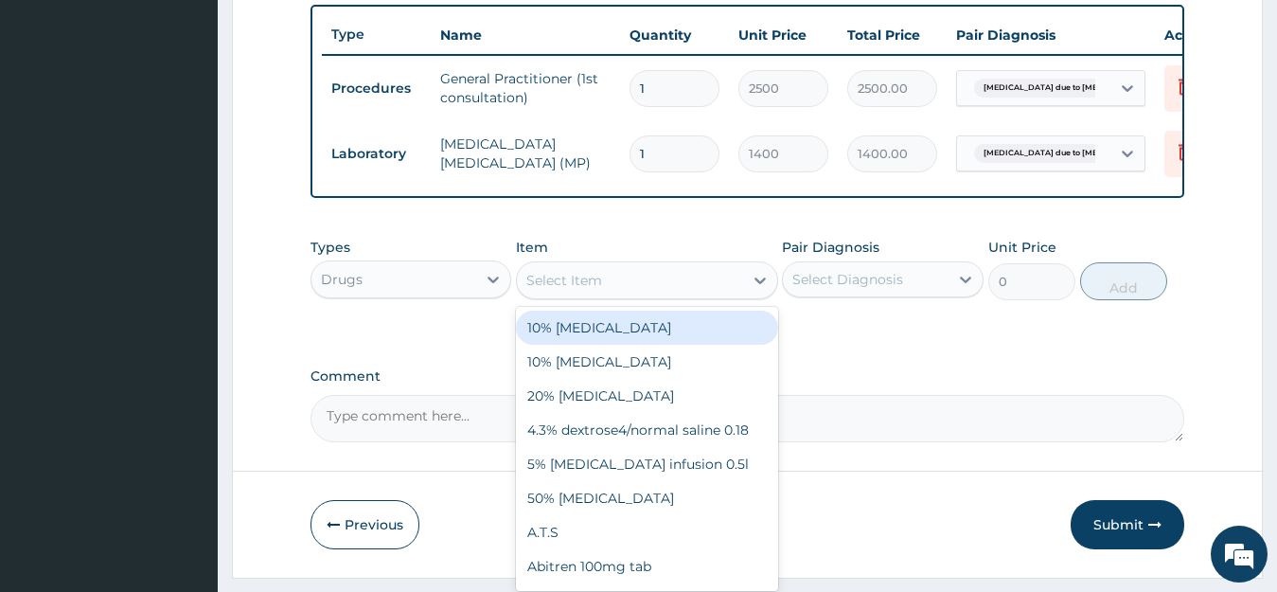
click at [654, 295] on div "Select Item" at bounding box center [630, 280] width 226 height 30
type input "A"
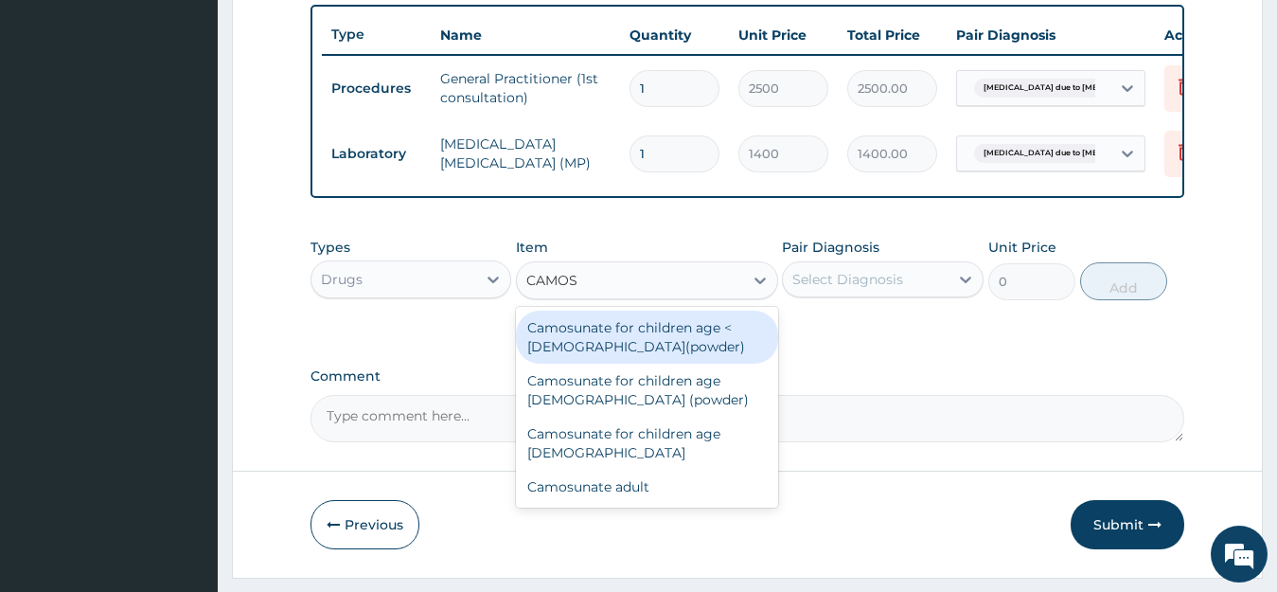
type input "CAMOSU"
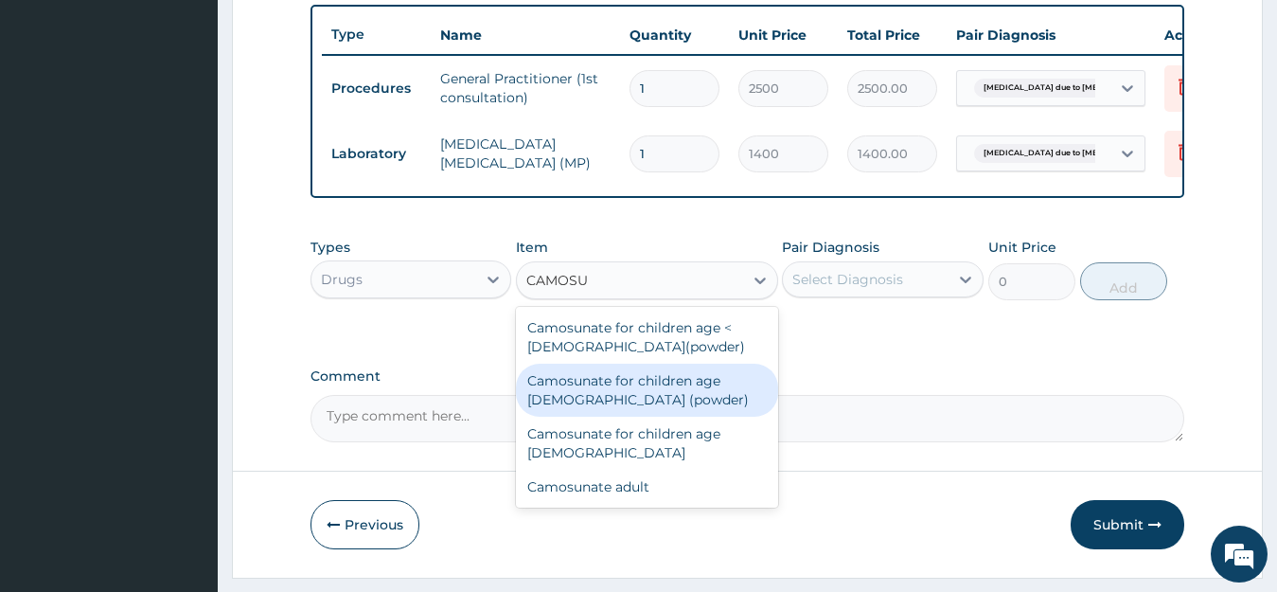
click at [658, 397] on div "Camosunate for children age [DEMOGRAPHIC_DATA] (powder)" at bounding box center [647, 389] width 262 height 53
type input "180"
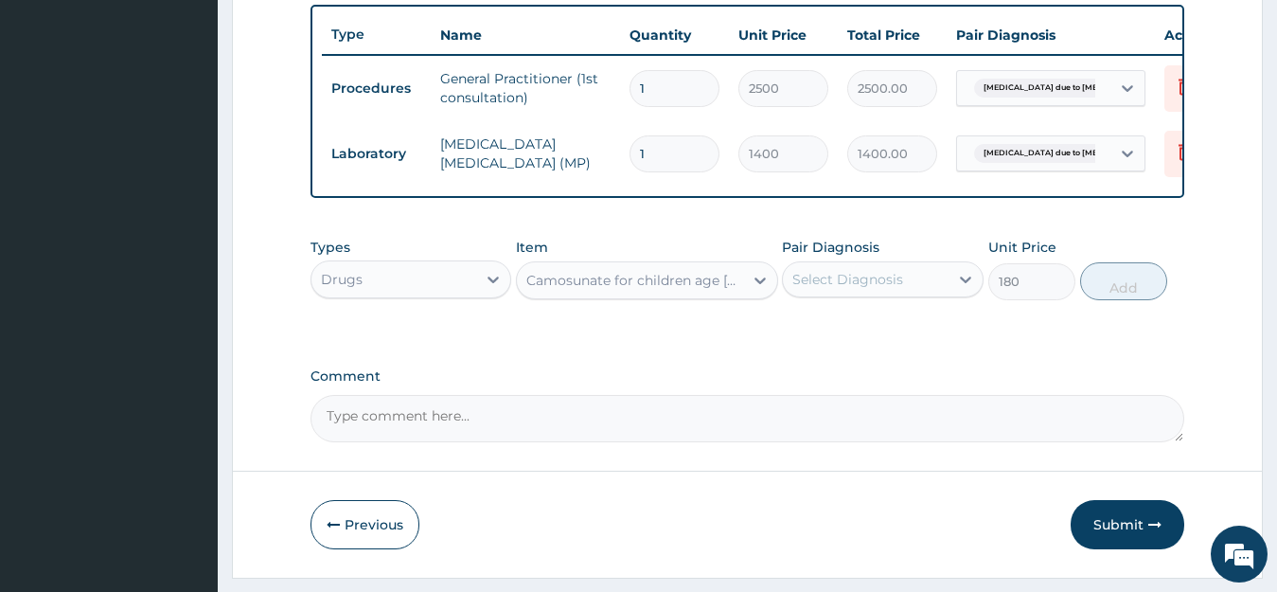
click at [860, 289] on div "Select Diagnosis" at bounding box center [847, 279] width 111 height 19
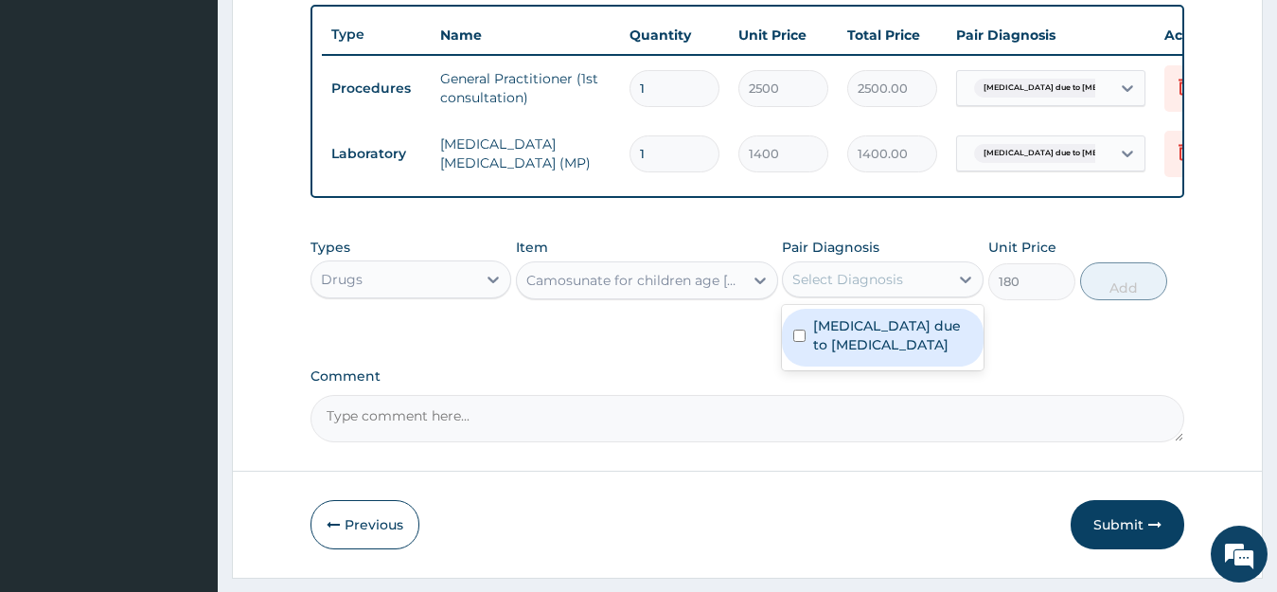
click at [840, 349] on label "[MEDICAL_DATA] due to [MEDICAL_DATA]" at bounding box center [892, 335] width 159 height 38
checkbox input "true"
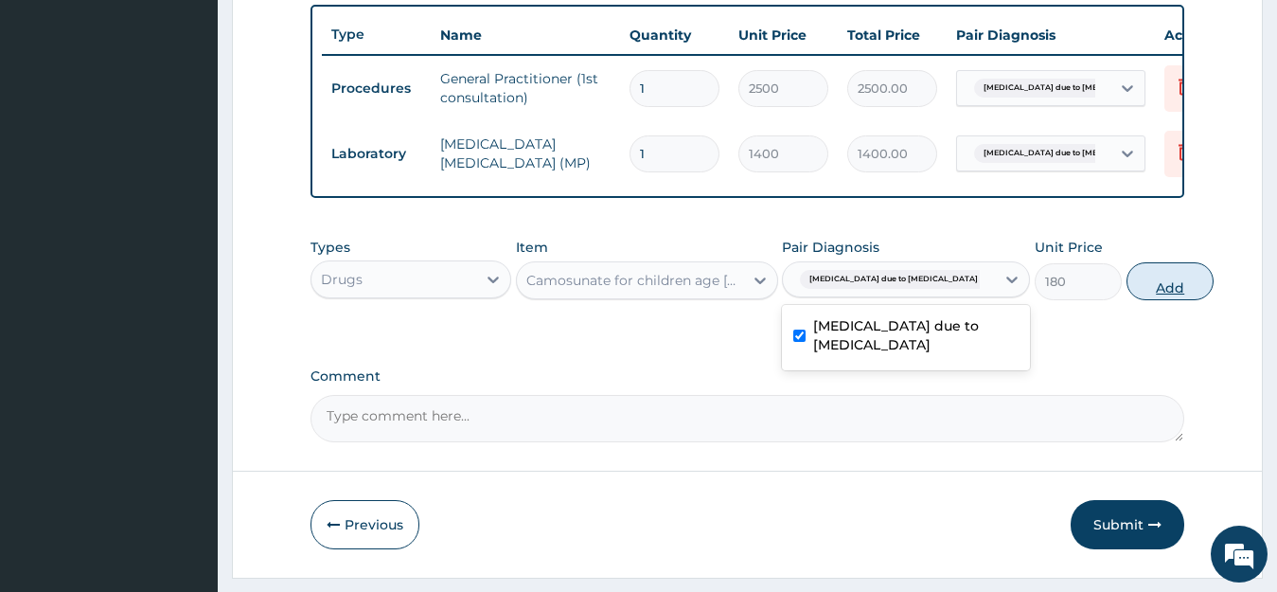
click at [1126, 300] on button "Add" at bounding box center [1169, 281] width 87 height 38
type input "0"
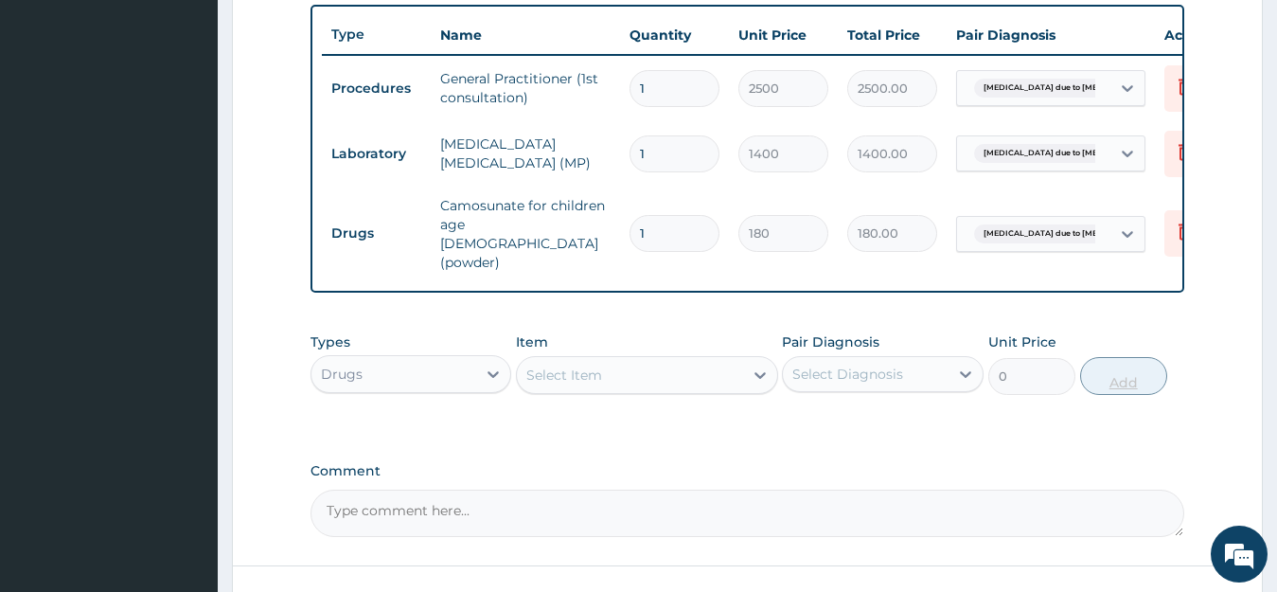
type input "0.00"
type input "6"
type input "1080.00"
type input "6"
click at [596, 366] on div "Select Item" at bounding box center [564, 374] width 76 height 19
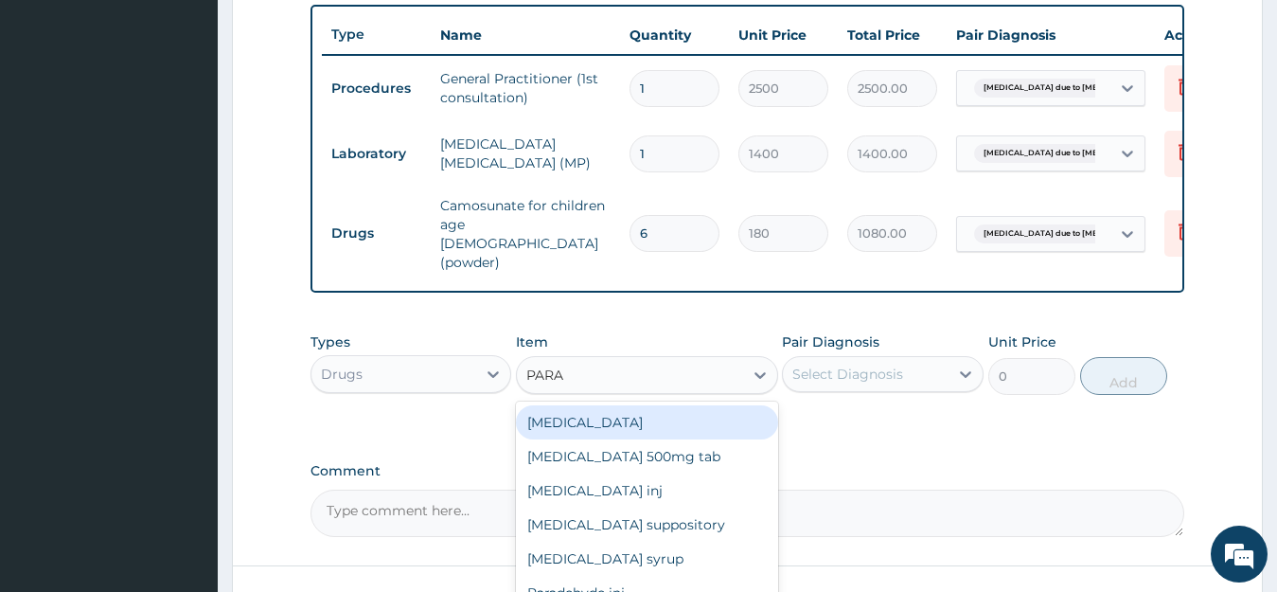
type input "PARAC"
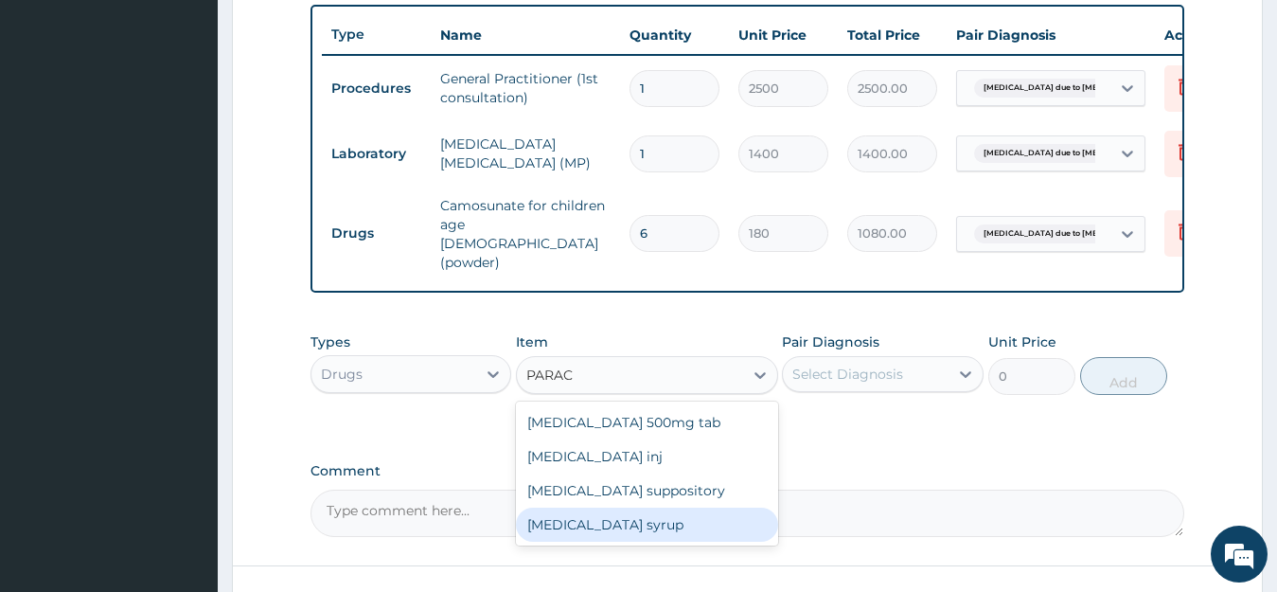
click at [626, 521] on div "[MEDICAL_DATA] syrup" at bounding box center [647, 524] width 262 height 34
type input "750"
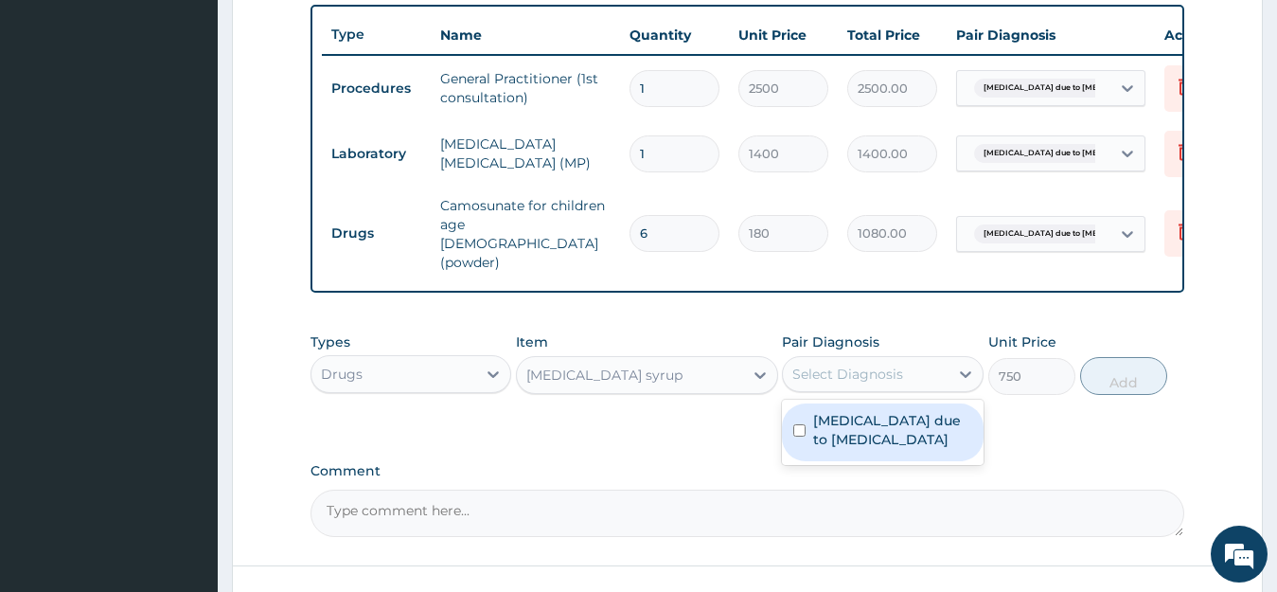
click at [871, 364] on div "Select Diagnosis" at bounding box center [847, 373] width 111 height 19
click at [858, 411] on label "[MEDICAL_DATA] due to [MEDICAL_DATA]" at bounding box center [892, 430] width 159 height 38
checkbox input "true"
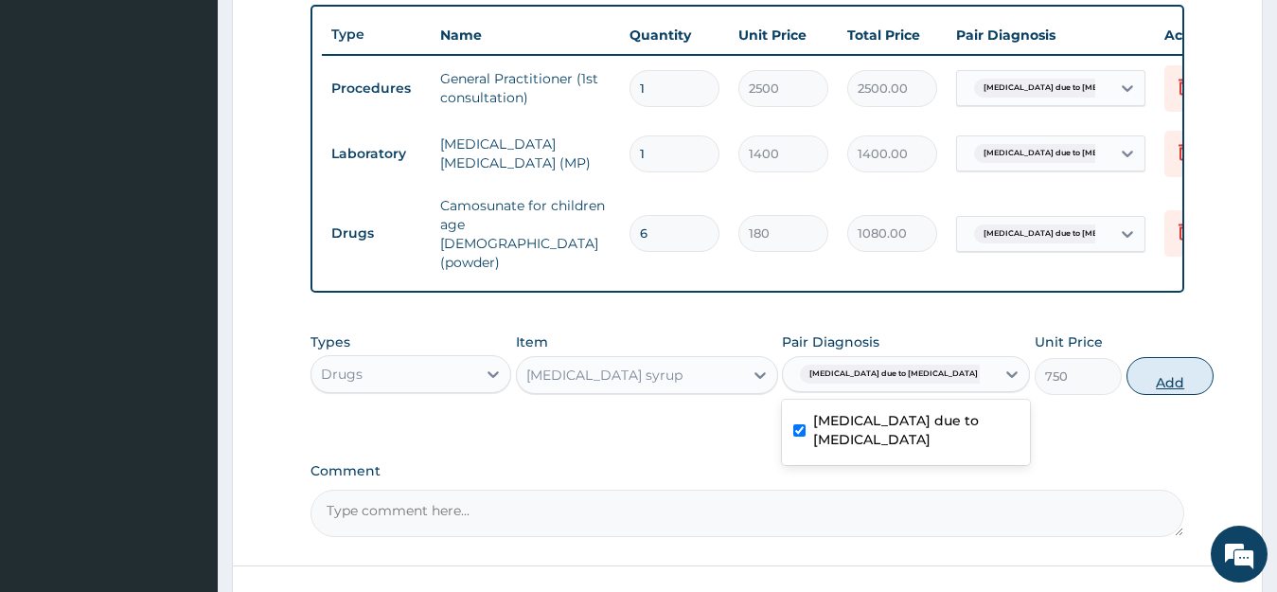
click at [1133, 369] on button "Add" at bounding box center [1169, 376] width 87 height 38
type input "0"
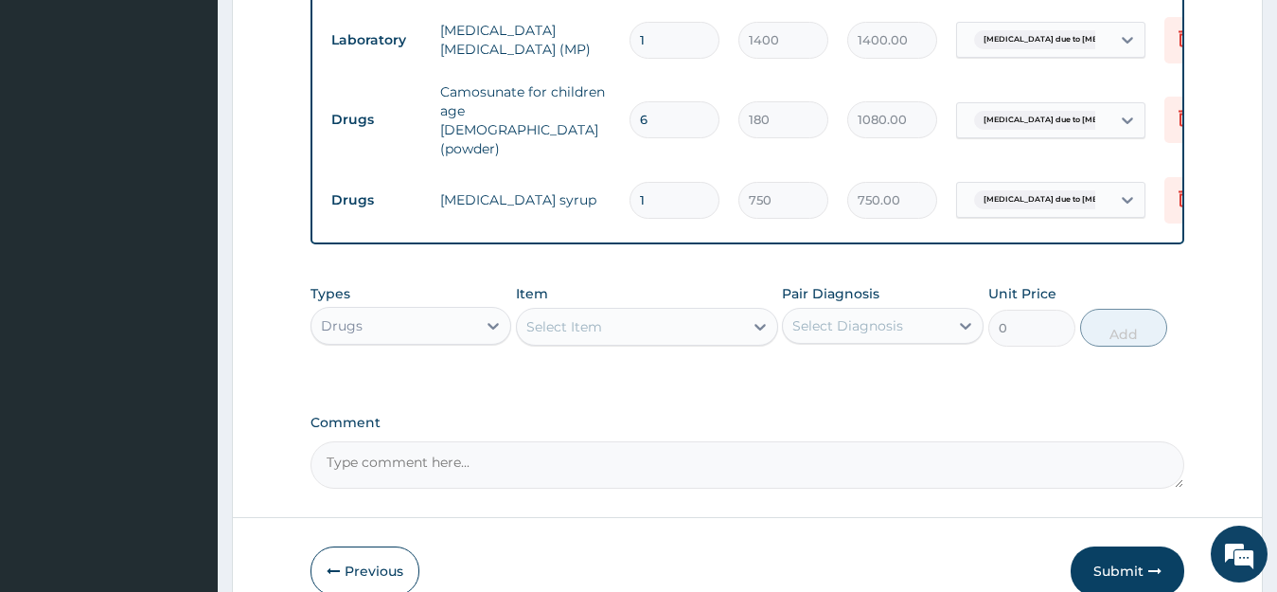
scroll to position [895, 0]
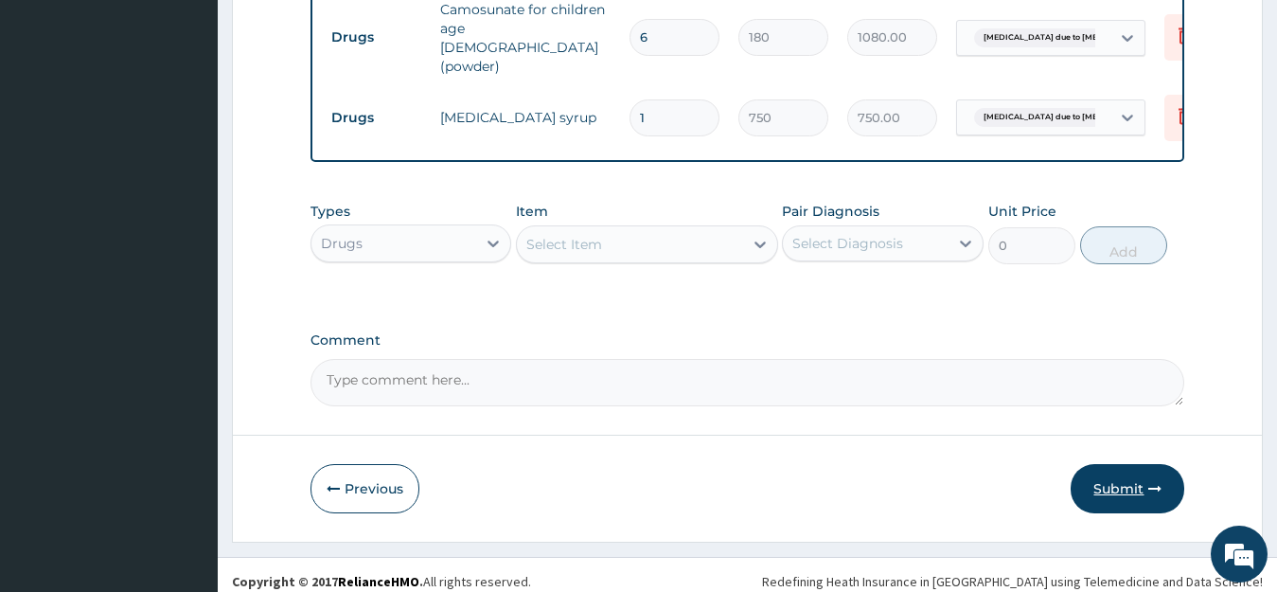
click at [1129, 475] on button "Submit" at bounding box center [1127, 488] width 114 height 49
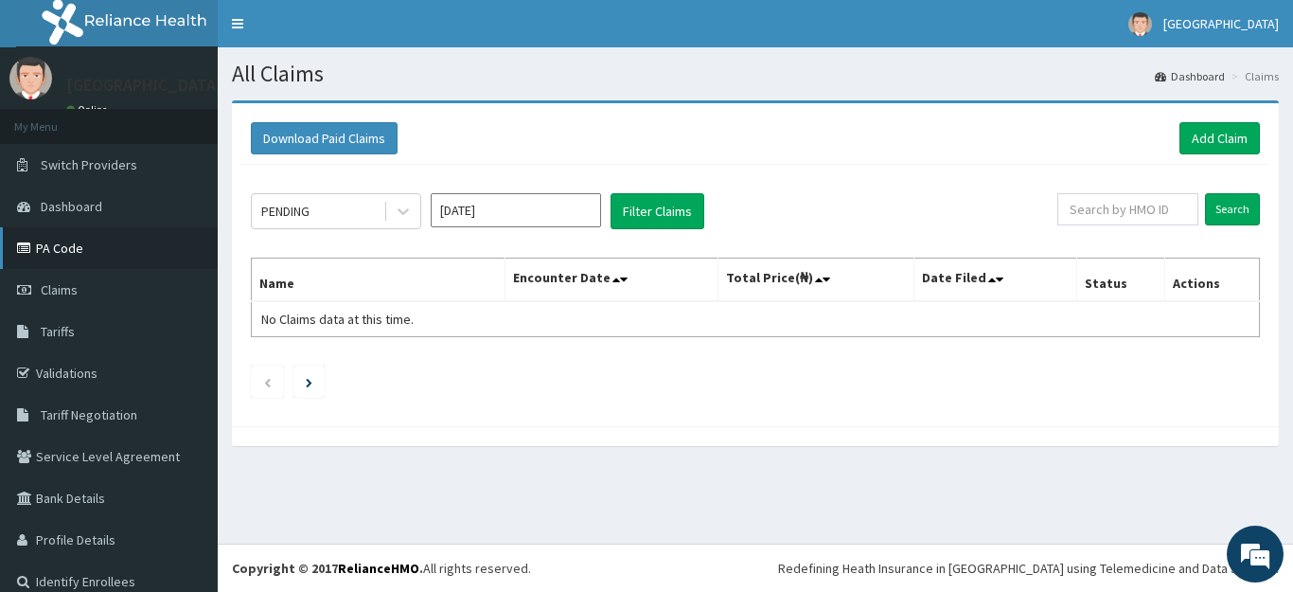
click at [59, 252] on link "PA Code" at bounding box center [109, 248] width 218 height 42
click at [64, 293] on span "Claims" at bounding box center [59, 289] width 37 height 17
click at [1188, 137] on link "Add Claim" at bounding box center [1219, 138] width 80 height 32
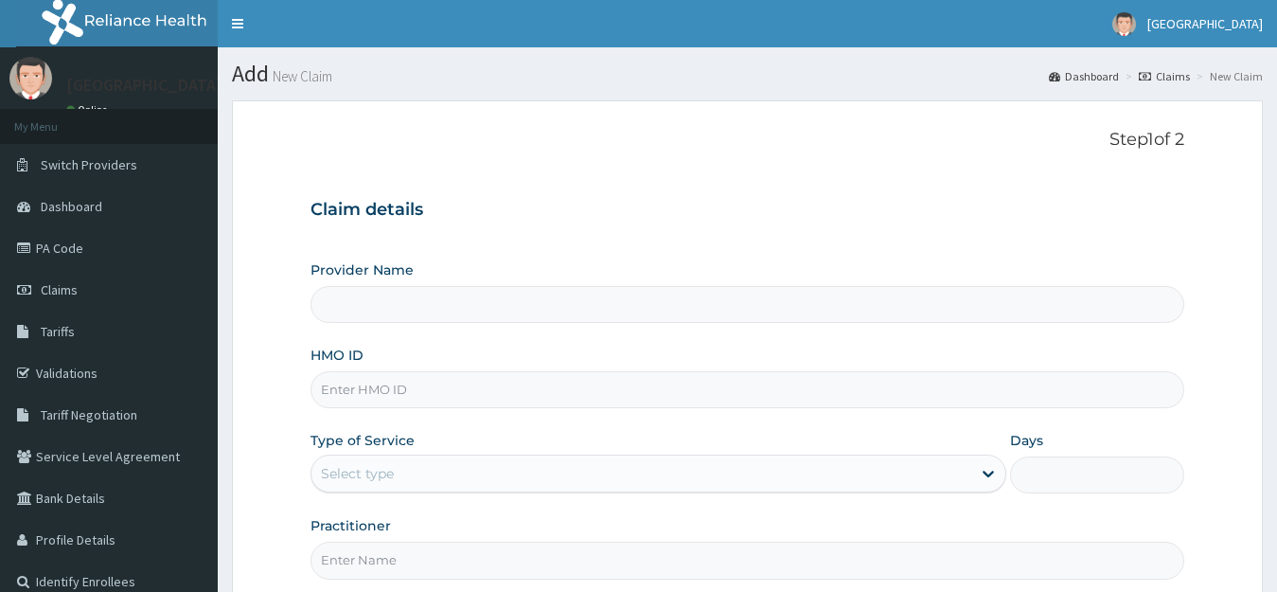
type input "[GEOGRAPHIC_DATA]"
click at [465, 398] on input "HMO ID" at bounding box center [747, 389] width 875 height 37
type input "BTR/10090/B"
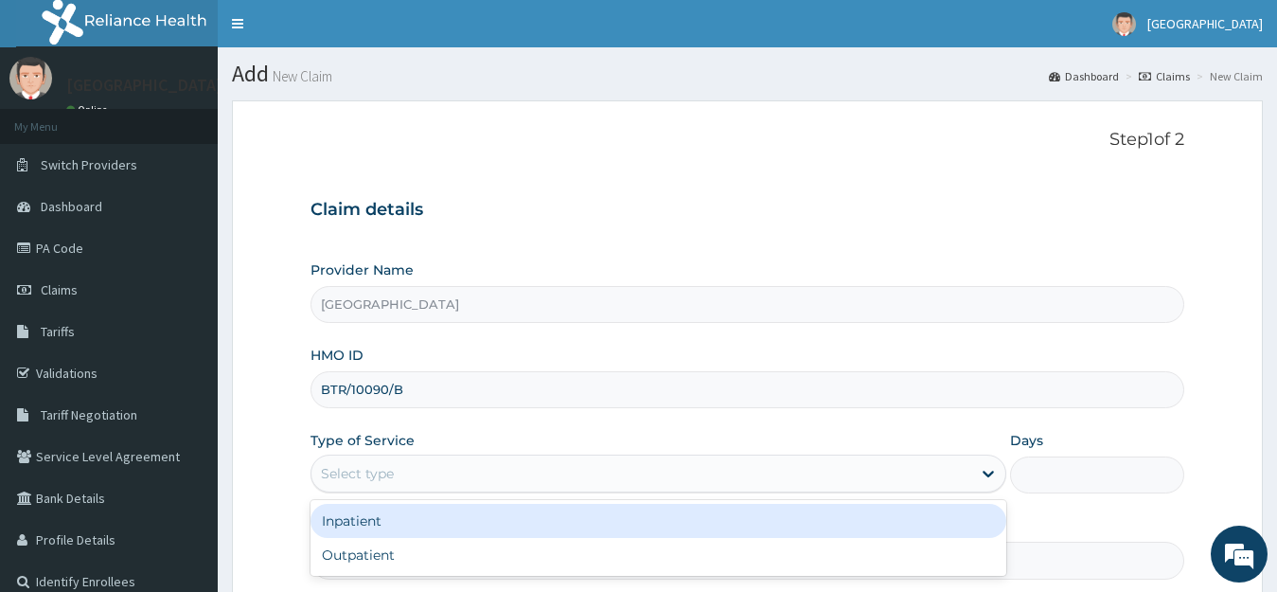
click at [445, 479] on div "Select type" at bounding box center [641, 473] width 661 height 30
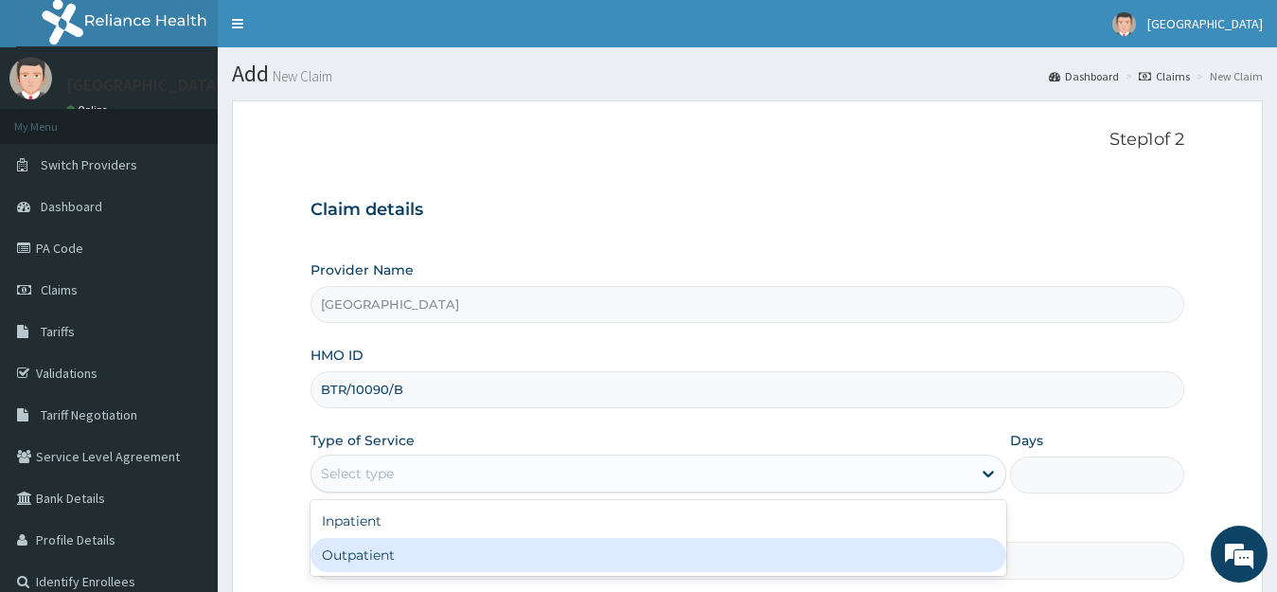
click at [392, 554] on div "Outpatient" at bounding box center [658, 555] width 697 height 34
type input "1"
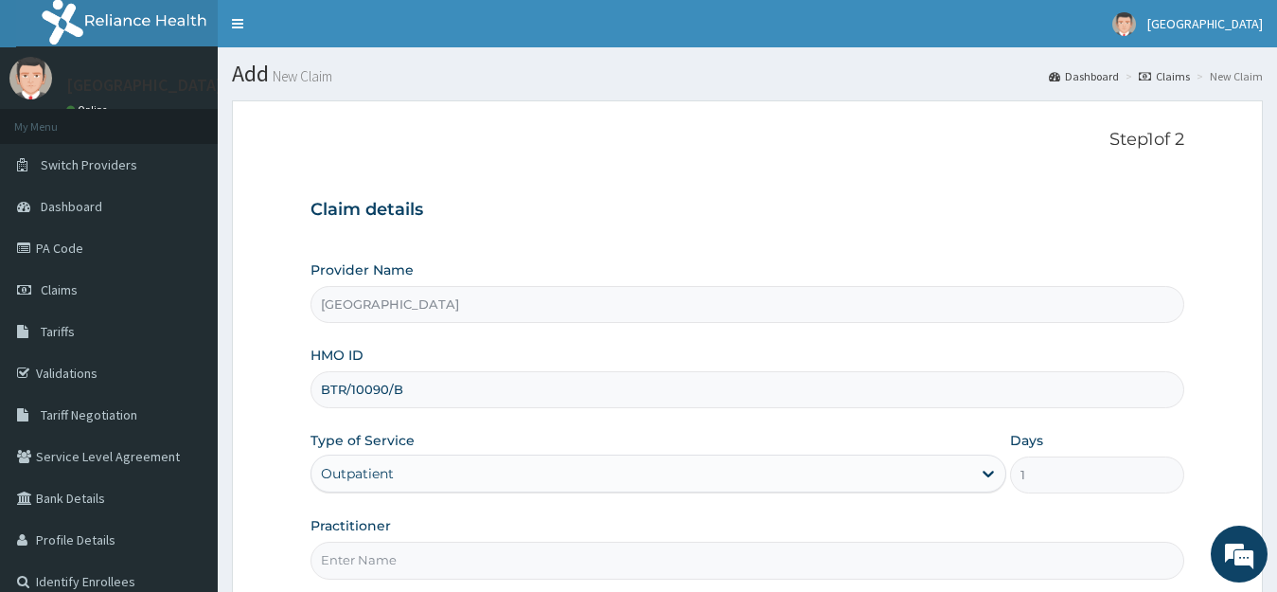
click at [392, 554] on input "Practitioner" at bounding box center [747, 559] width 875 height 37
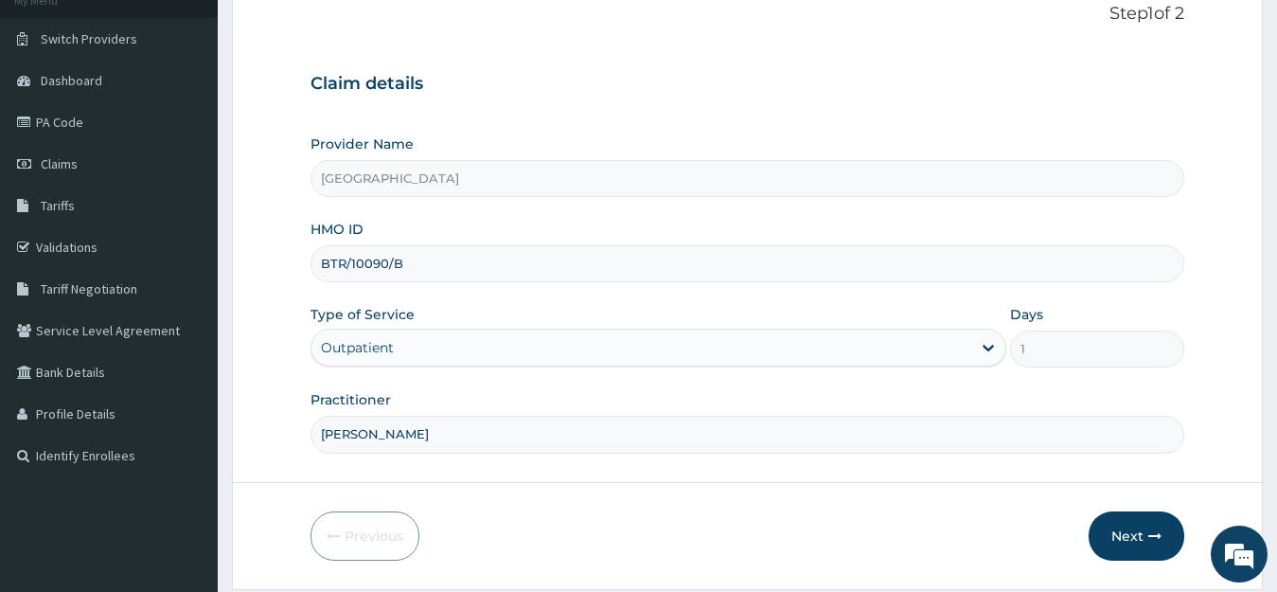
scroll to position [186, 0]
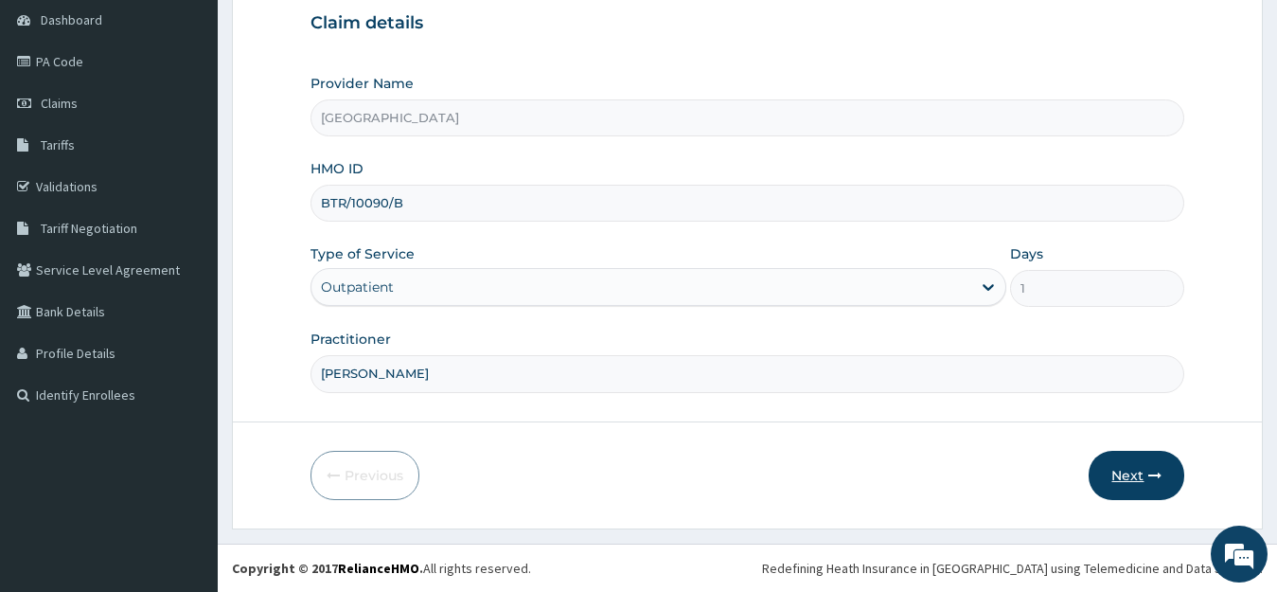
type input "[PERSON_NAME]"
click at [1144, 475] on button "Next" at bounding box center [1136, 475] width 96 height 49
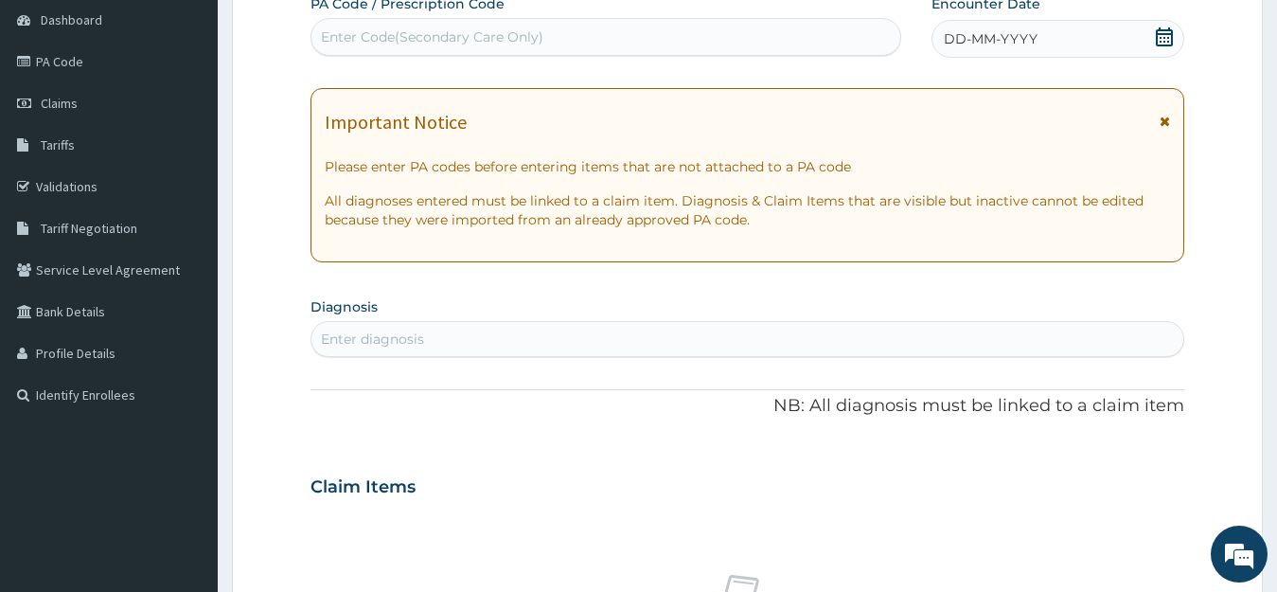
click at [1159, 41] on icon at bounding box center [1164, 36] width 19 height 19
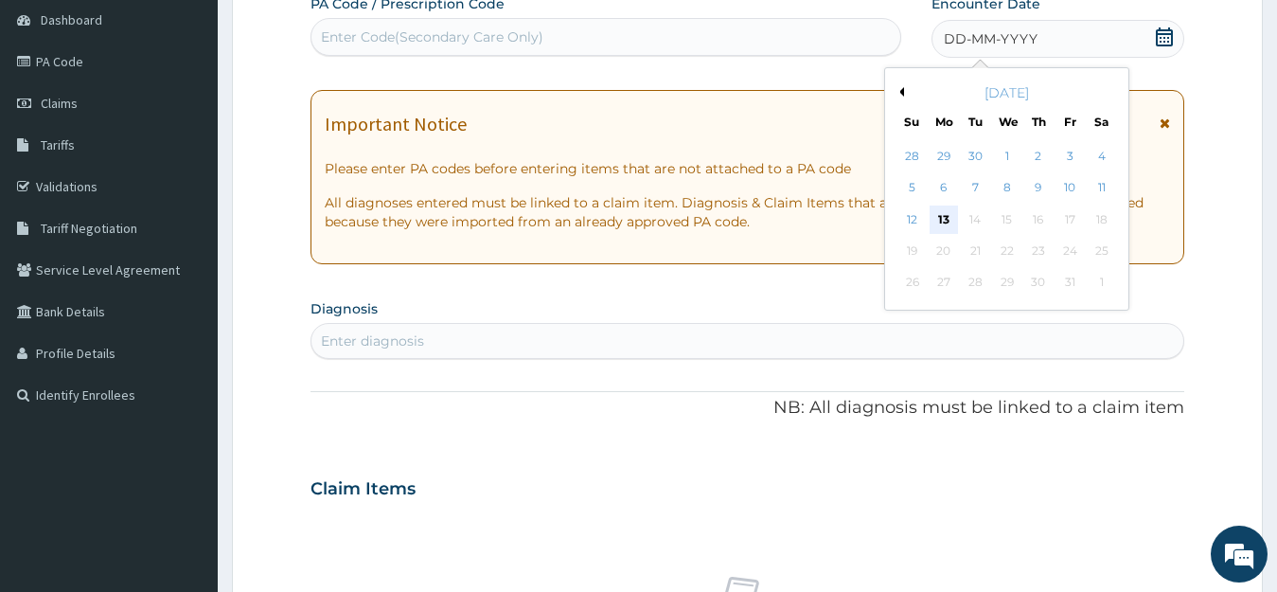
click at [946, 217] on div "13" at bounding box center [943, 219] width 28 height 28
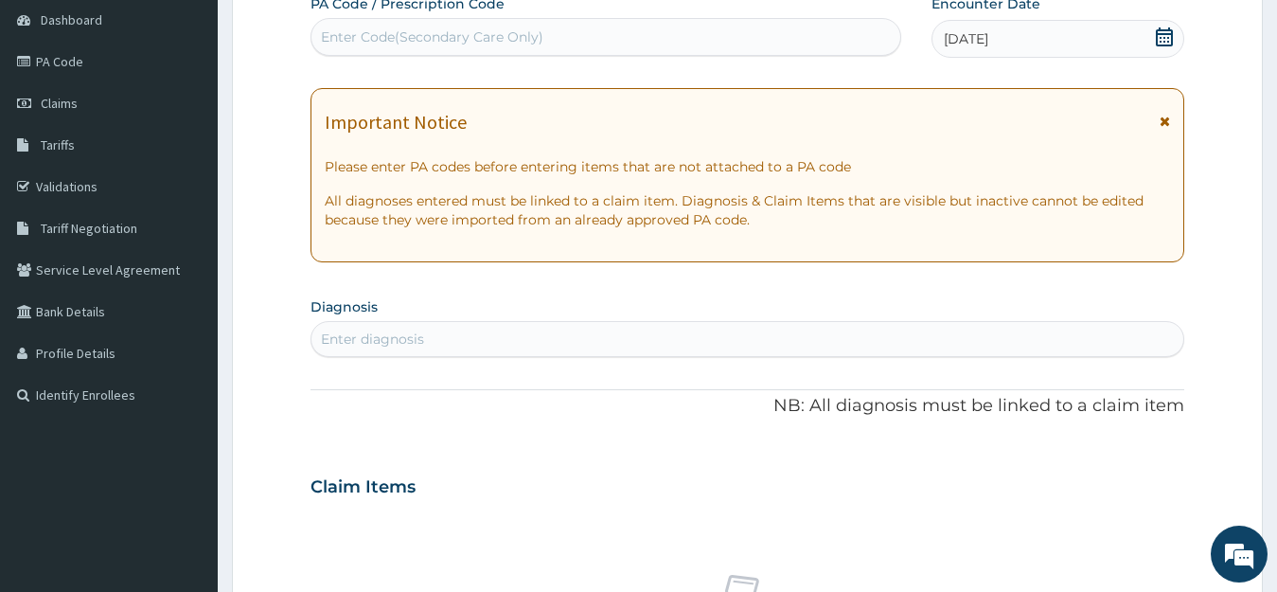
click at [966, 347] on div "Enter diagnosis" at bounding box center [747, 339] width 873 height 30
type input "[MEDICAL_DATA] DUE"
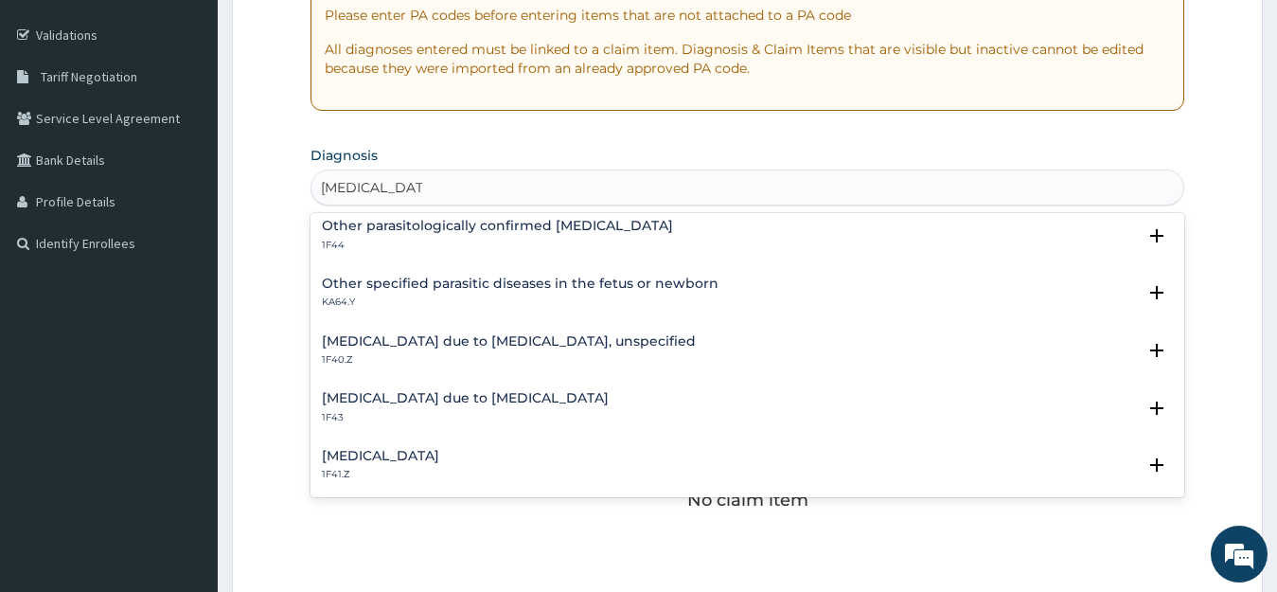
scroll to position [189, 0]
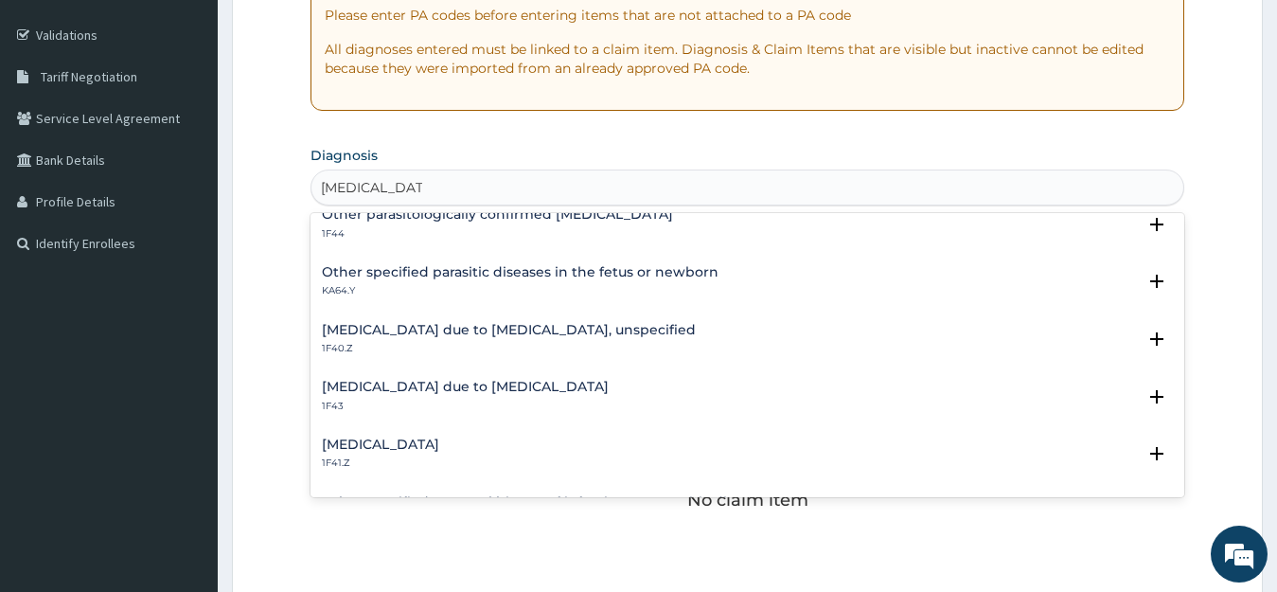
click at [545, 393] on h4 "Malaria due to Plasmodium ovale" at bounding box center [465, 387] width 287 height 14
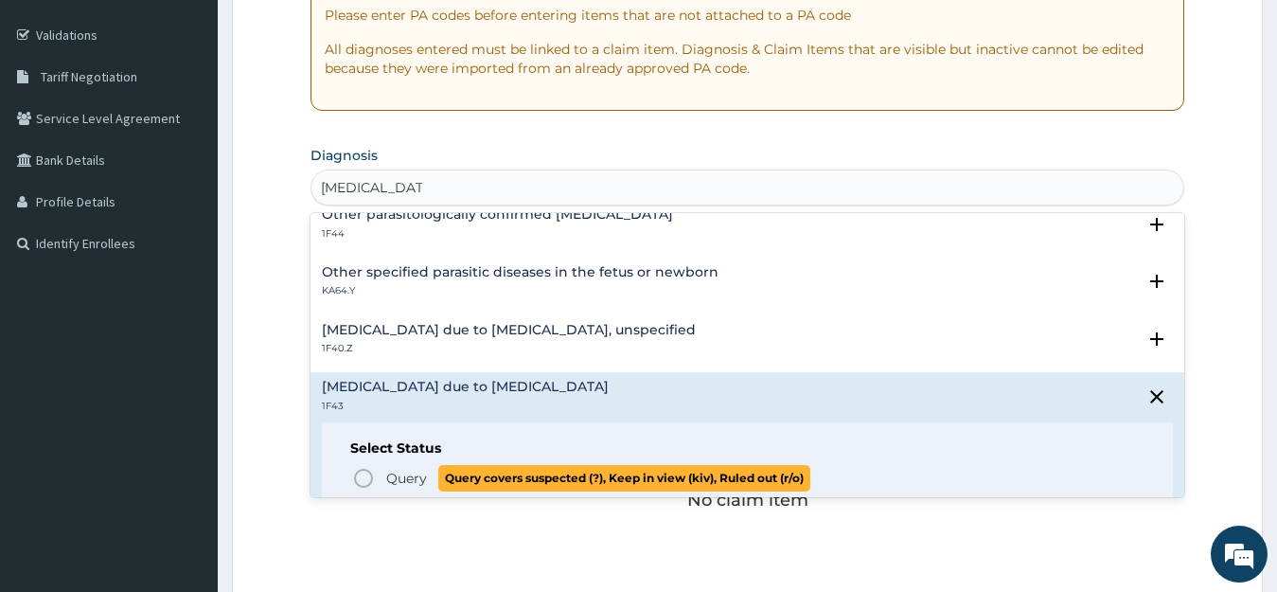
click at [436, 480] on p "Query Query covers suspected (?), Keep in view (kiv), Ruled out (r/o)" at bounding box center [597, 478] width 426 height 26
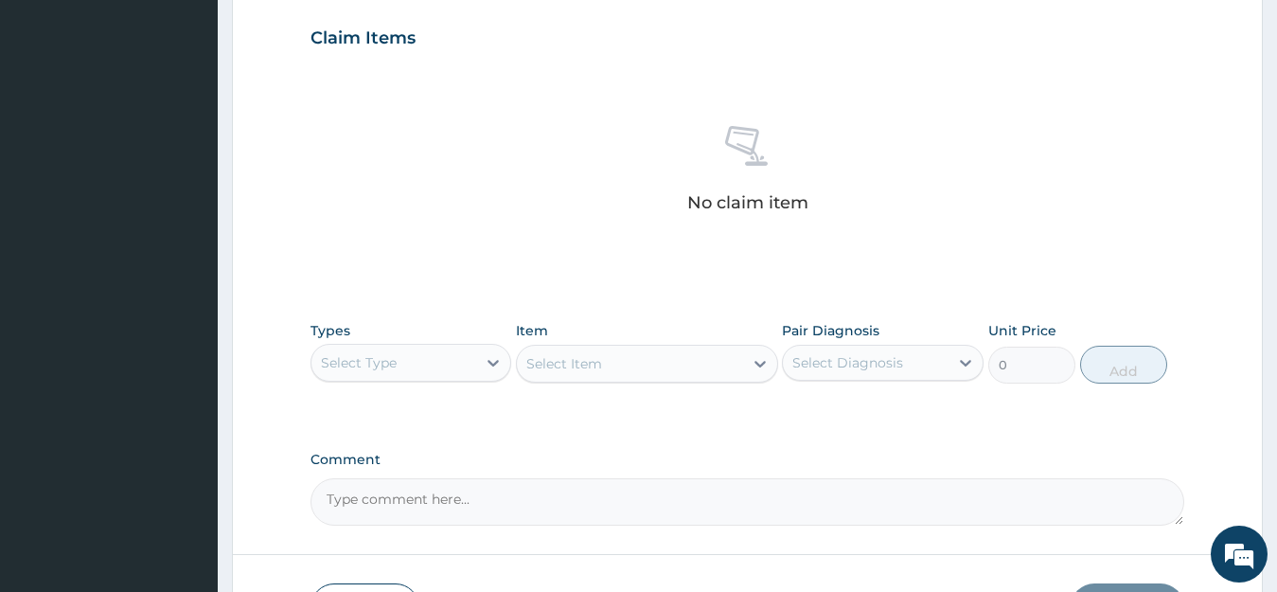
scroll to position [716, 0]
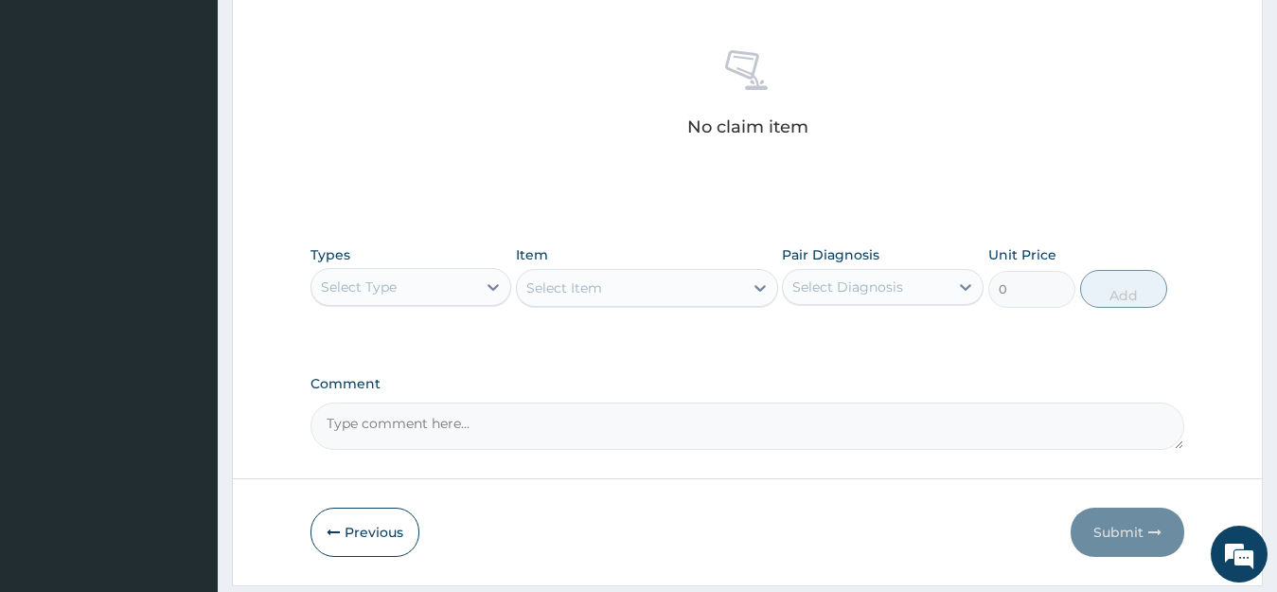
click at [460, 291] on div "Select Type" at bounding box center [394, 287] width 166 height 30
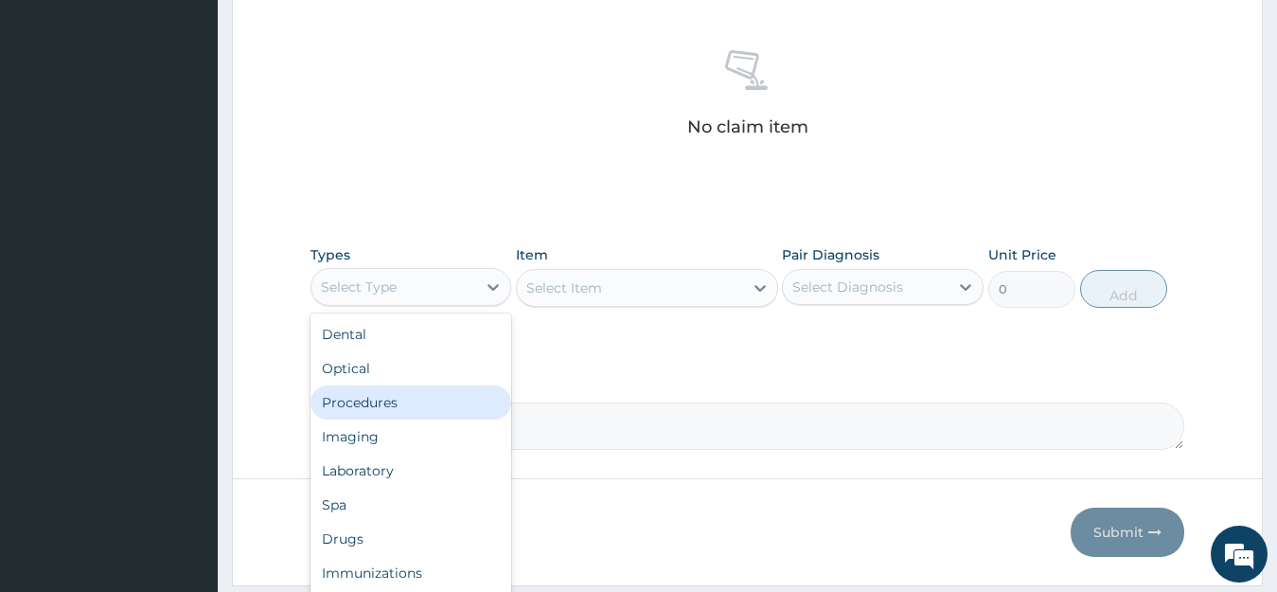
click at [397, 400] on div "Procedures" at bounding box center [411, 402] width 202 height 34
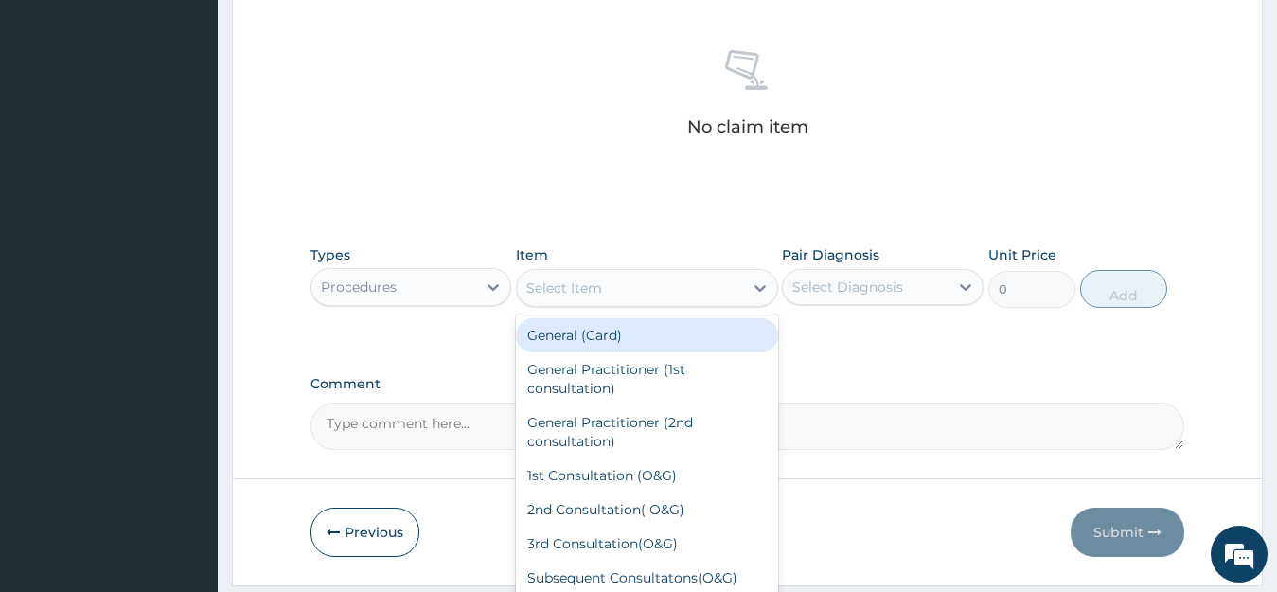
click at [640, 296] on div "Select Item" at bounding box center [630, 288] width 226 height 30
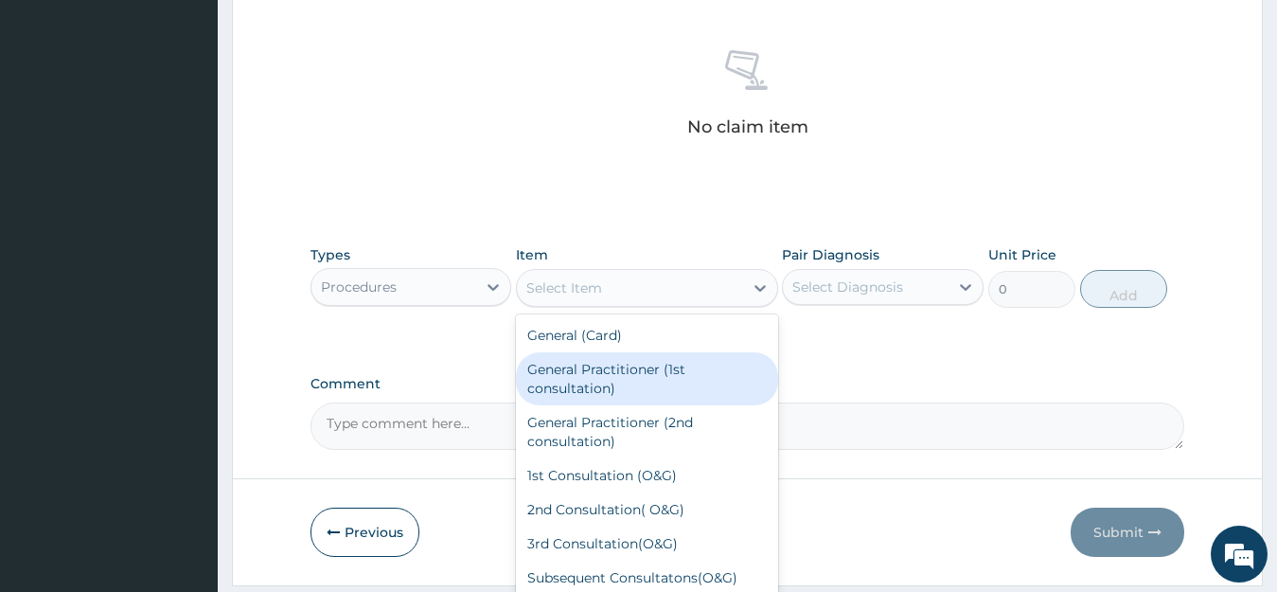
click at [597, 372] on div "General Practitioner (1st consultation)" at bounding box center [647, 378] width 262 height 53
type input "2500"
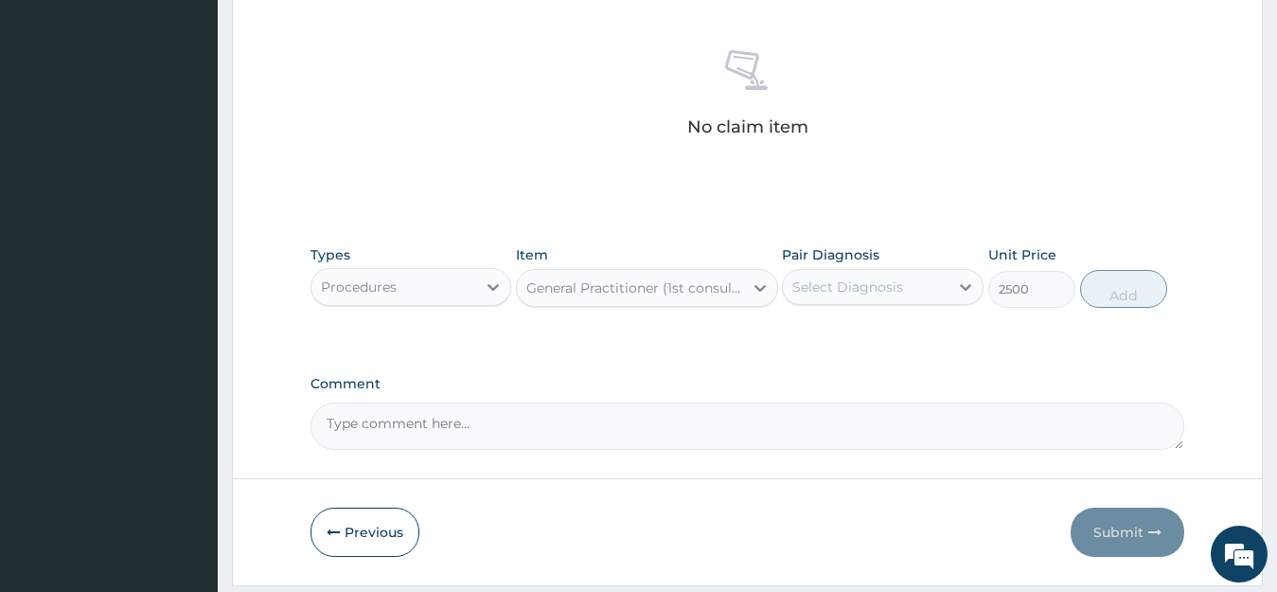
click at [861, 287] on div "Select Diagnosis" at bounding box center [847, 286] width 111 height 19
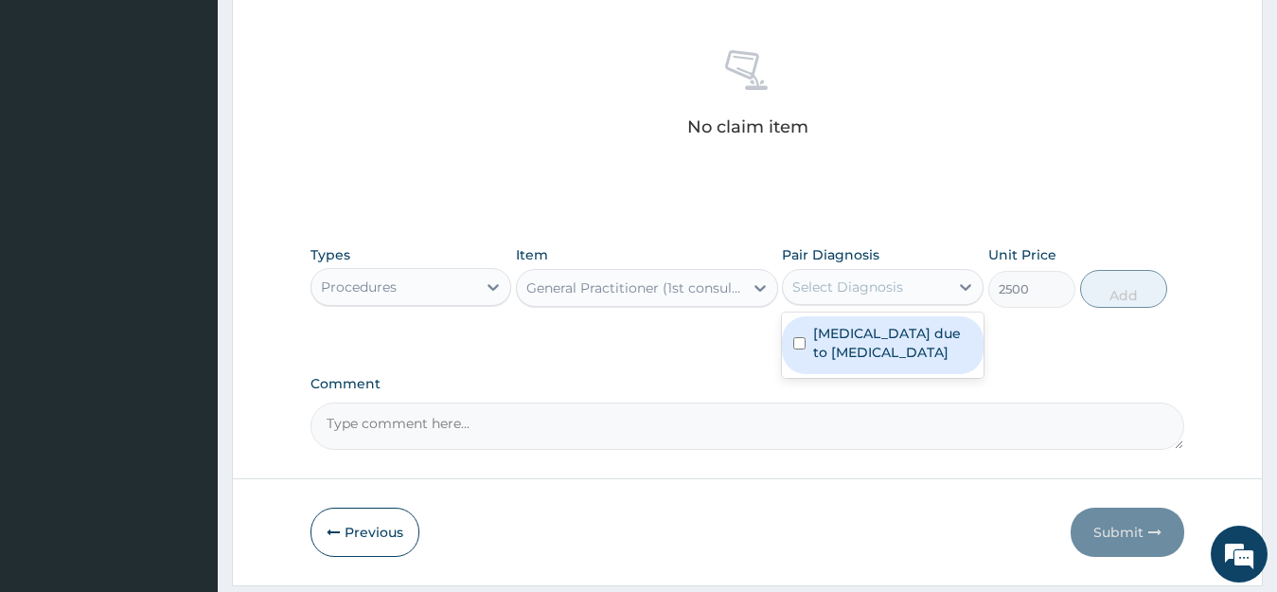
click at [902, 338] on label "Malaria due to Plasmodium ovale" at bounding box center [892, 343] width 159 height 38
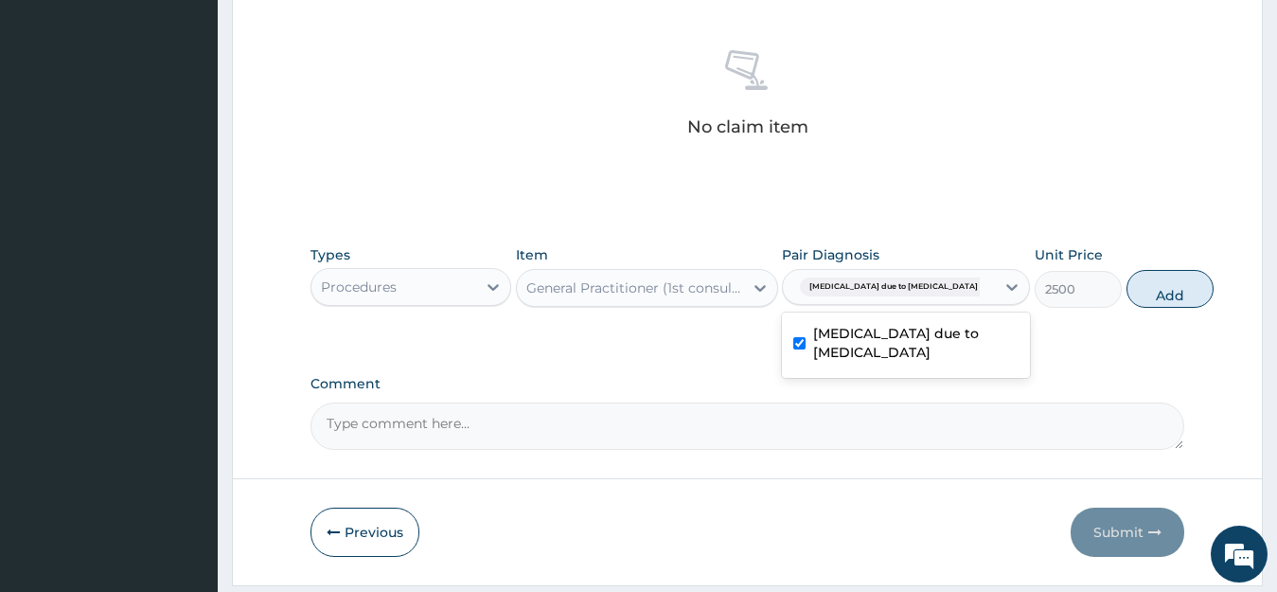
checkbox input "true"
click at [1136, 287] on button "Add" at bounding box center [1169, 289] width 87 height 38
type input "0"
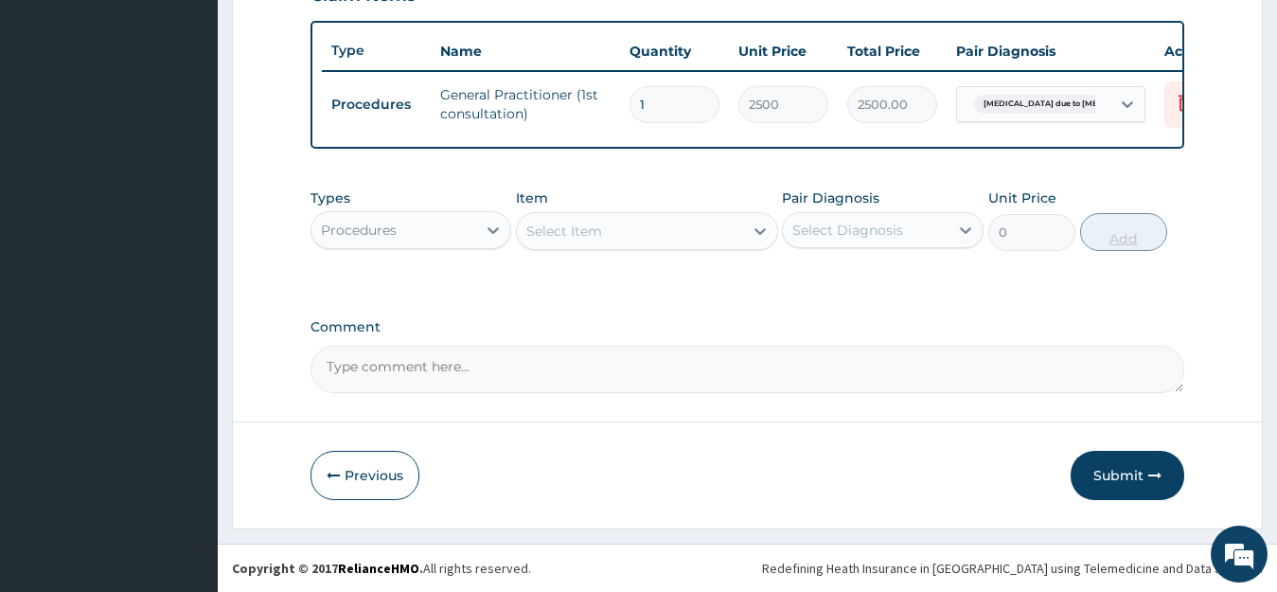
scroll to position [699, 0]
click at [402, 239] on div "Procedures" at bounding box center [394, 230] width 166 height 30
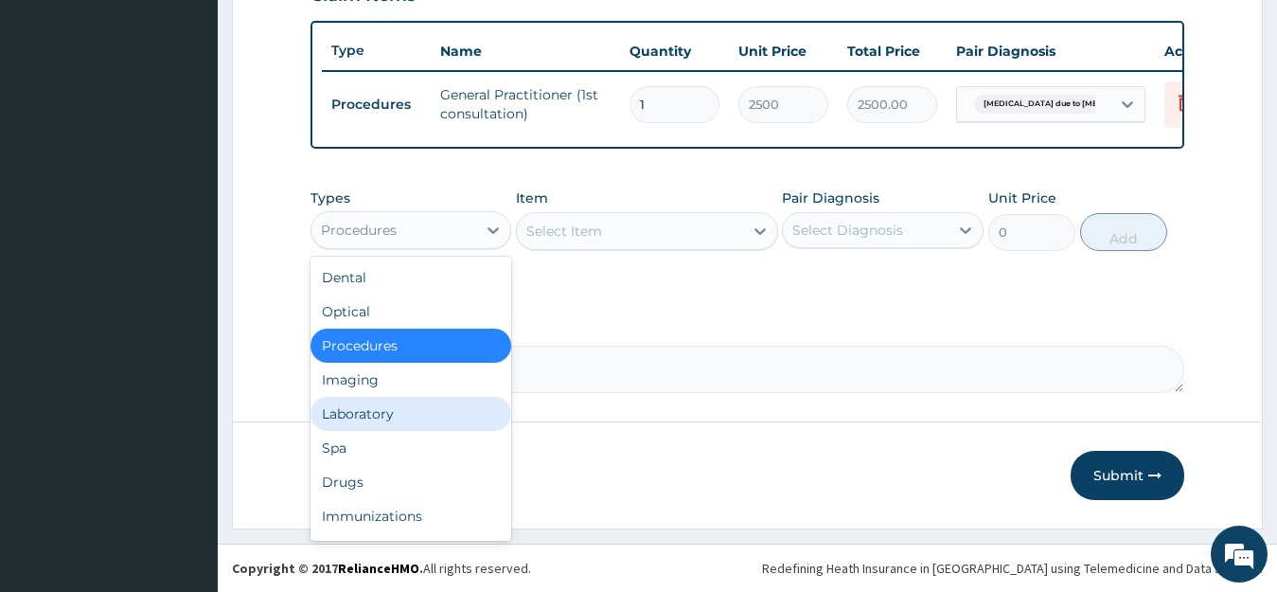
click at [366, 415] on div "Laboratory" at bounding box center [411, 414] width 202 height 34
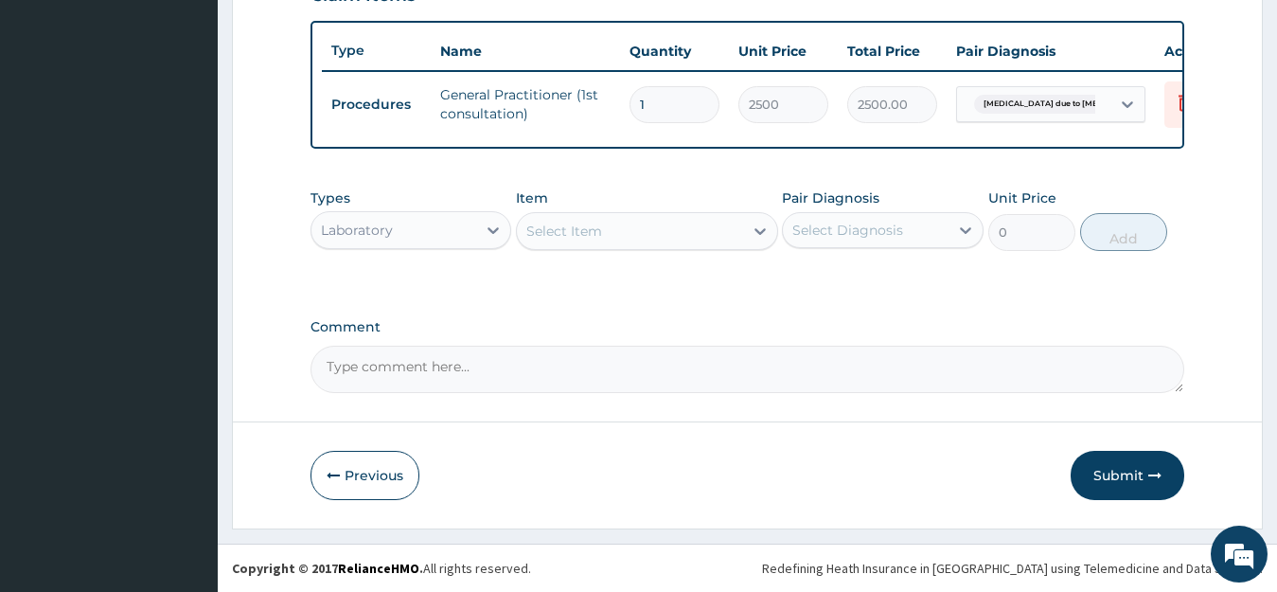
click at [722, 231] on div "Select Item" at bounding box center [630, 231] width 226 height 30
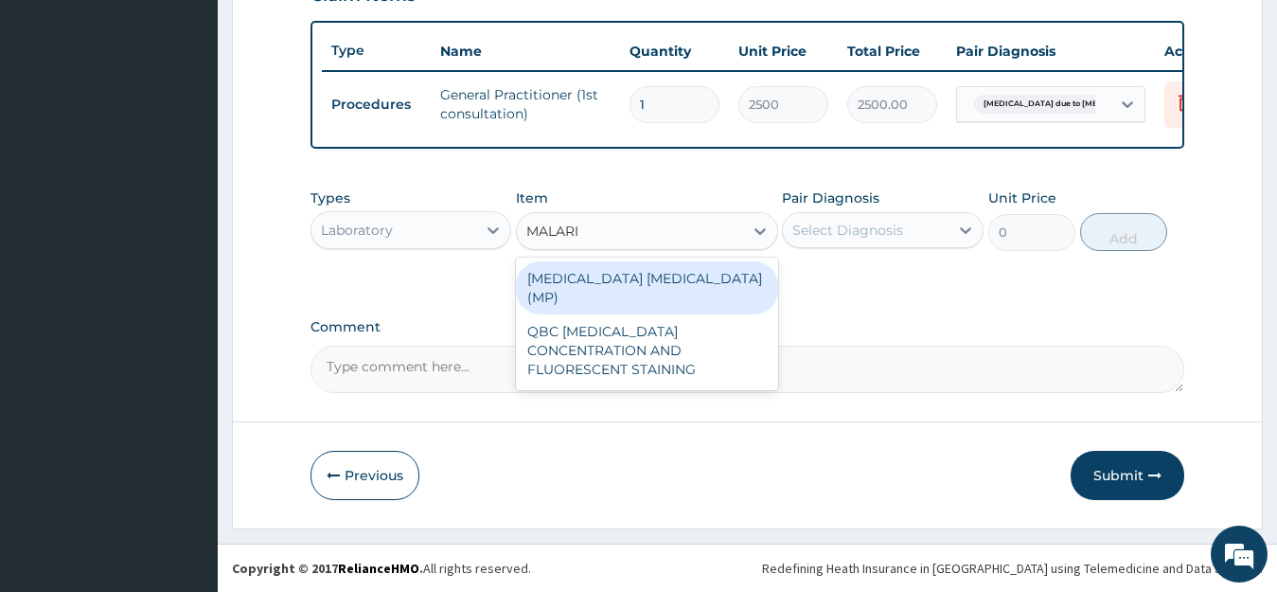
type input "MALARIA"
click at [698, 278] on div "MALARIA PARASITE (MP)" at bounding box center [647, 287] width 262 height 53
type input "1400"
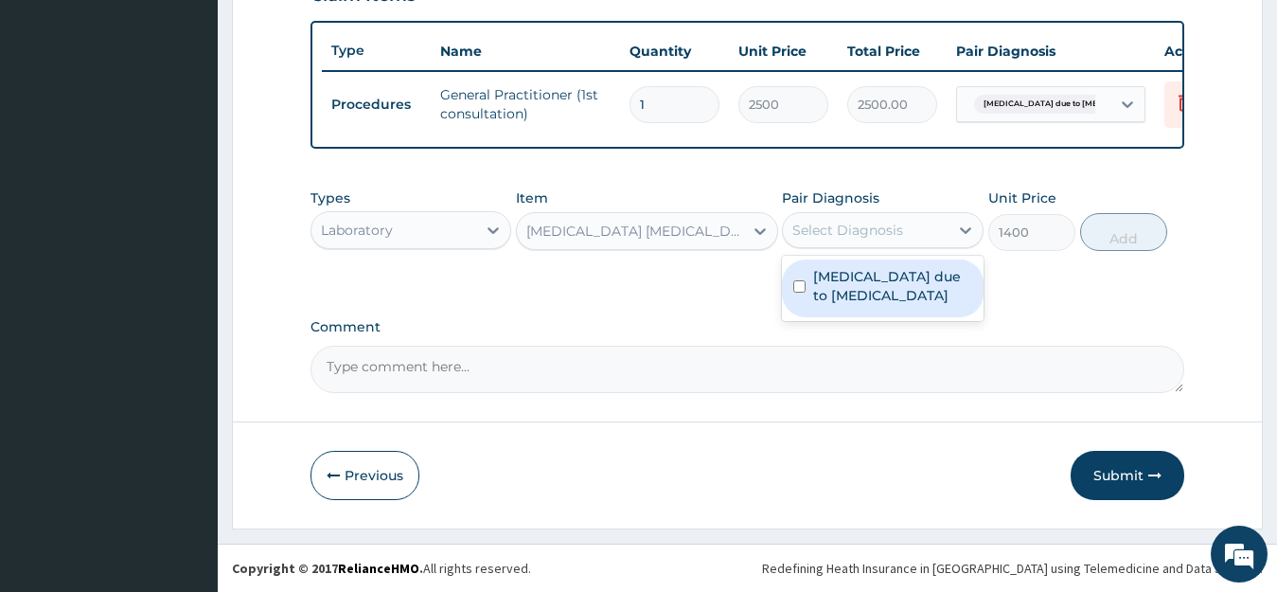
click at [906, 229] on div "Select Diagnosis" at bounding box center [866, 230] width 166 height 30
click at [884, 282] on label "Malaria due to Plasmodium ovale" at bounding box center [892, 286] width 159 height 38
checkbox input "true"
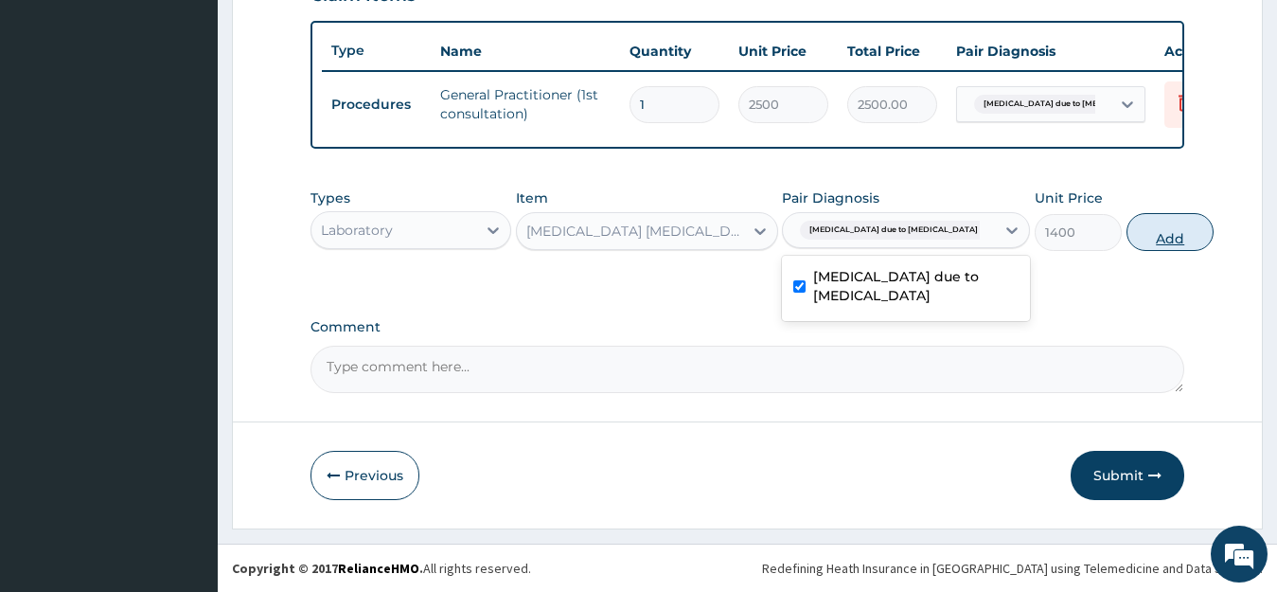
click at [1126, 235] on button "Add" at bounding box center [1169, 232] width 87 height 38
type input "0"
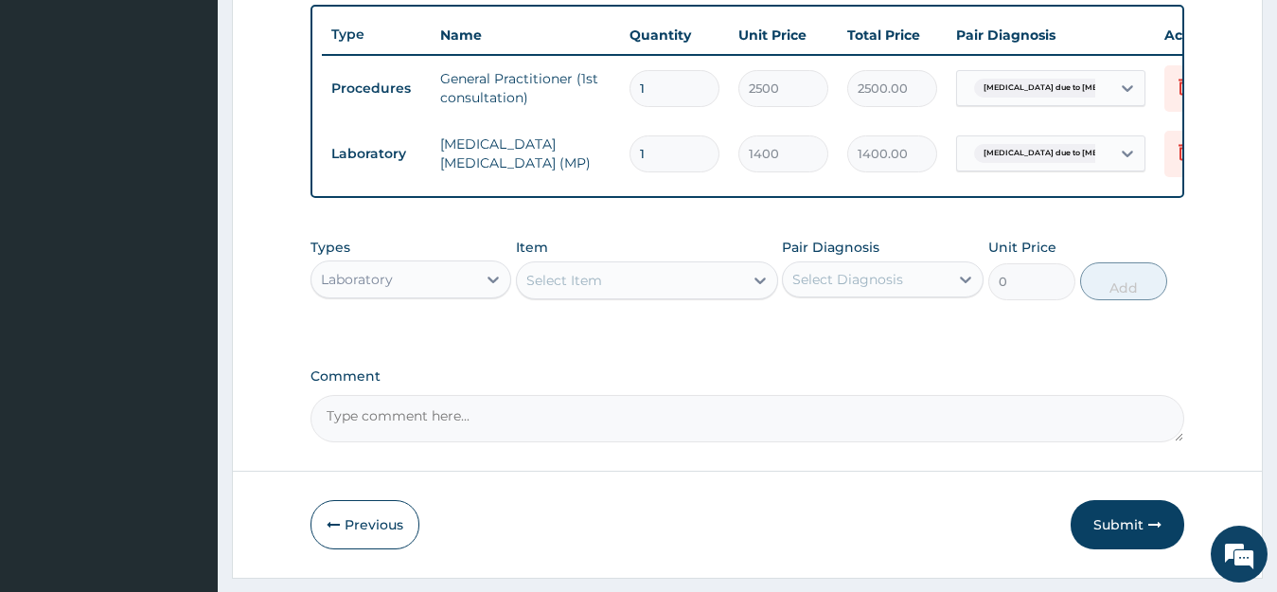
click at [440, 294] on div "Laboratory" at bounding box center [394, 279] width 166 height 30
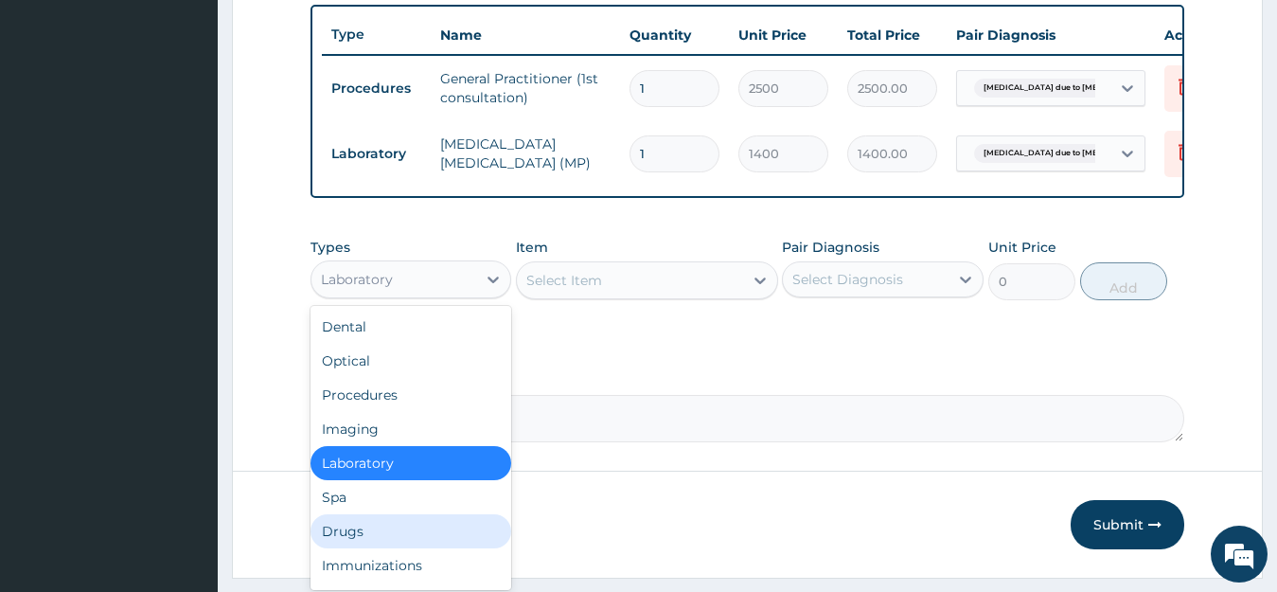
click at [343, 548] on div "Drugs" at bounding box center [411, 531] width 202 height 34
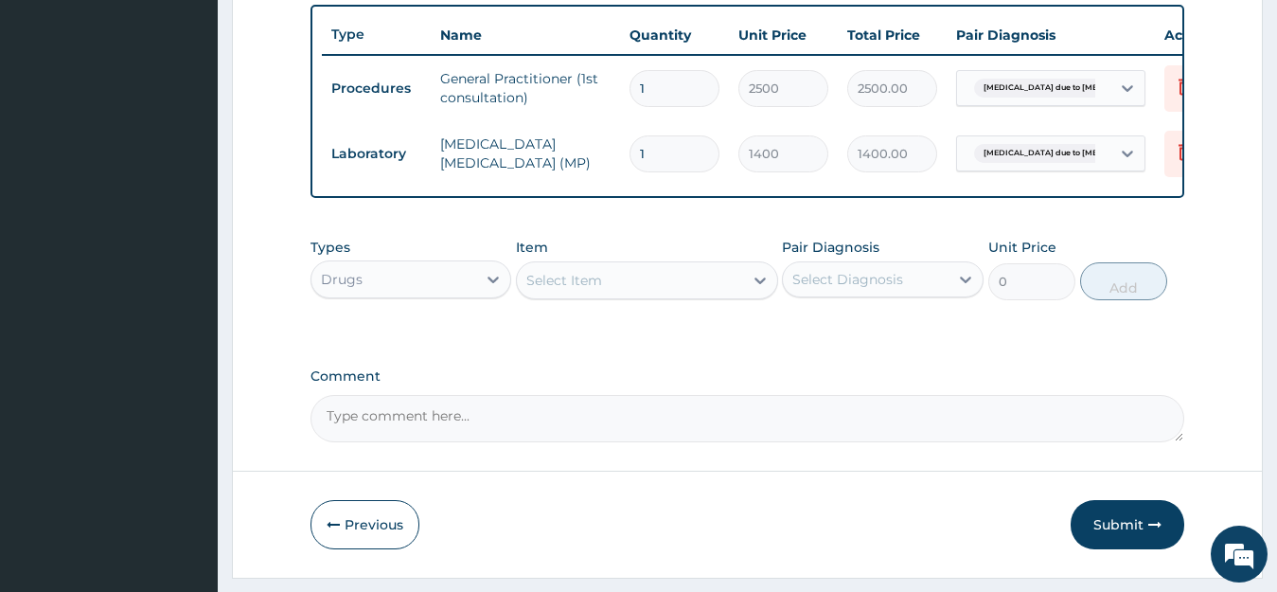
click at [696, 295] on div "Select Item" at bounding box center [630, 280] width 226 height 30
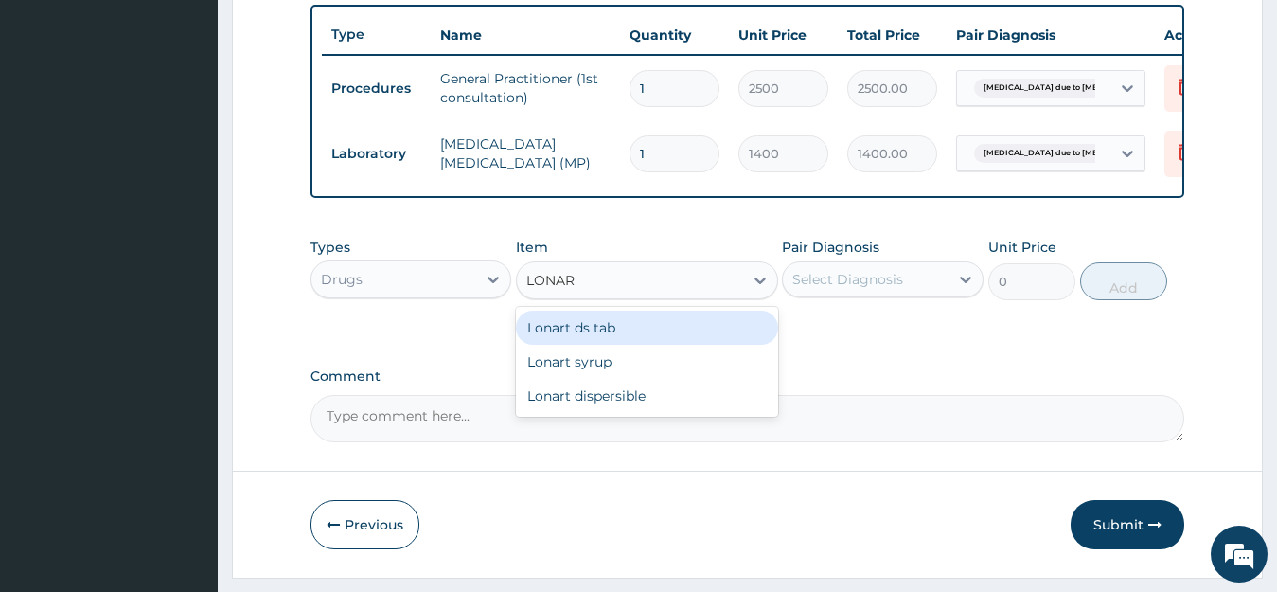
type input "LONART"
click at [655, 338] on div "Lonart ds tab" at bounding box center [647, 327] width 262 height 34
type input "2100"
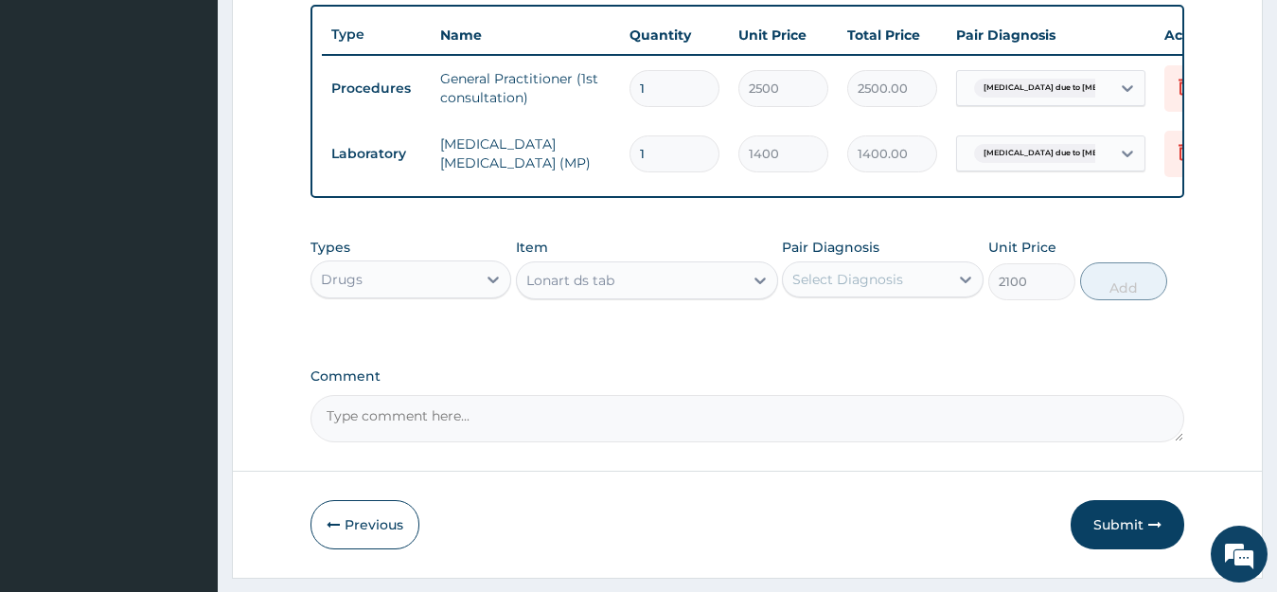
click at [854, 289] on div "Select Diagnosis" at bounding box center [847, 279] width 111 height 19
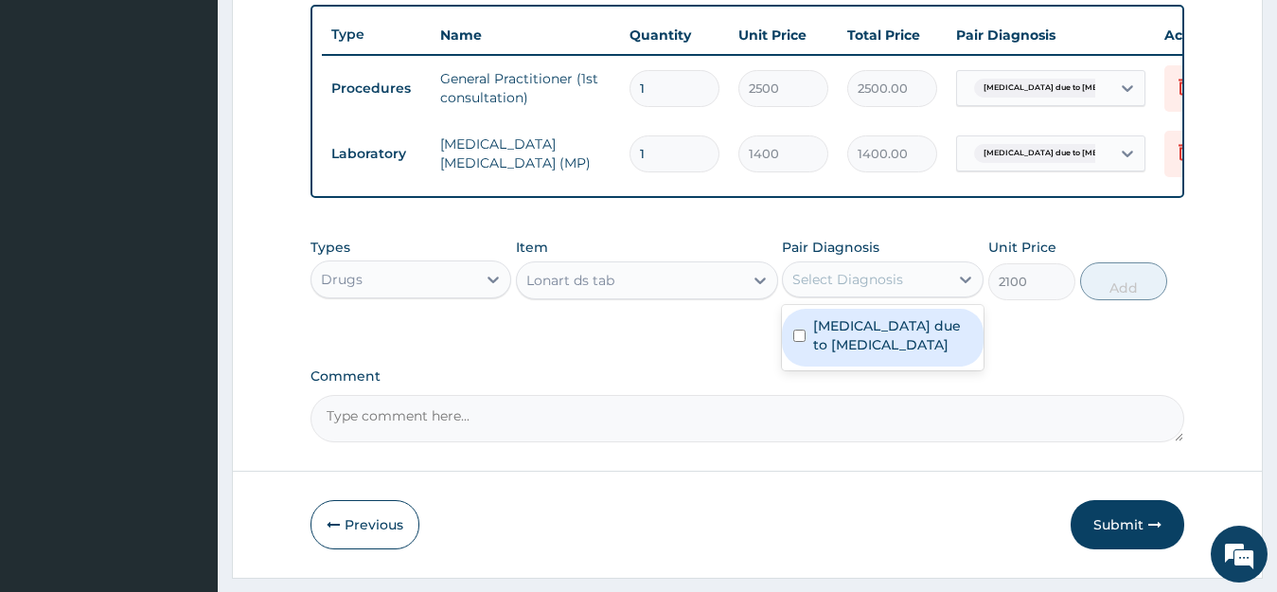
click at [845, 346] on label "Malaria due to Plasmodium ovale" at bounding box center [892, 335] width 159 height 38
checkbox input "true"
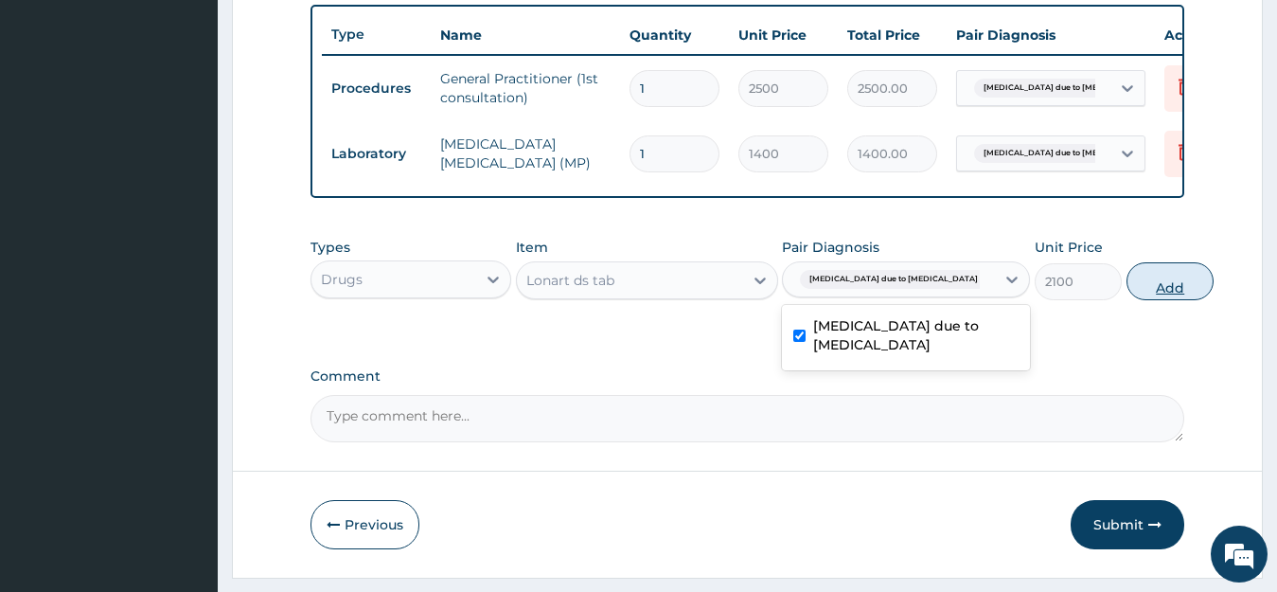
click at [1126, 297] on button "Add" at bounding box center [1169, 281] width 87 height 38
type input "0"
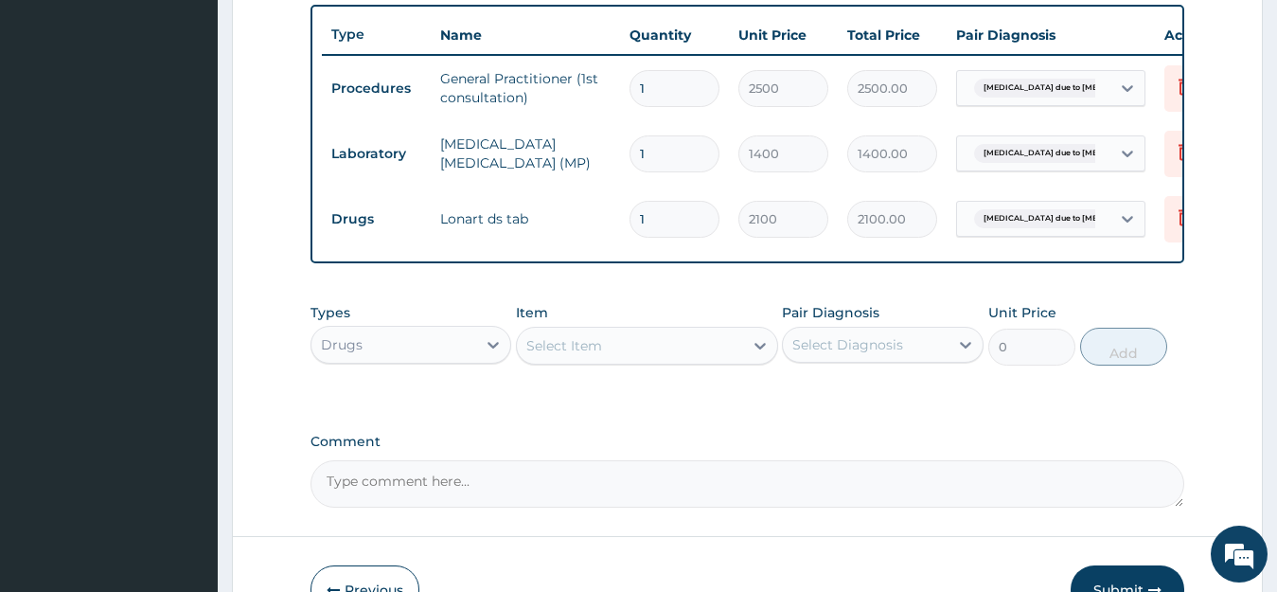
click at [678, 361] on div "Select Item" at bounding box center [630, 345] width 226 height 30
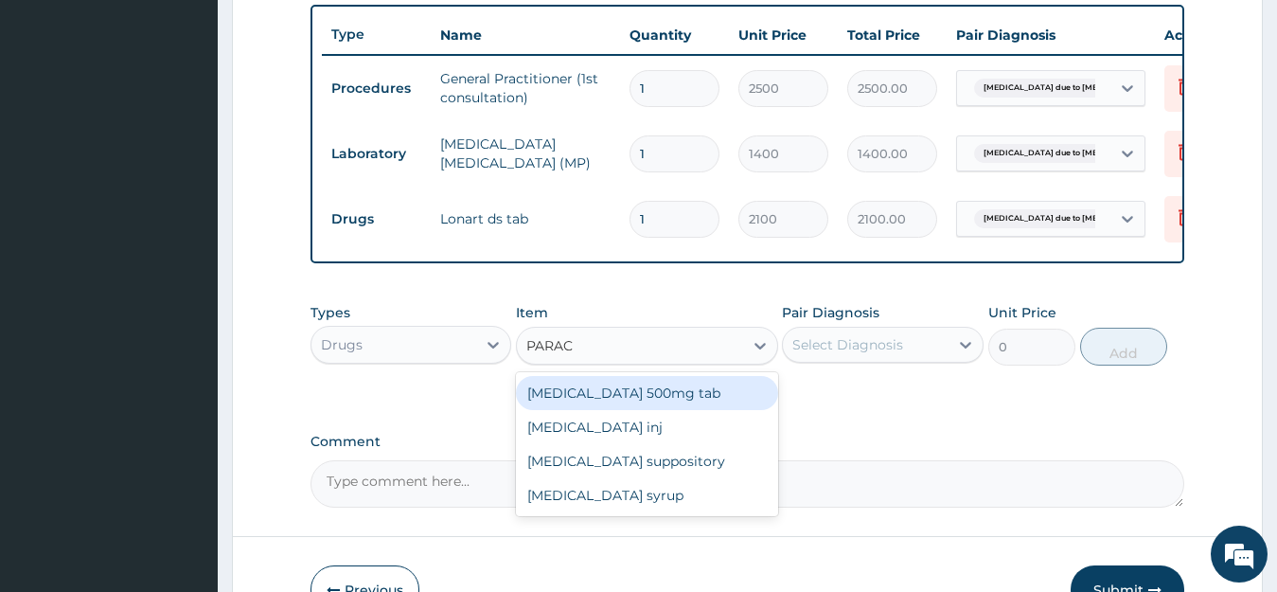
type input "PARACE"
click at [651, 410] on div "Paracetamol 500mg tab" at bounding box center [647, 393] width 262 height 34
type input "64.43"
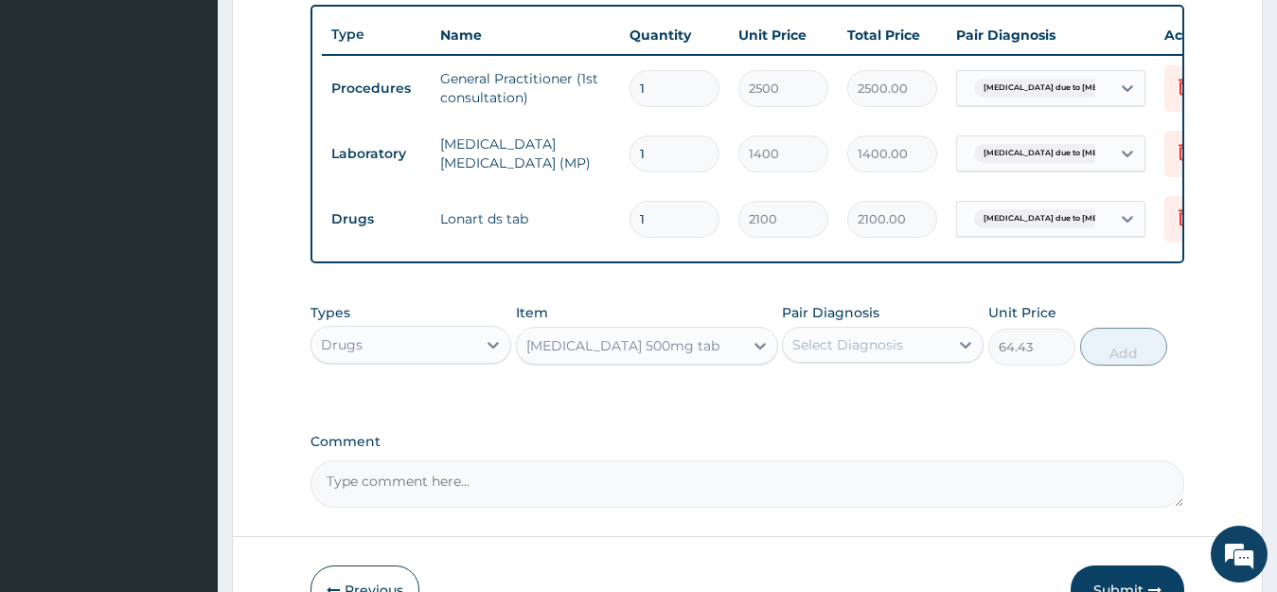
click at [870, 354] on div "Select Diagnosis" at bounding box center [847, 344] width 111 height 19
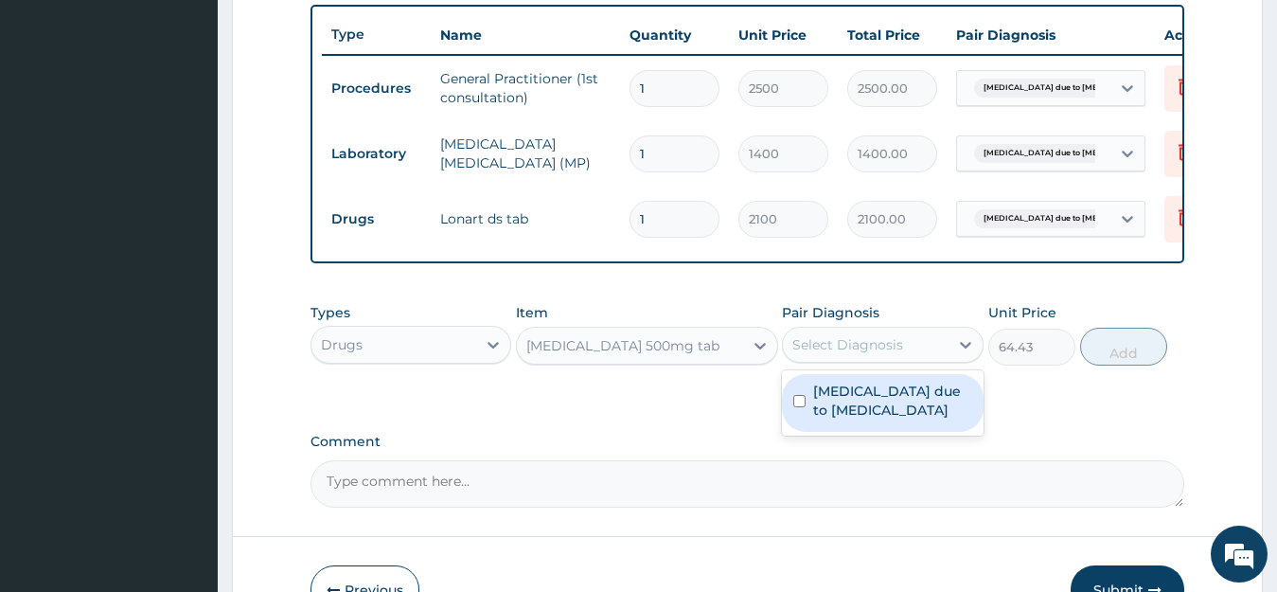
click at [858, 405] on label "Malaria due to Plasmodium ovale" at bounding box center [892, 400] width 159 height 38
checkbox input "true"
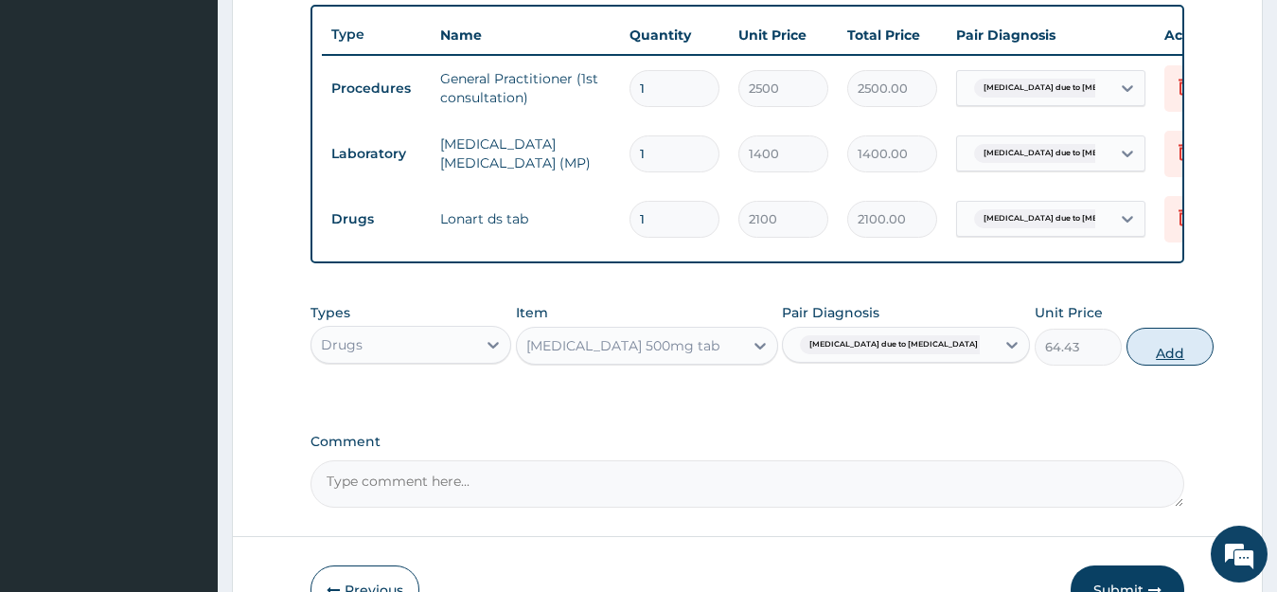
click at [1138, 363] on button "Add" at bounding box center [1169, 346] width 87 height 38
type input "0"
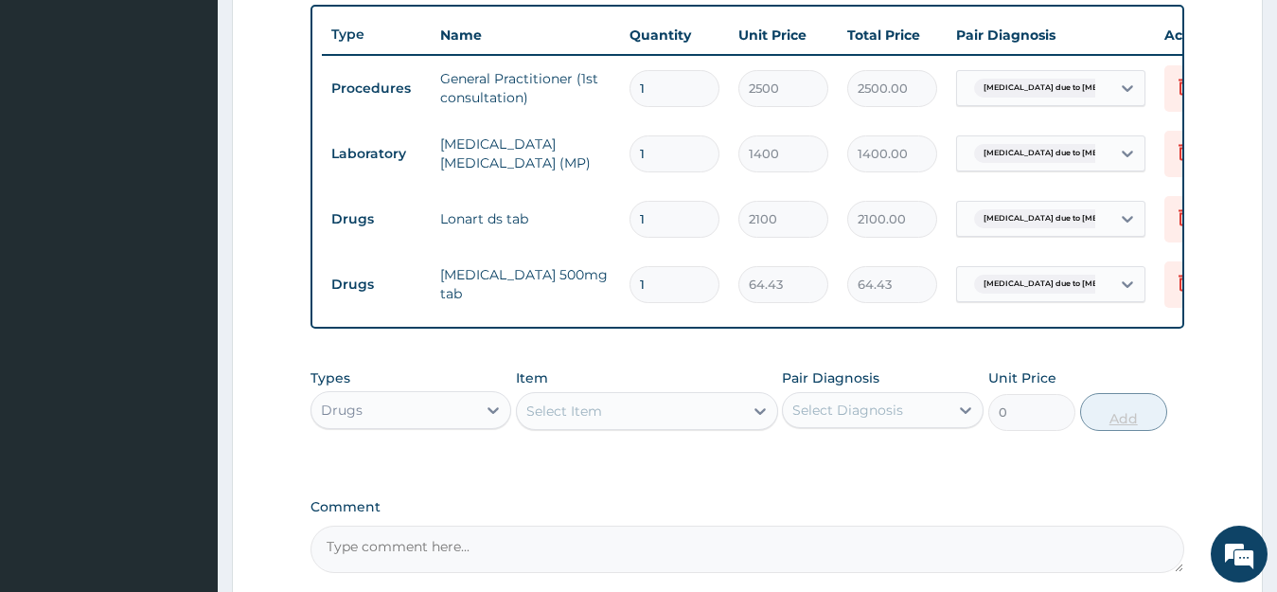
type input "18"
type input "1159.74"
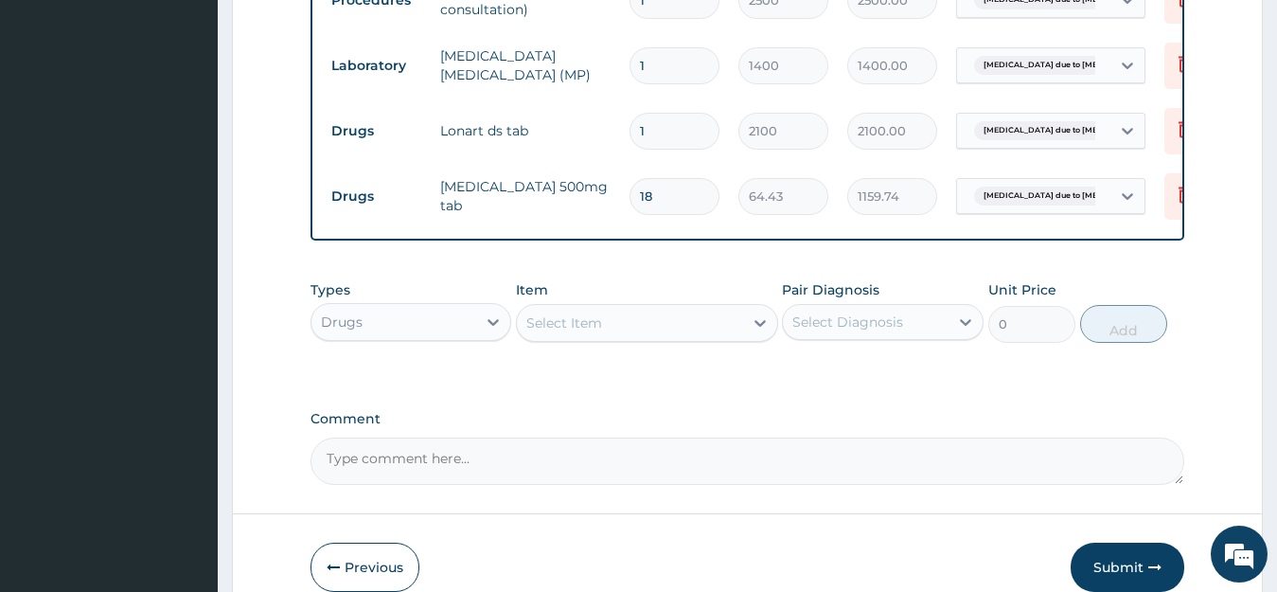
scroll to position [895, 0]
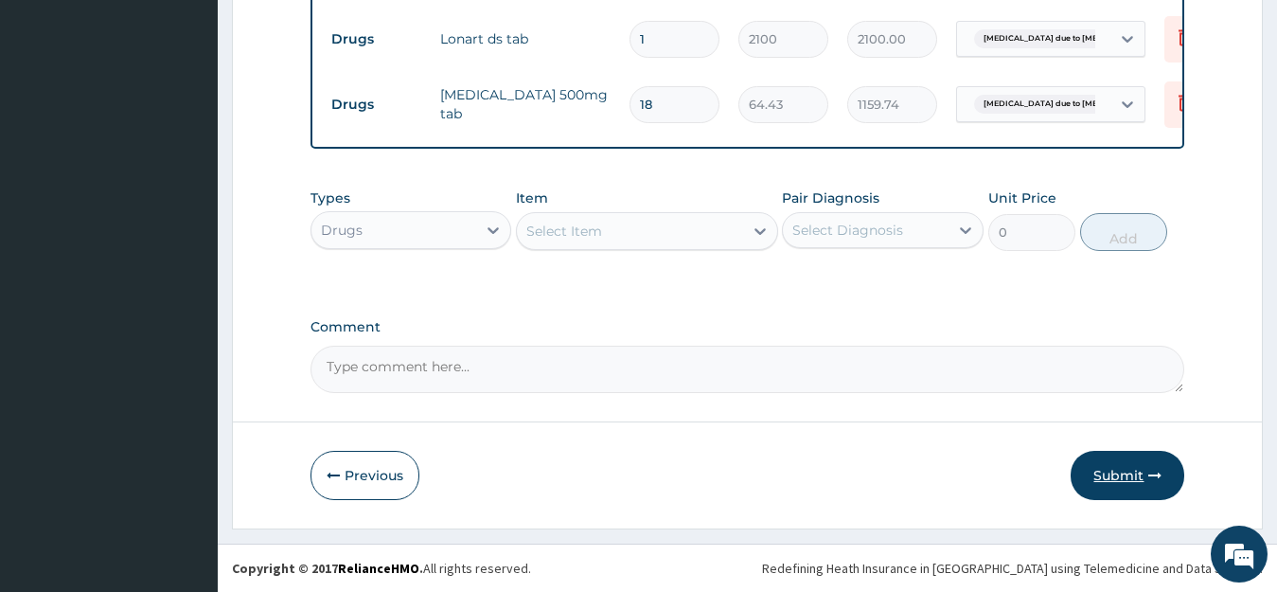
type input "18"
click at [1117, 477] on button "Submit" at bounding box center [1127, 475] width 114 height 49
